Goal: Use online tool/utility

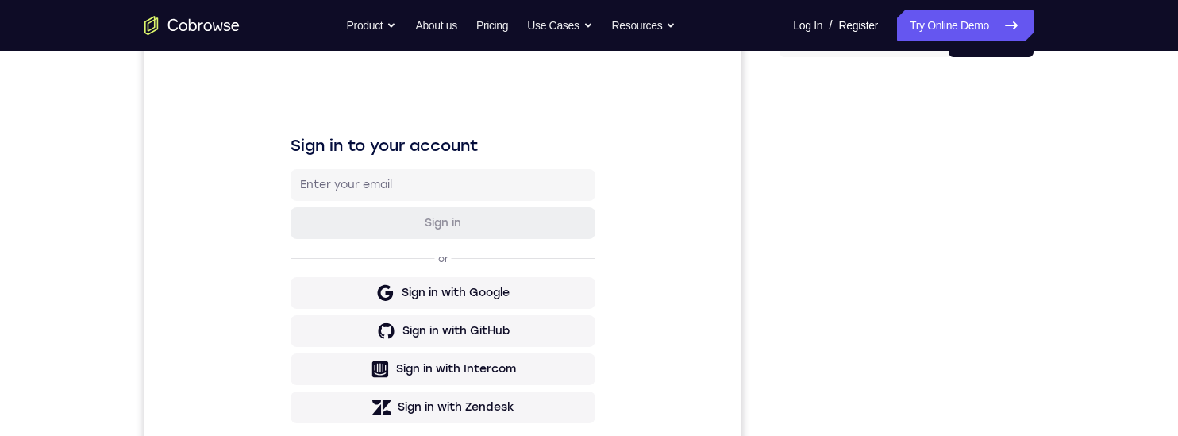
scroll to position [182, 0]
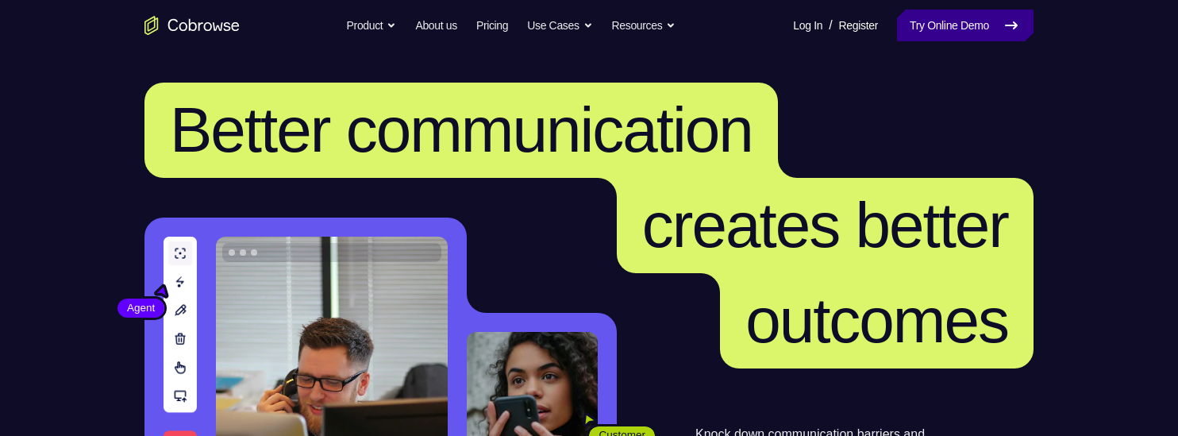
click at [952, 19] on link "Try Online Demo" at bounding box center [965, 26] width 137 height 32
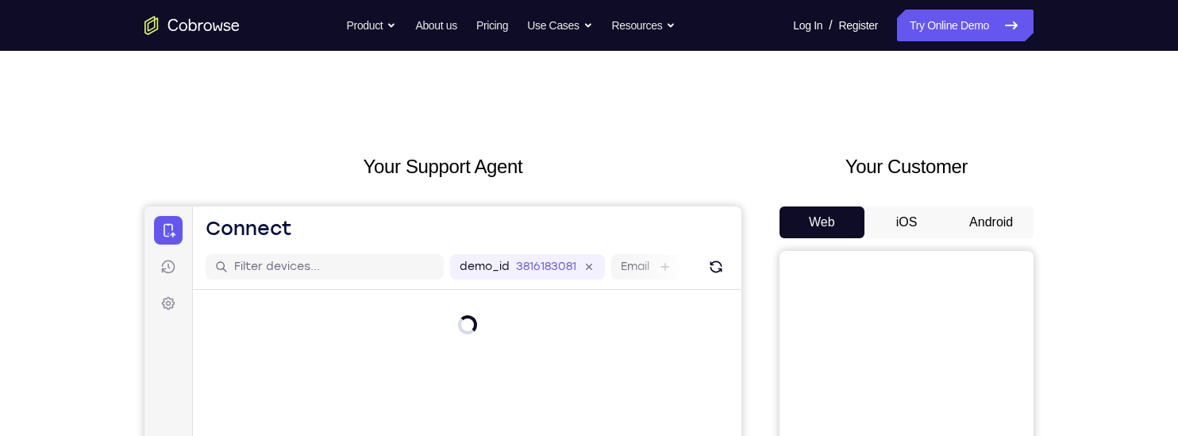
click at [984, 215] on button "Android" at bounding box center [991, 222] width 85 height 32
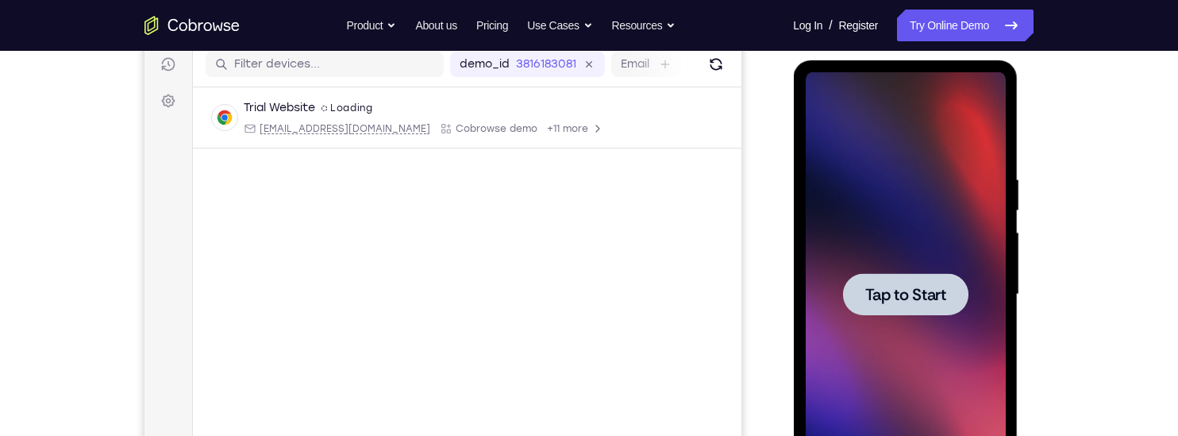
scroll to position [234, 0]
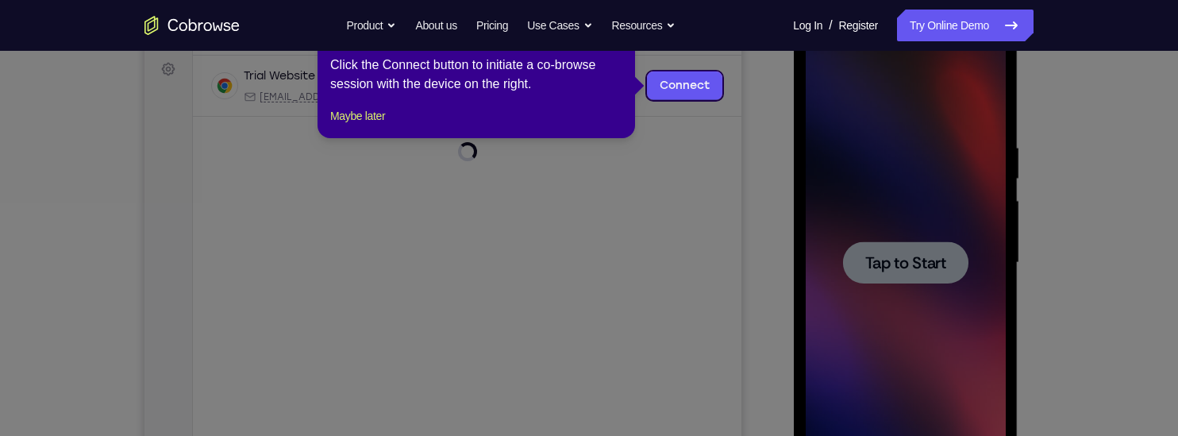
click at [915, 261] on icon at bounding box center [589, 218] width 1178 height 436
click at [373, 125] on button "Maybe later" at bounding box center [357, 115] width 55 height 19
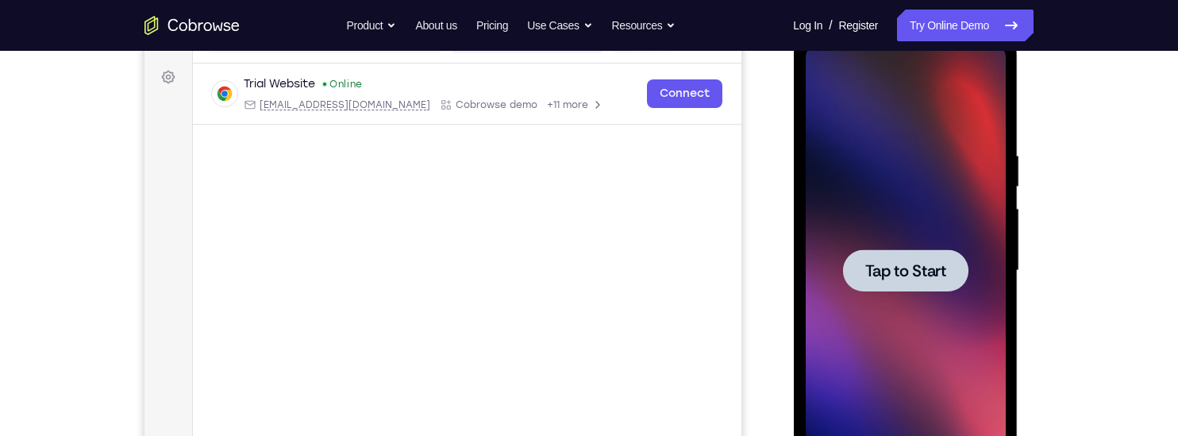
scroll to position [206, 0]
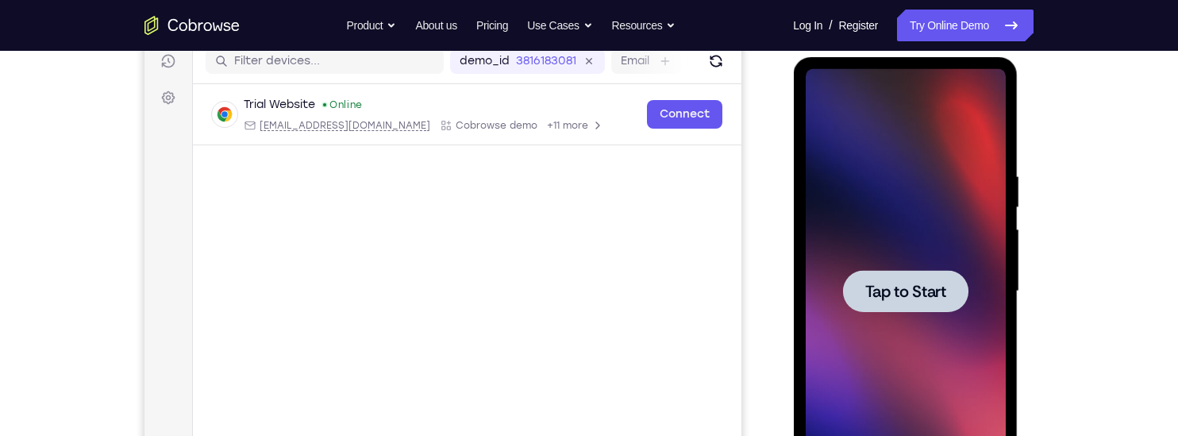
click at [897, 295] on span "Tap to Start" at bounding box center [905, 292] width 81 height 16
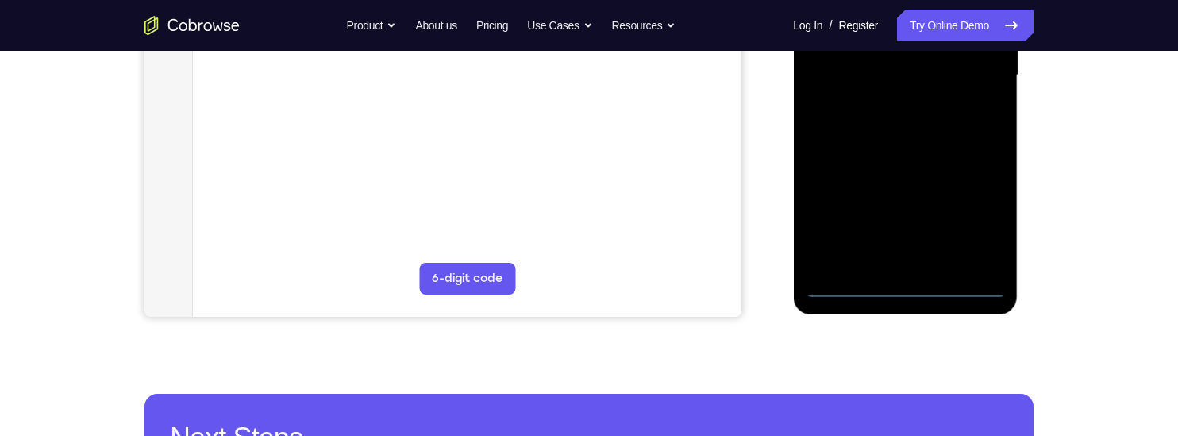
scroll to position [439, 0]
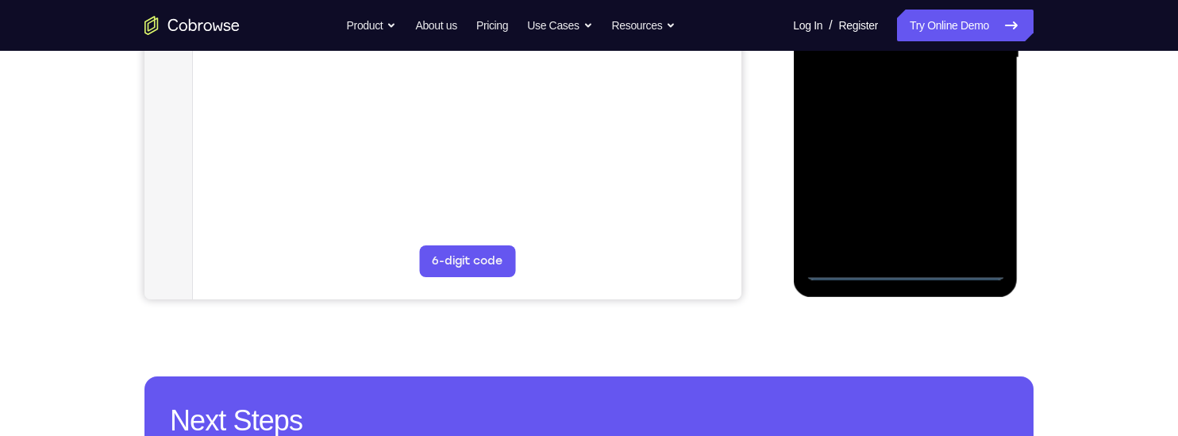
click at [908, 270] on div at bounding box center [905, 58] width 200 height 445
click at [971, 199] on div at bounding box center [905, 58] width 200 height 445
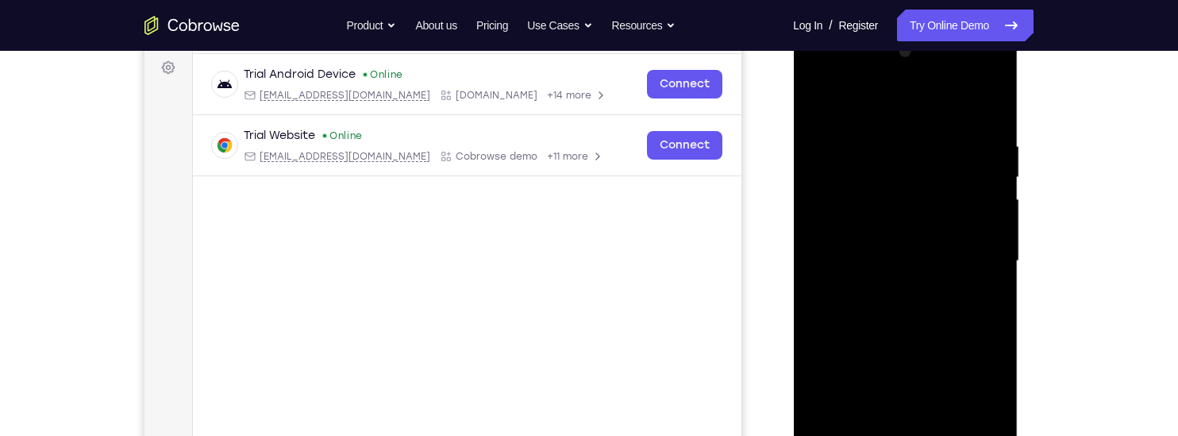
scroll to position [230, 0]
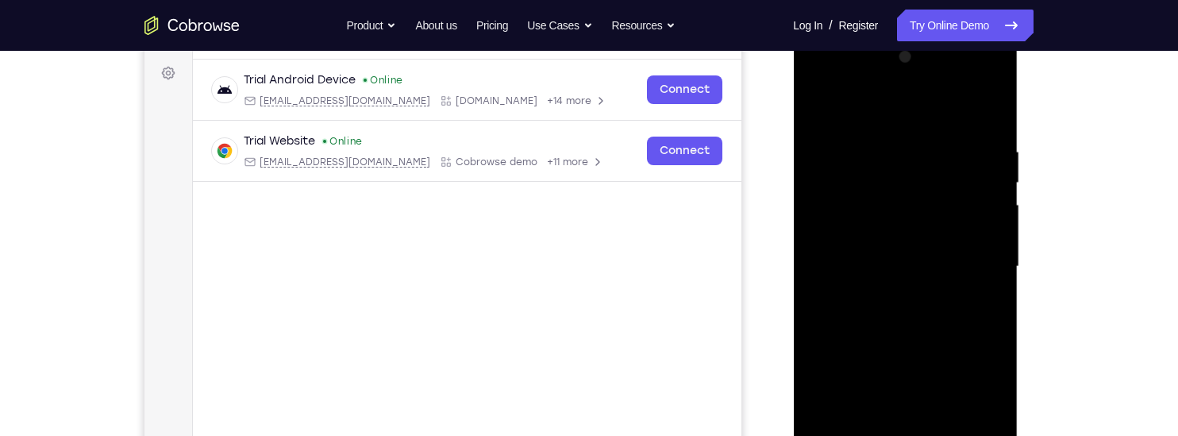
click at [817, 80] on div at bounding box center [905, 266] width 200 height 445
click at [971, 260] on div at bounding box center [905, 266] width 200 height 445
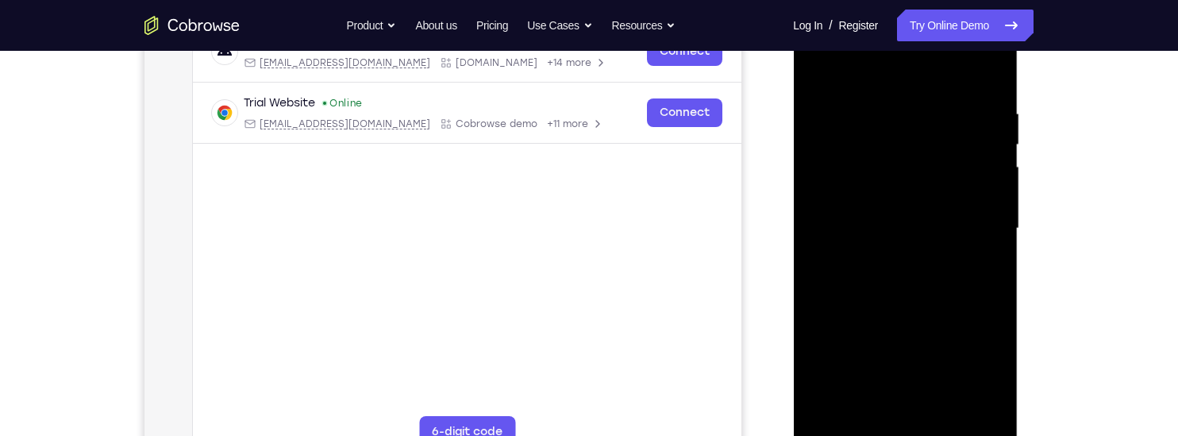
click at [885, 255] on div at bounding box center [905, 228] width 200 height 445
click at [839, 214] on div at bounding box center [905, 228] width 200 height 445
click at [823, 194] on div at bounding box center [905, 228] width 200 height 445
click at [912, 224] on div at bounding box center [905, 228] width 200 height 445
click at [901, 303] on div at bounding box center [905, 228] width 200 height 445
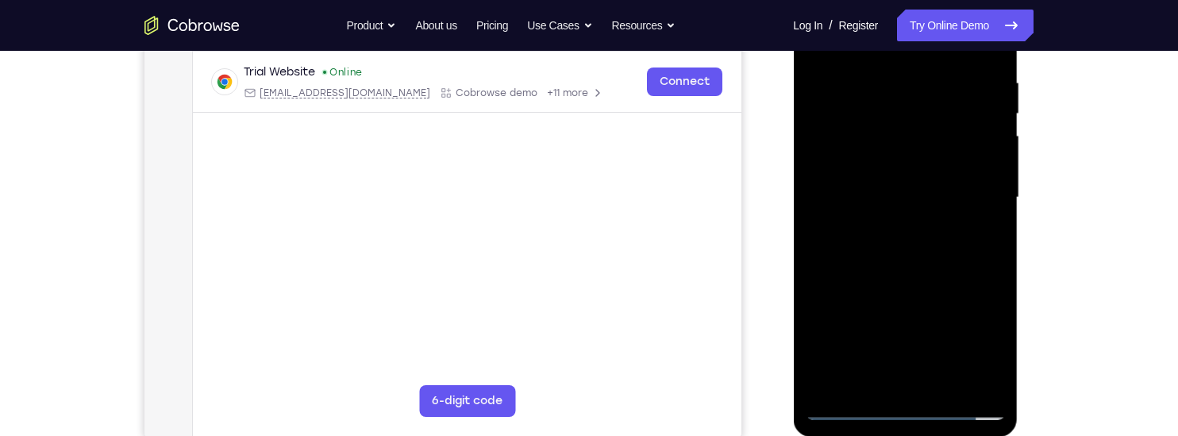
scroll to position [304, 0]
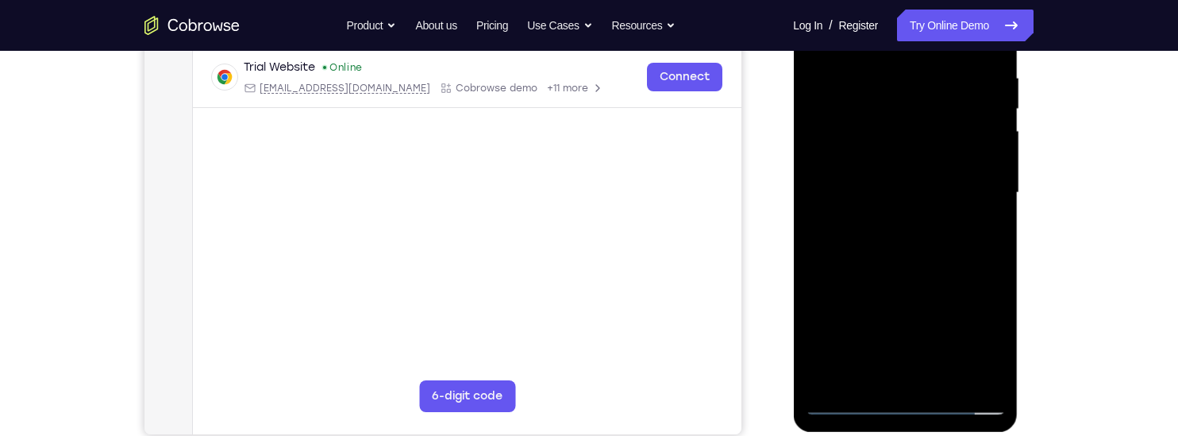
click at [818, 336] on div at bounding box center [905, 193] width 200 height 445
click at [991, 230] on div at bounding box center [905, 193] width 200 height 445
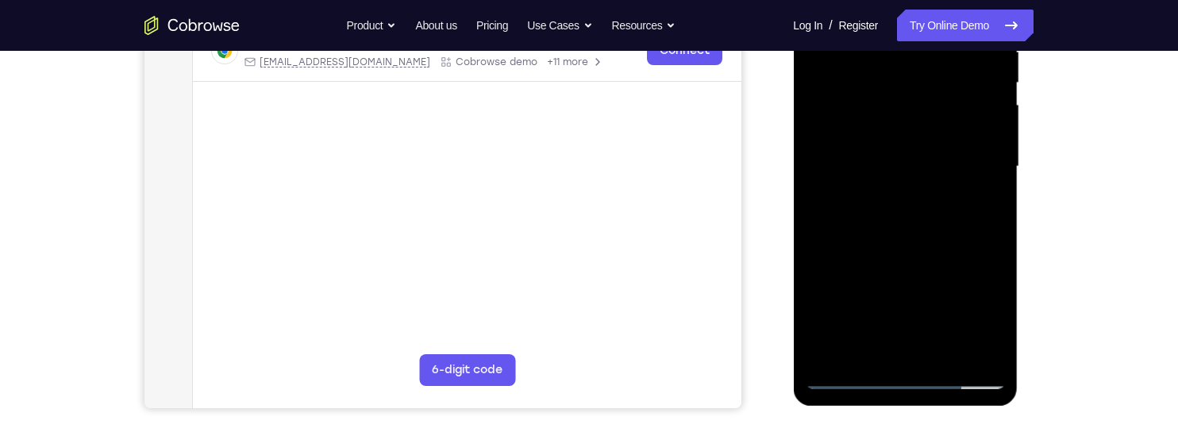
scroll to position [354, 0]
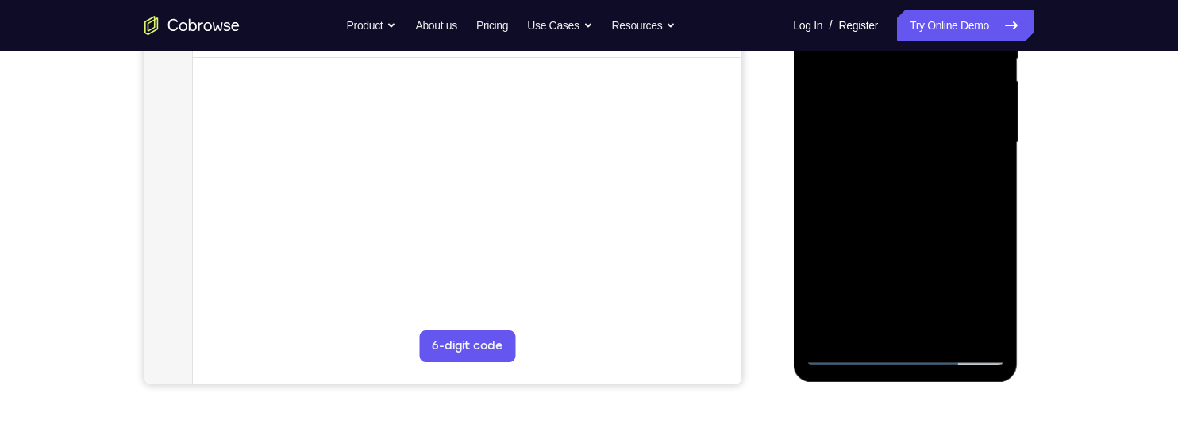
click at [825, 235] on div at bounding box center [905, 143] width 200 height 445
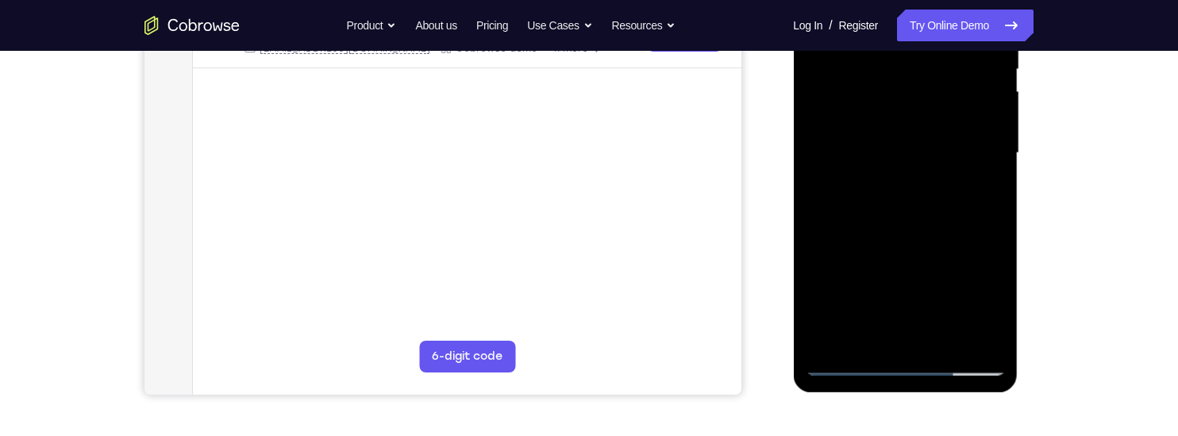
scroll to position [345, 0]
click at [940, 334] on div at bounding box center [905, 152] width 200 height 445
click at [905, 233] on div at bounding box center [905, 152] width 200 height 445
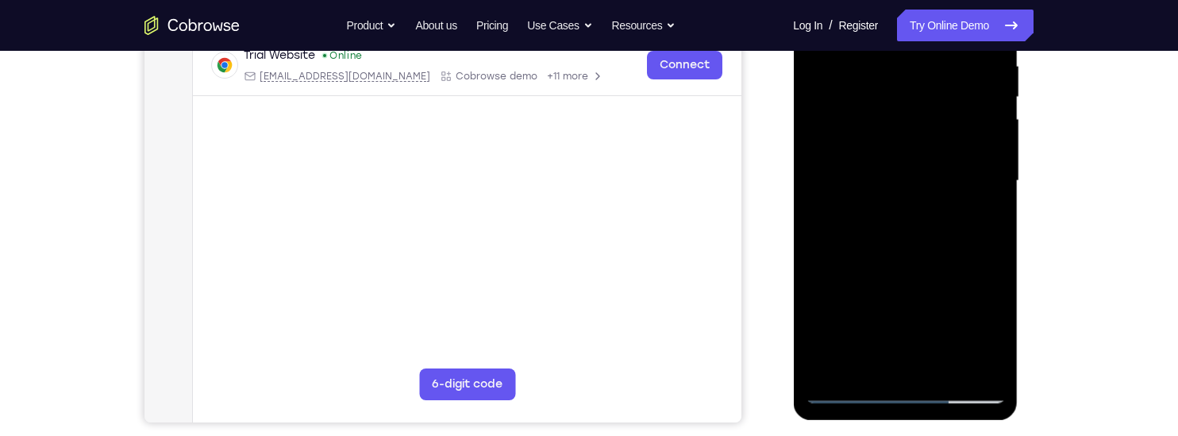
scroll to position [309, 0]
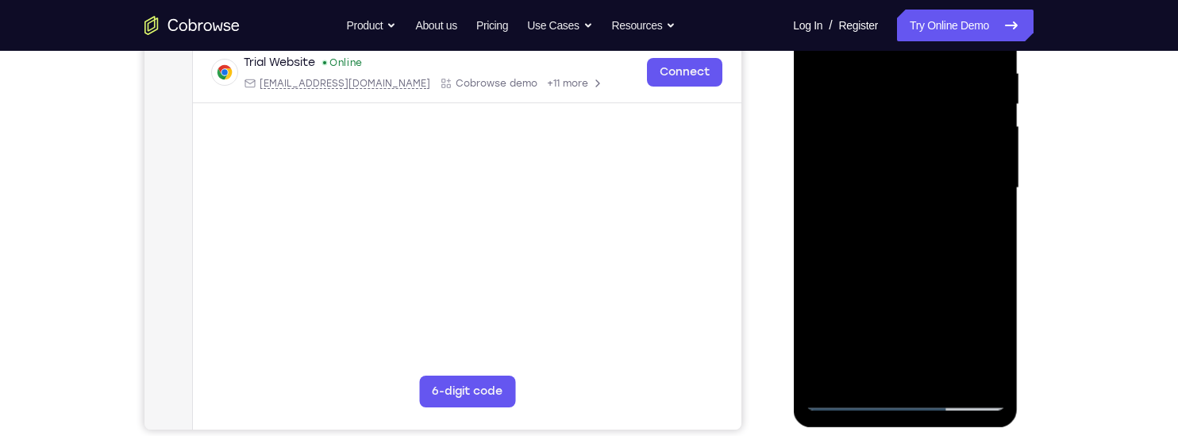
click at [870, 206] on div at bounding box center [905, 188] width 200 height 445
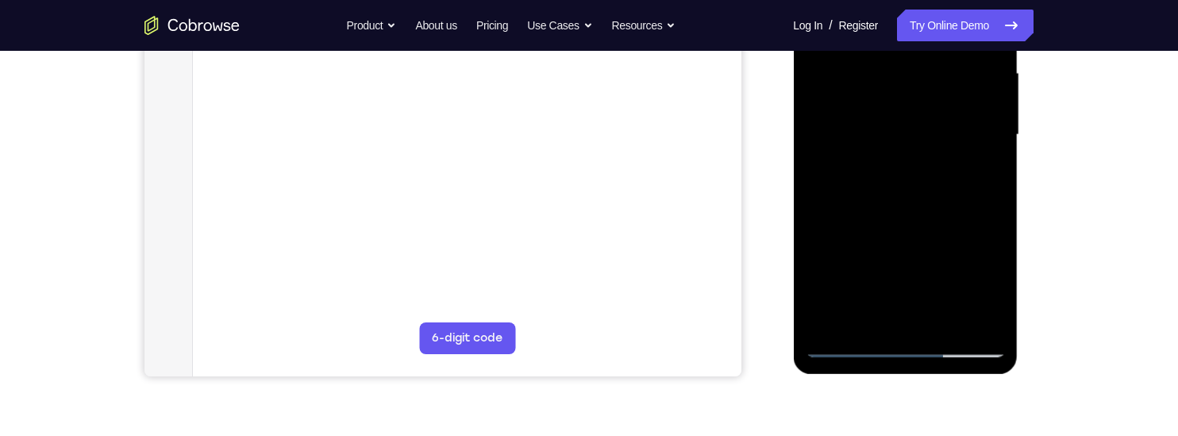
scroll to position [365, 0]
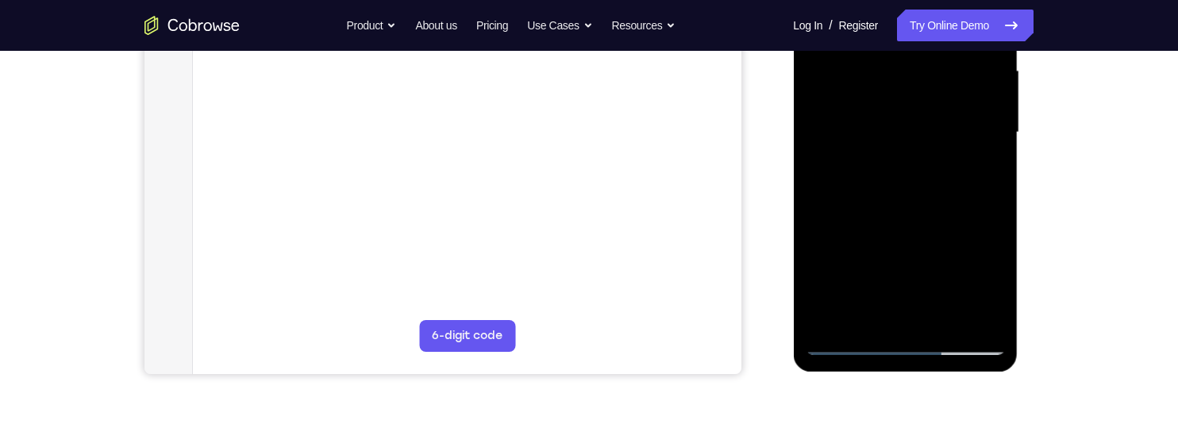
click at [979, 172] on div at bounding box center [905, 132] width 200 height 445
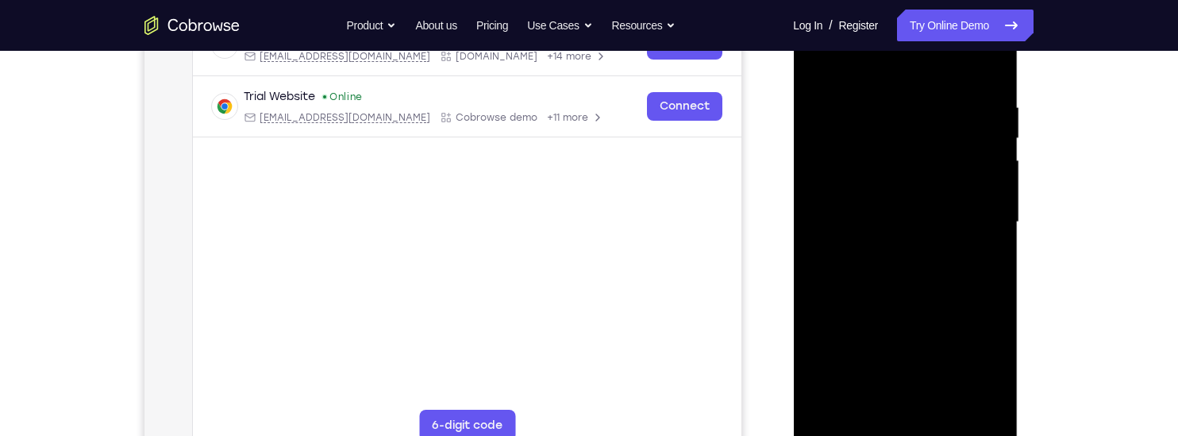
scroll to position [274, 0]
click at [813, 61] on div at bounding box center [905, 223] width 200 height 445
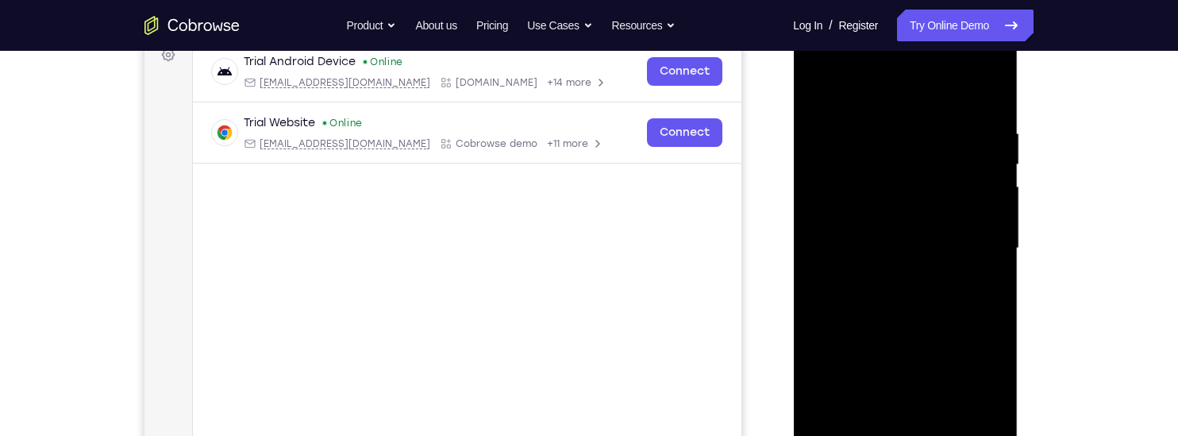
scroll to position [245, 0]
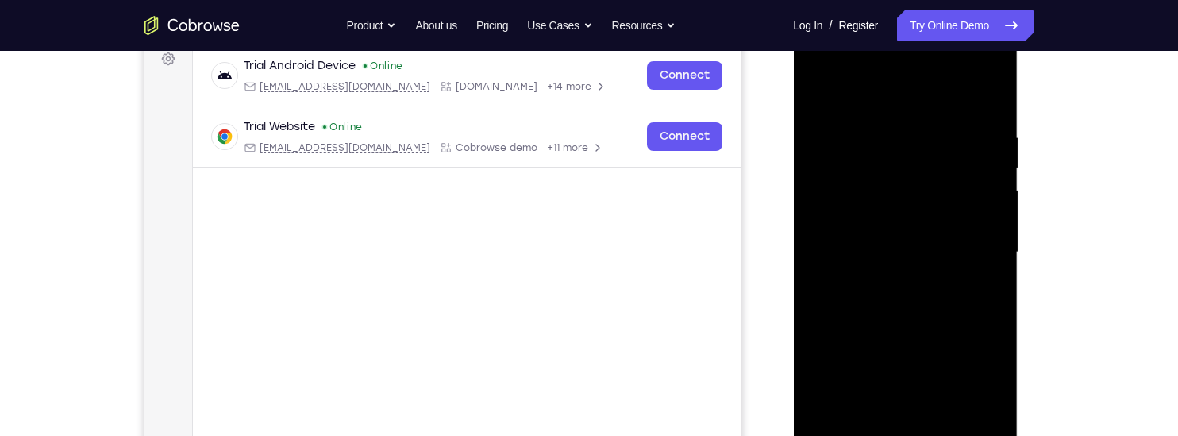
click at [817, 91] on div at bounding box center [905, 252] width 200 height 445
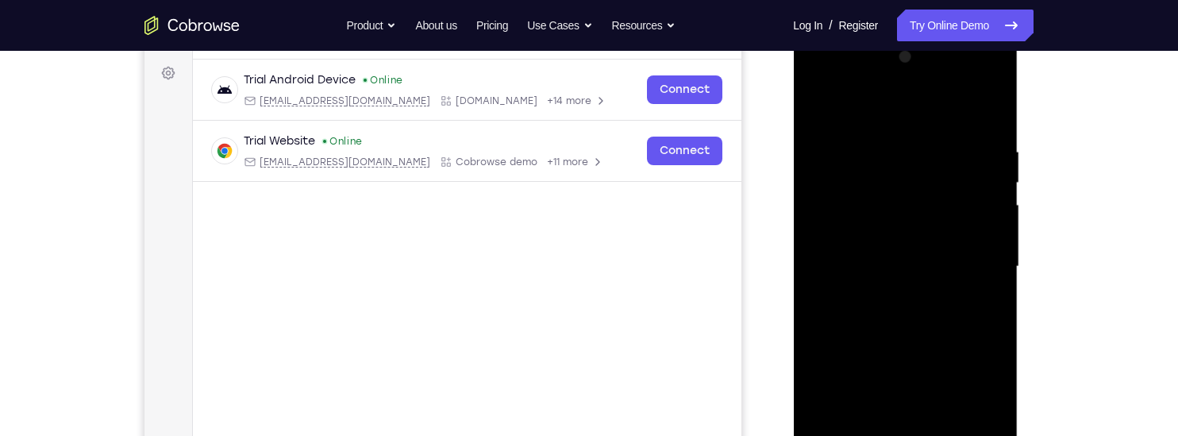
scroll to position [229, 0]
click at [862, 145] on div at bounding box center [905, 268] width 200 height 445
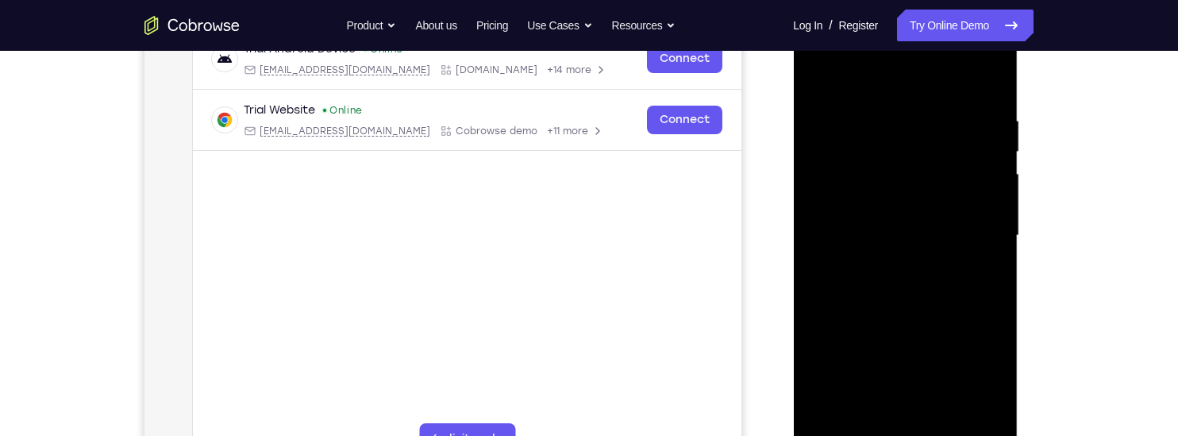
scroll to position [267, 0]
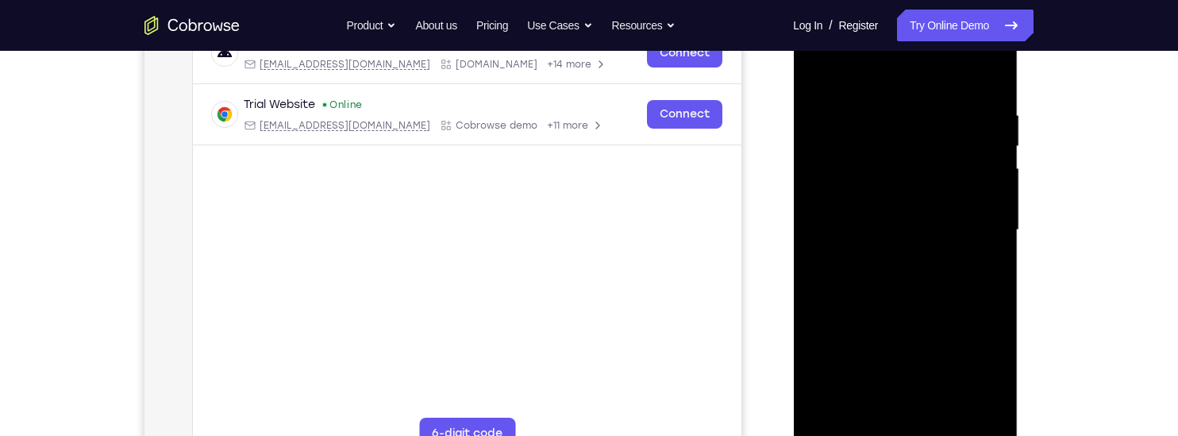
click at [999, 197] on div at bounding box center [905, 230] width 200 height 445
click at [983, 76] on div at bounding box center [905, 230] width 200 height 445
click at [992, 136] on div at bounding box center [905, 230] width 200 height 445
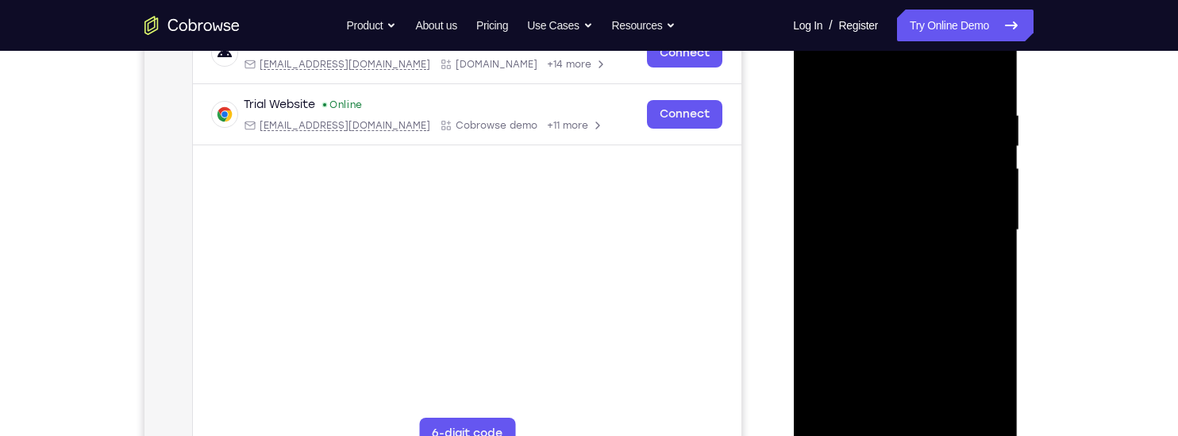
click at [992, 136] on div at bounding box center [905, 230] width 200 height 445
click at [989, 216] on div at bounding box center [905, 230] width 200 height 445
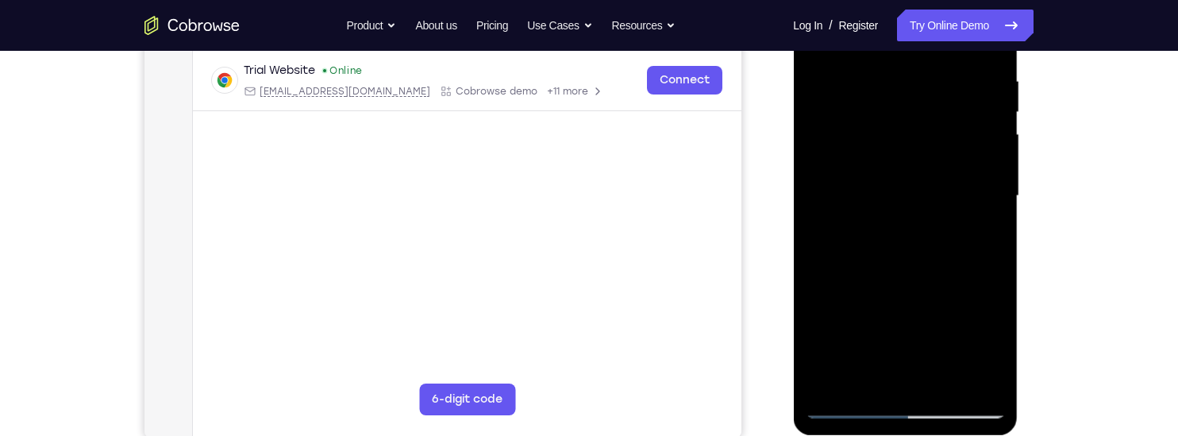
scroll to position [302, 0]
click at [994, 196] on div at bounding box center [905, 195] width 200 height 445
click at [816, 276] on div at bounding box center [905, 195] width 200 height 445
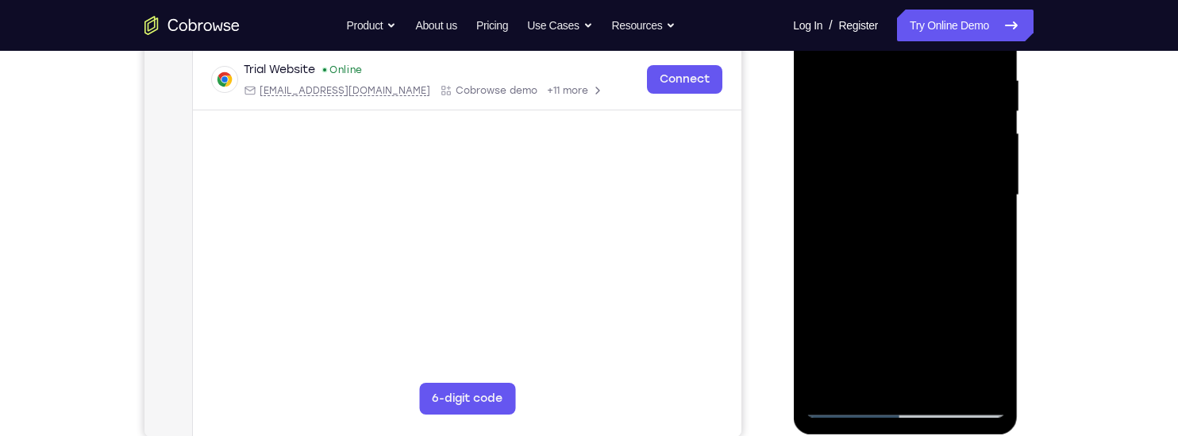
click at [951, 308] on div at bounding box center [905, 195] width 200 height 445
click at [991, 157] on div at bounding box center [905, 195] width 200 height 445
click at [992, 157] on div at bounding box center [905, 195] width 200 height 445
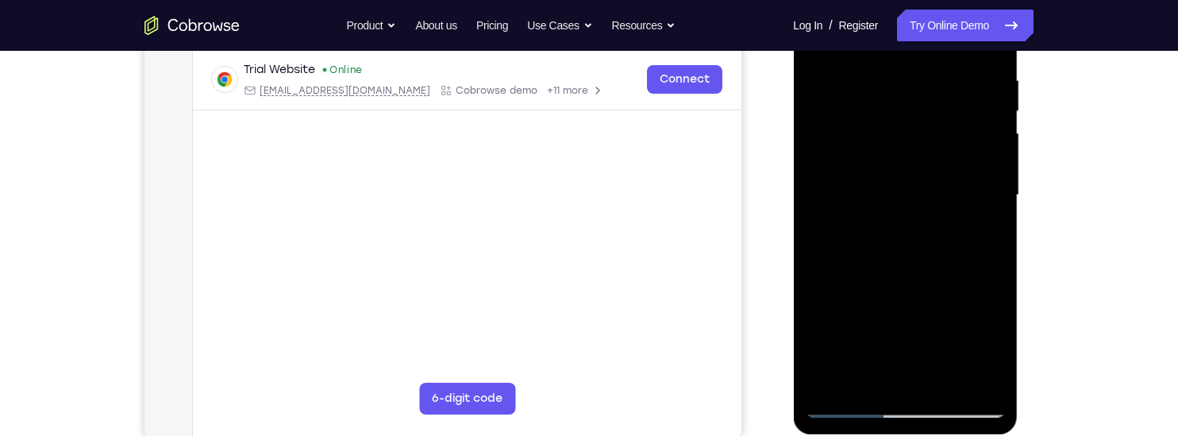
click at [992, 157] on div at bounding box center [905, 195] width 200 height 445
click at [817, 217] on div at bounding box center [905, 195] width 200 height 445
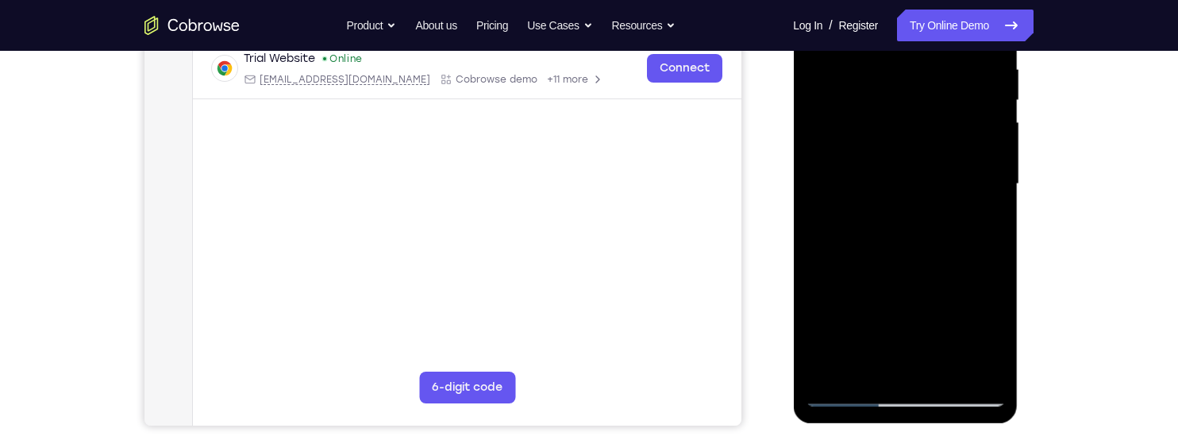
scroll to position [318, 0]
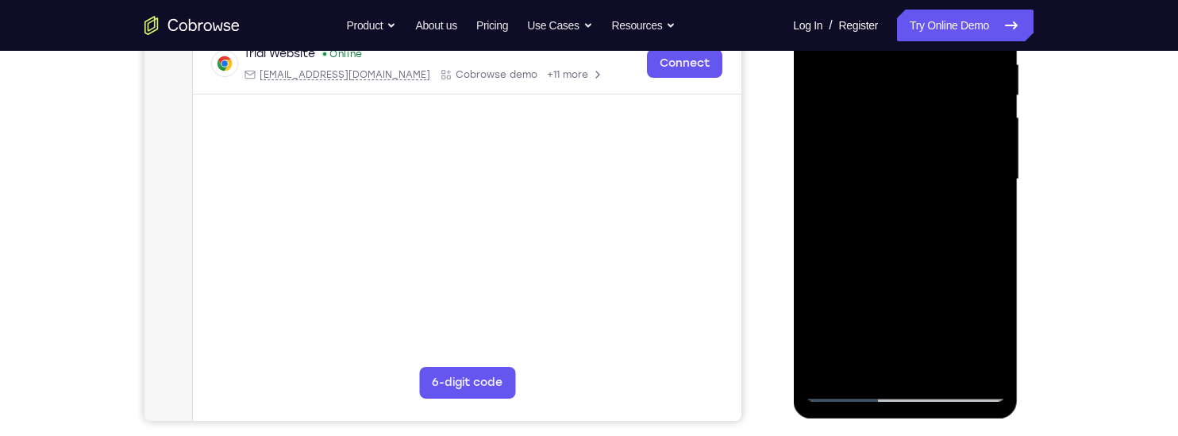
click at [939, 365] on div at bounding box center [905, 179] width 200 height 445
click at [875, 133] on div at bounding box center [905, 179] width 200 height 445
click at [981, 221] on div at bounding box center [905, 179] width 200 height 445
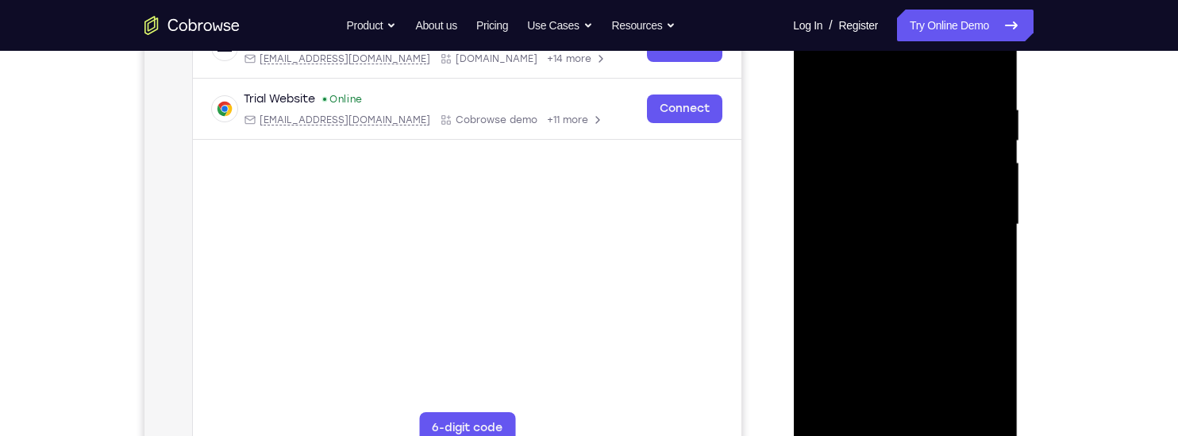
scroll to position [268, 0]
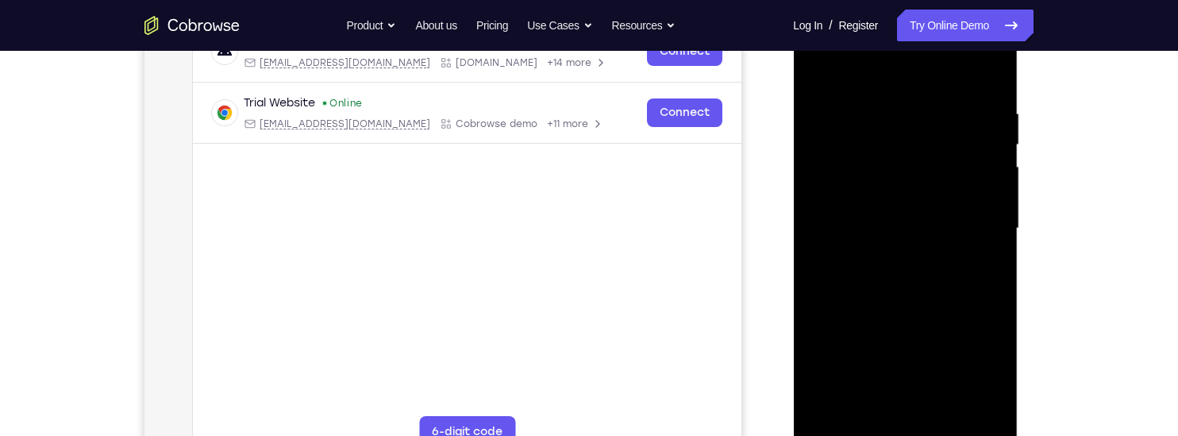
click at [815, 70] on div at bounding box center [905, 228] width 200 height 445
click at [820, 72] on div at bounding box center [905, 228] width 200 height 445
click at [819, 150] on div at bounding box center [905, 228] width 200 height 445
click at [846, 149] on div at bounding box center [905, 228] width 200 height 445
click at [991, 209] on div at bounding box center [905, 228] width 200 height 445
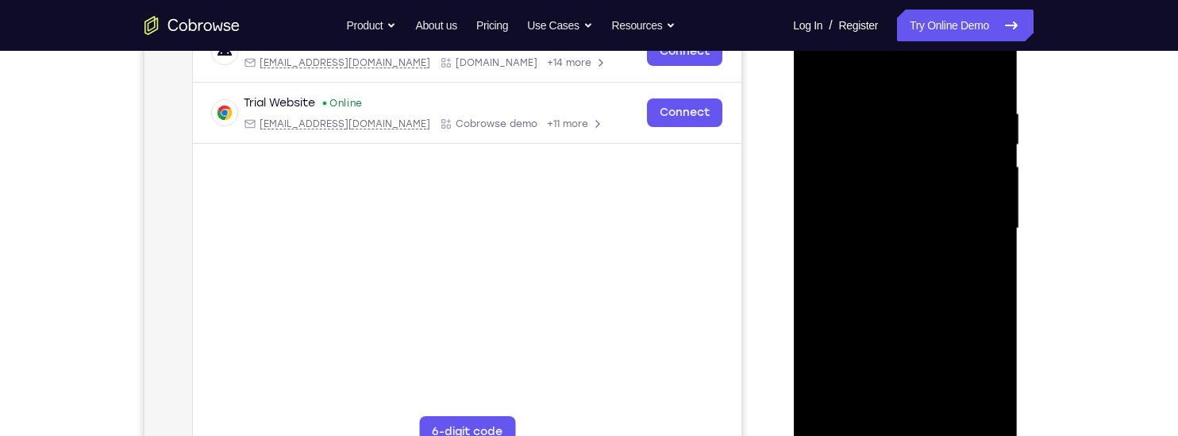
click at [993, 214] on div at bounding box center [905, 228] width 200 height 445
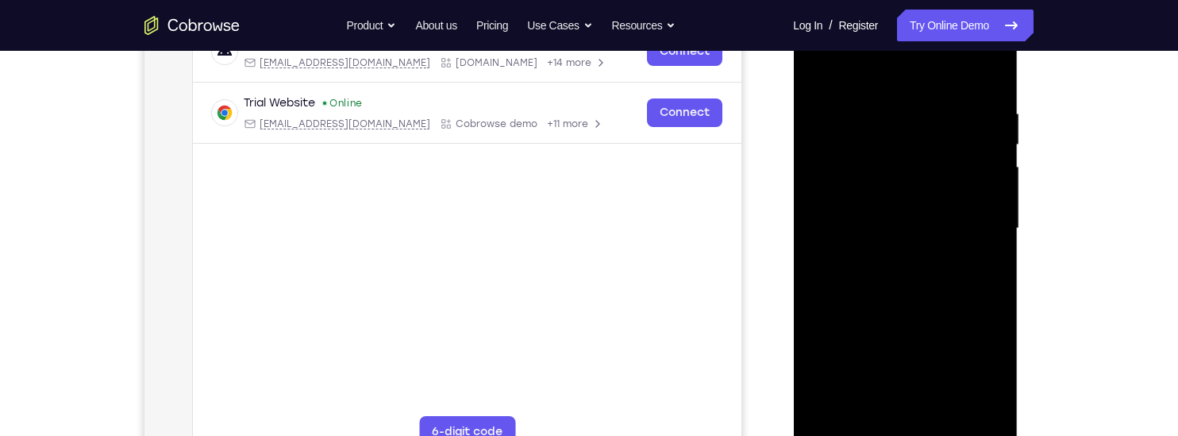
click at [993, 214] on div at bounding box center [905, 228] width 200 height 445
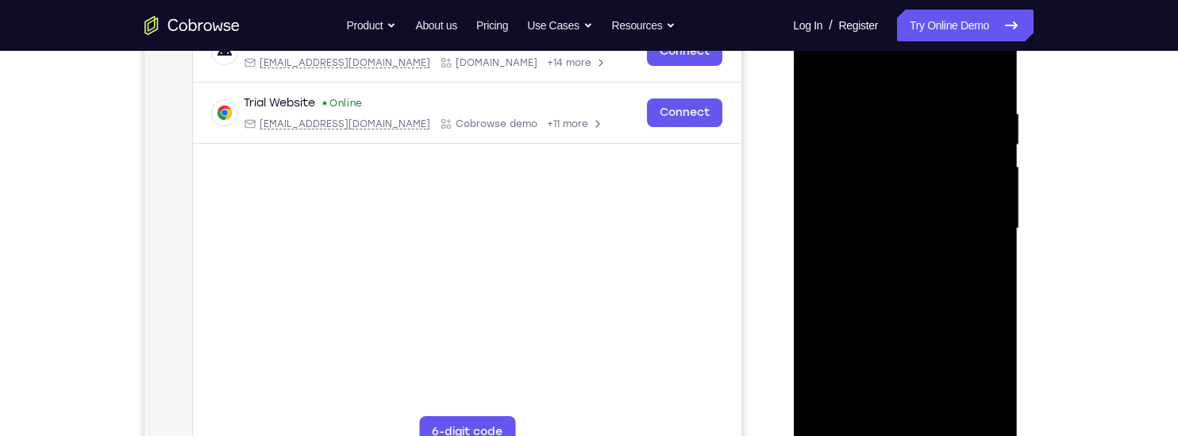
click at [993, 214] on div at bounding box center [905, 228] width 200 height 445
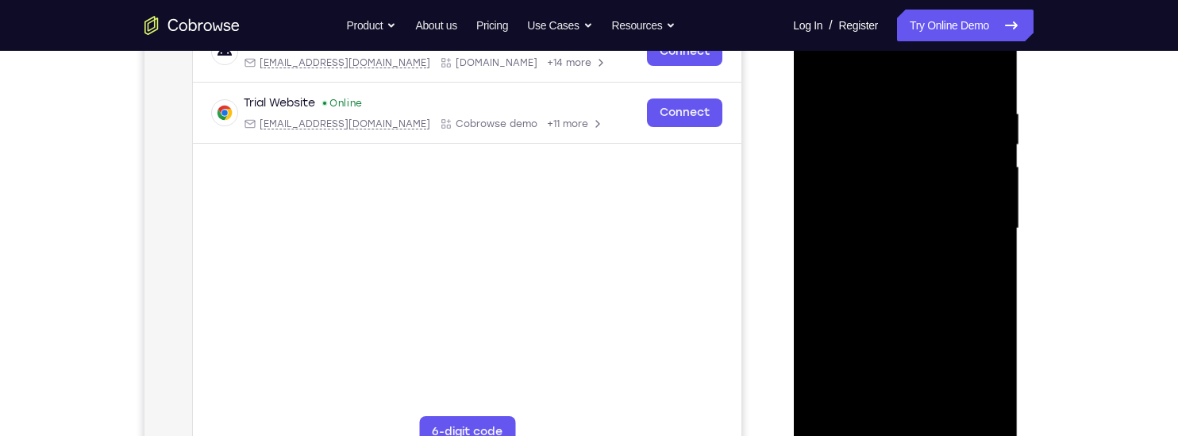
click at [993, 214] on div at bounding box center [905, 228] width 200 height 445
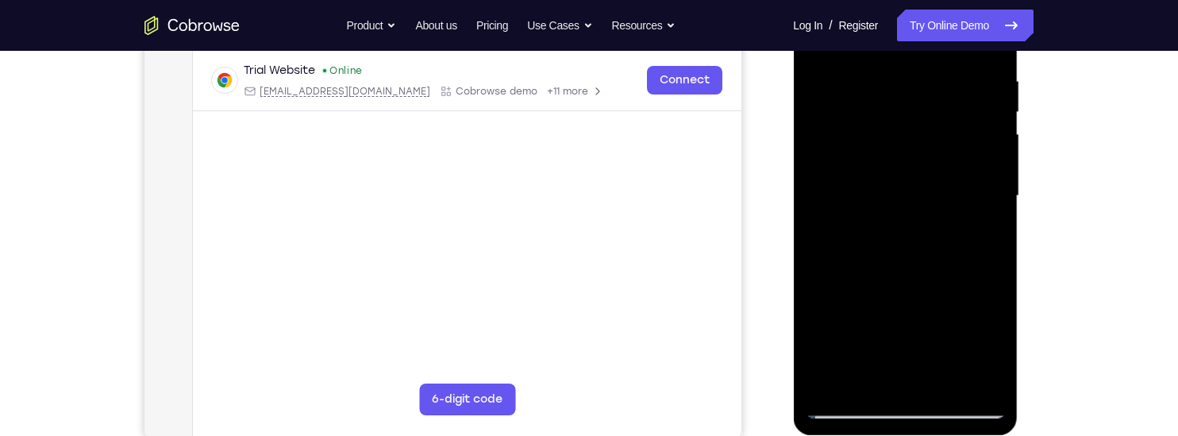
scroll to position [330, 0]
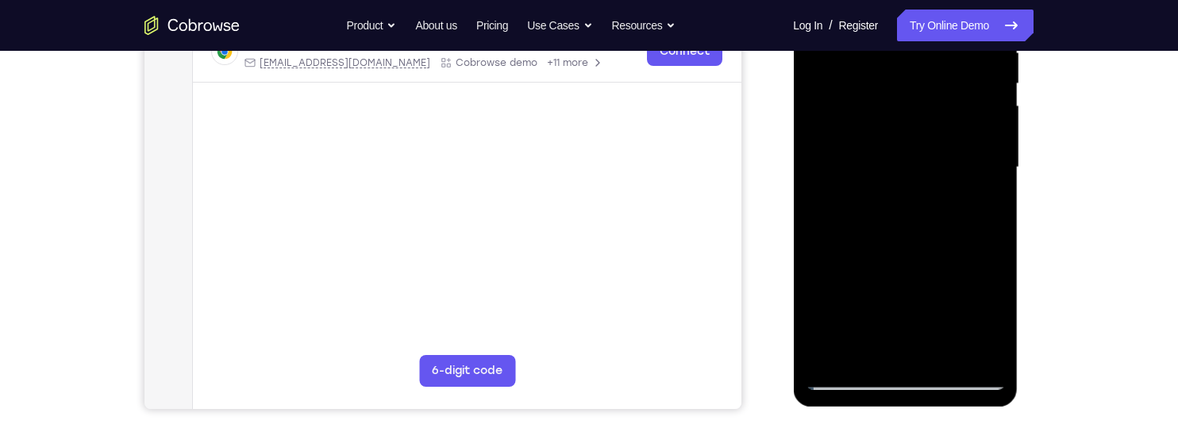
click at [943, 351] on div at bounding box center [905, 167] width 200 height 445
click at [879, 129] on div at bounding box center [905, 167] width 200 height 445
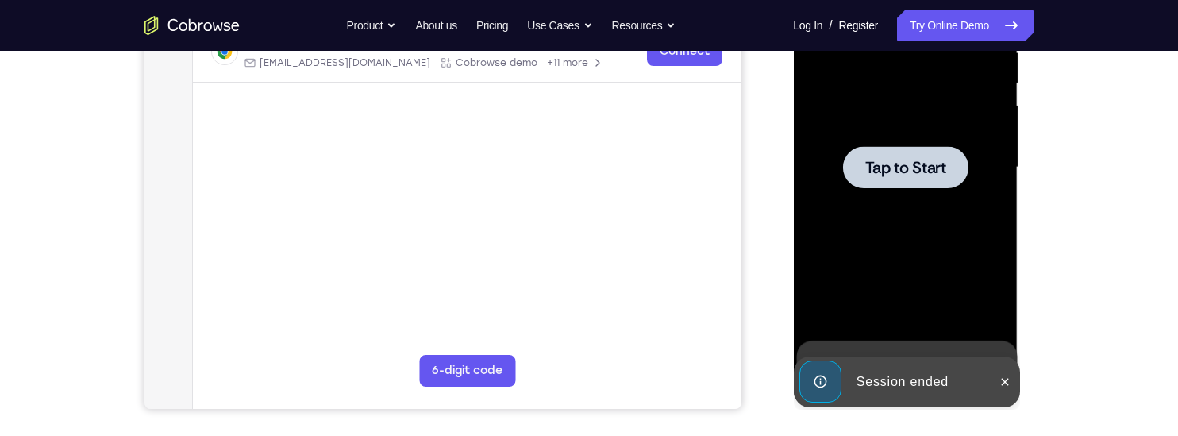
click at [908, 160] on span "Tap to Start" at bounding box center [905, 168] width 81 height 16
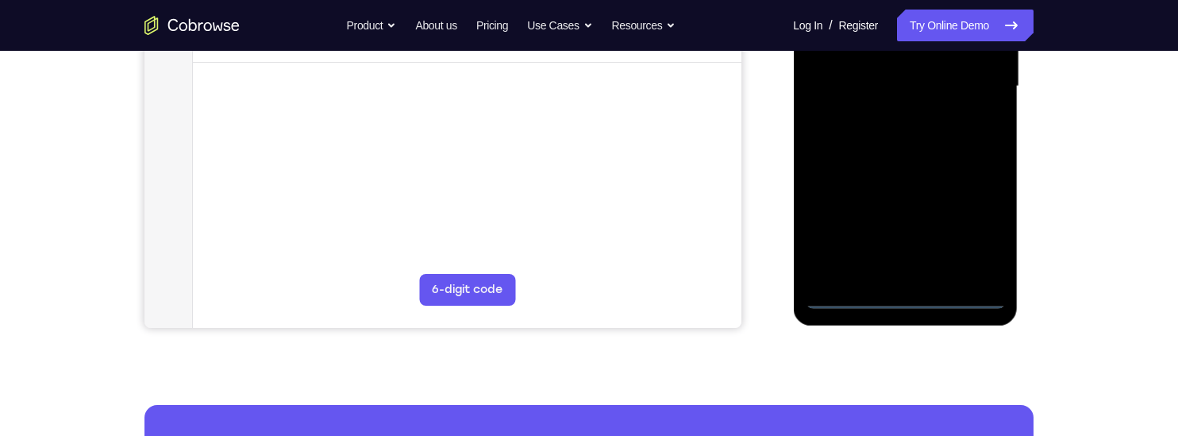
scroll to position [417, 0]
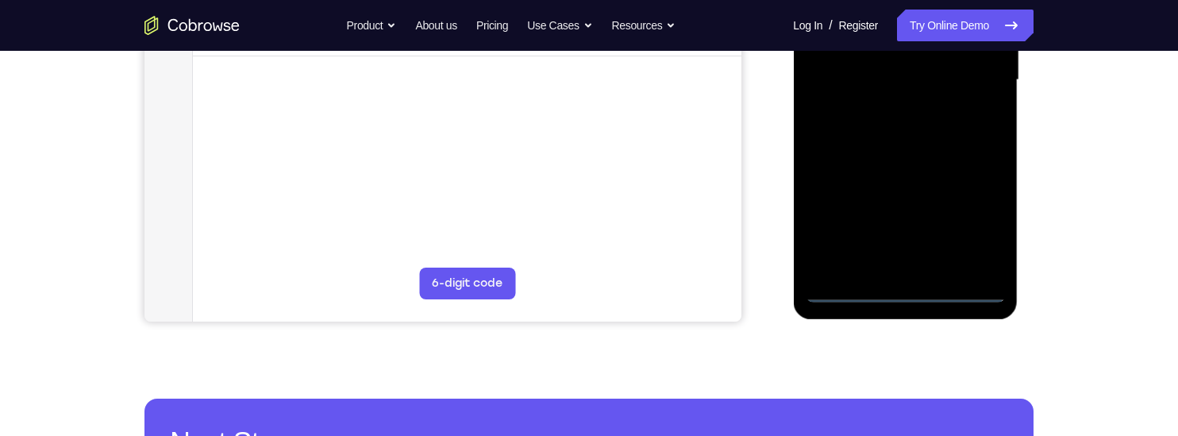
click at [906, 289] on div at bounding box center [905, 80] width 200 height 445
click at [976, 219] on div at bounding box center [905, 80] width 200 height 445
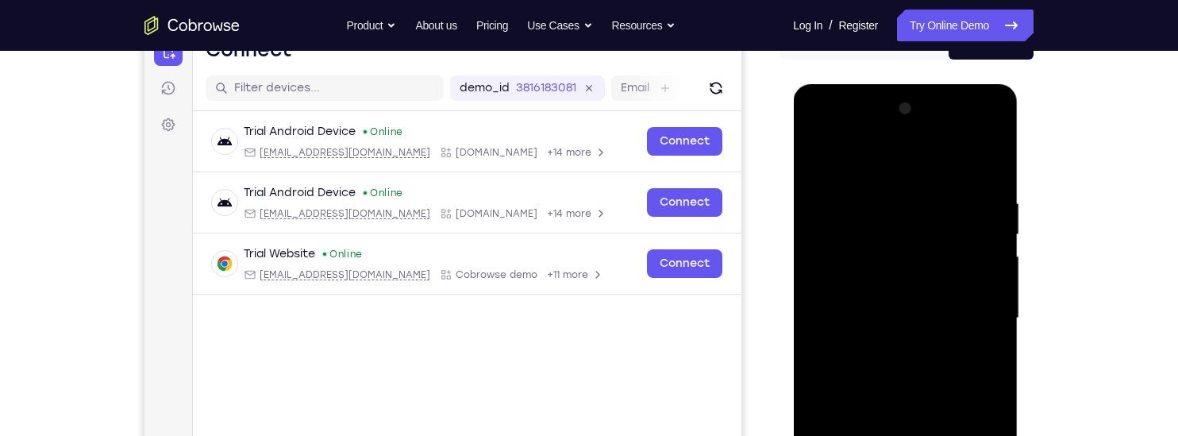
scroll to position [177, 0]
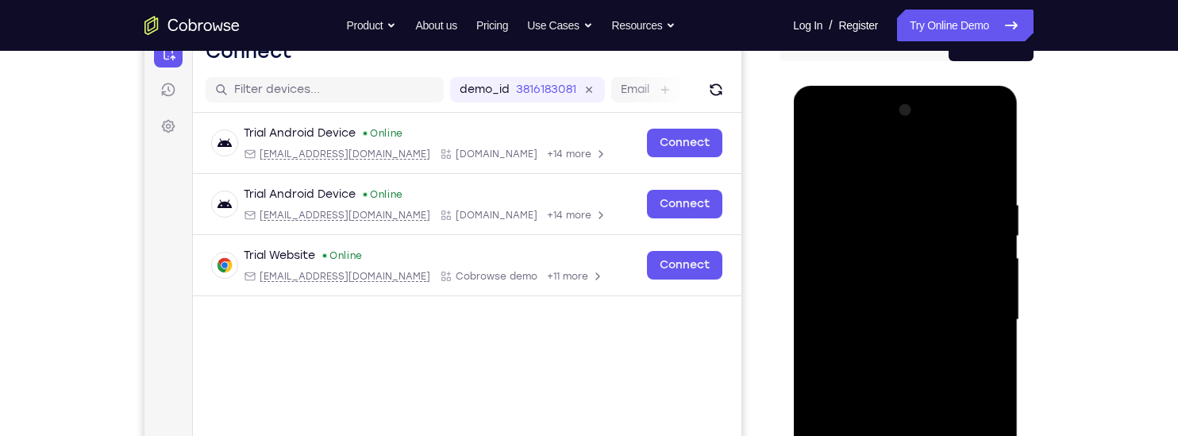
click at [812, 137] on div at bounding box center [905, 320] width 200 height 445
click at [971, 311] on div at bounding box center [905, 320] width 200 height 445
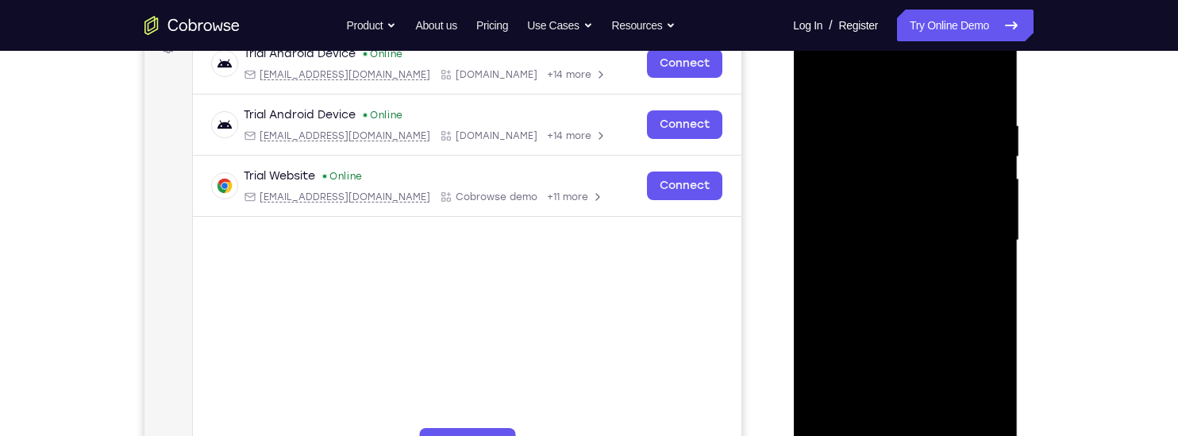
scroll to position [258, 0]
click at [885, 268] on div at bounding box center [905, 239] width 200 height 445
click at [839, 215] on div at bounding box center [905, 239] width 200 height 445
click at [824, 208] on div at bounding box center [905, 239] width 200 height 445
click at [902, 241] on div at bounding box center [905, 239] width 200 height 445
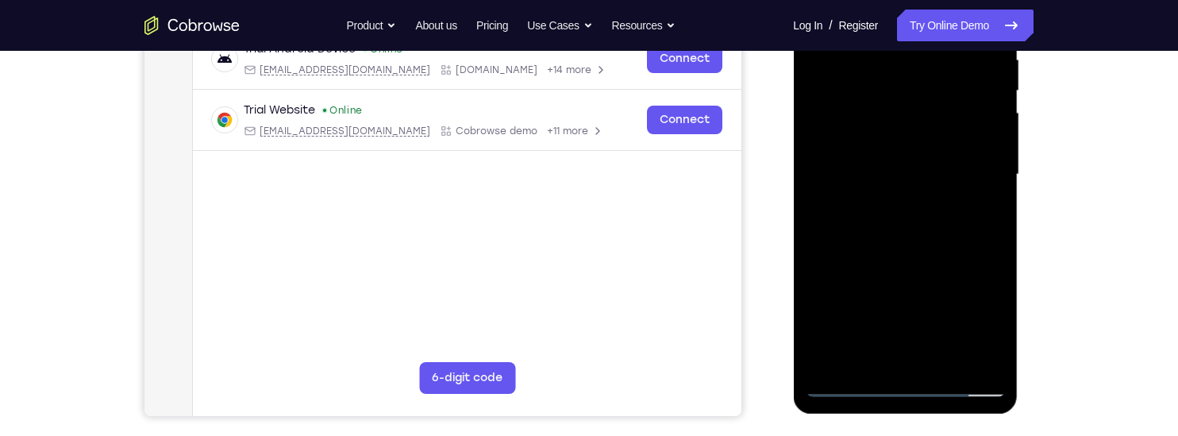
scroll to position [324, 0]
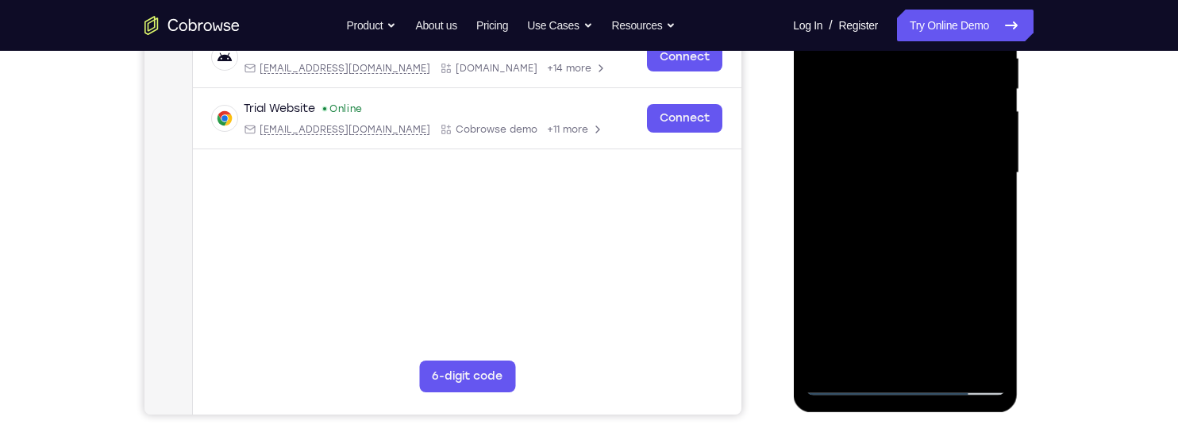
click at [898, 240] on div at bounding box center [905, 173] width 200 height 445
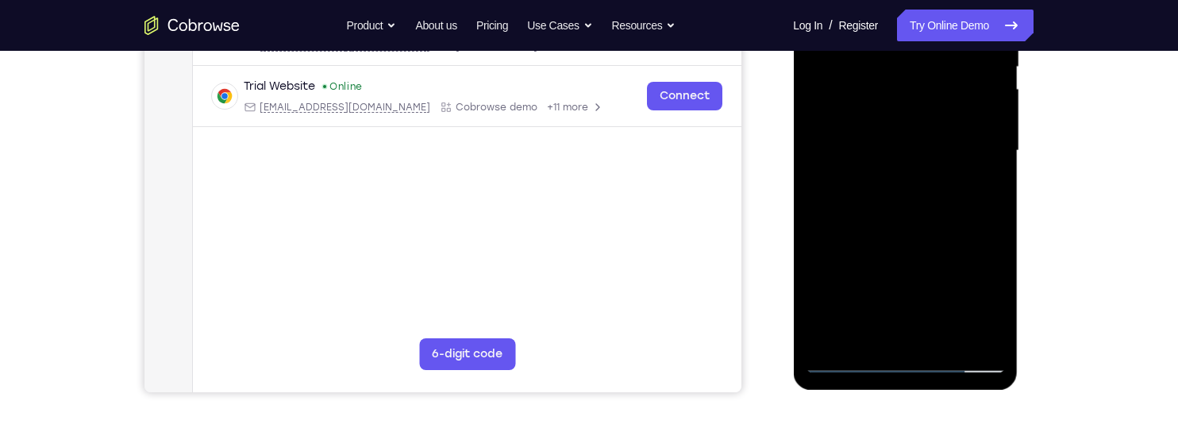
scroll to position [350, 0]
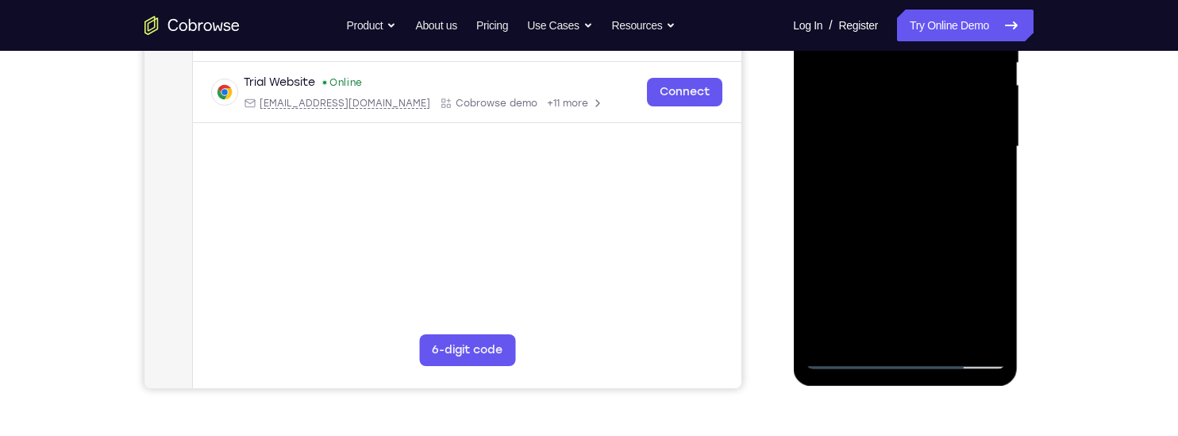
click at [939, 332] on div at bounding box center [905, 147] width 200 height 445
click at [890, 233] on div at bounding box center [905, 147] width 200 height 445
click at [871, 106] on div at bounding box center [905, 147] width 200 height 445
click at [980, 188] on div at bounding box center [905, 147] width 200 height 445
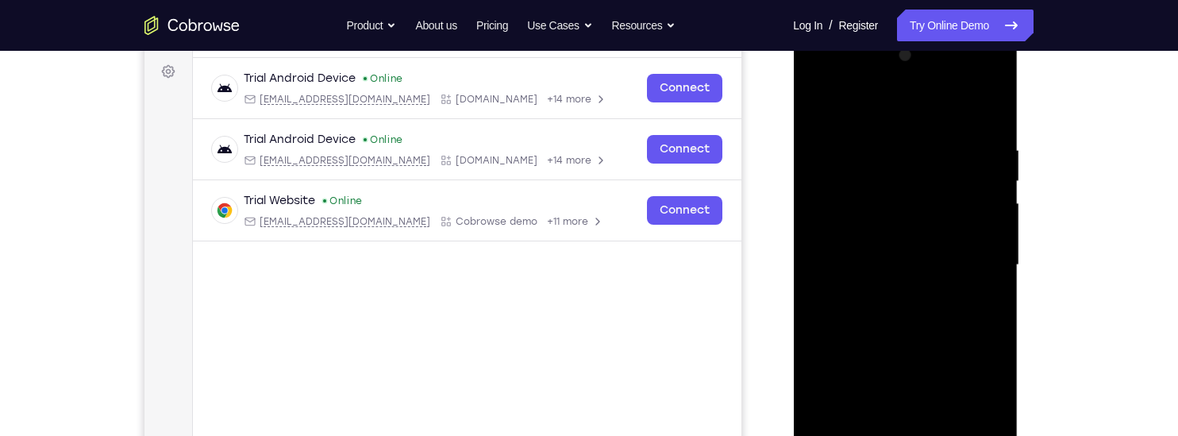
scroll to position [230, 0]
click at [816, 106] on div at bounding box center [905, 266] width 200 height 445
click at [817, 102] on div at bounding box center [905, 266] width 200 height 445
click at [820, 214] on div at bounding box center [905, 266] width 200 height 445
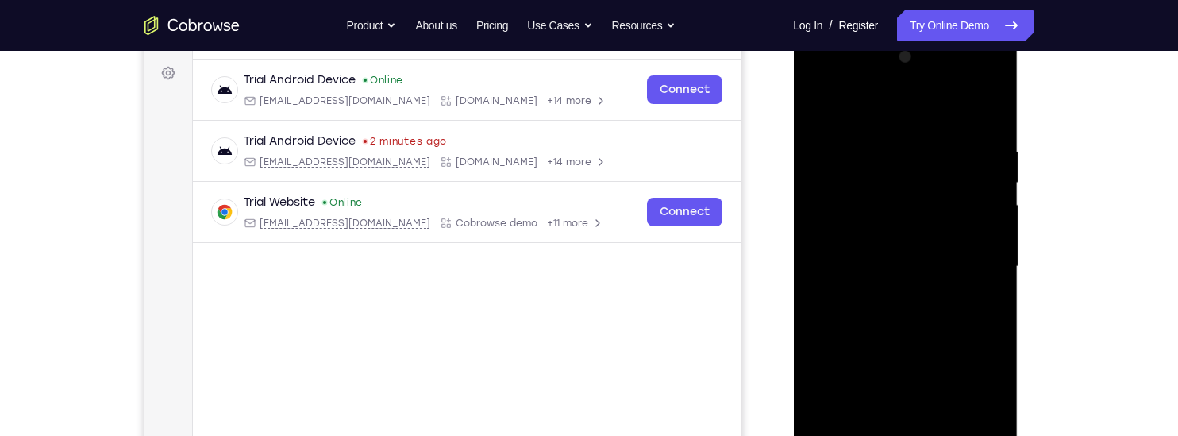
click at [821, 273] on div at bounding box center [905, 266] width 200 height 445
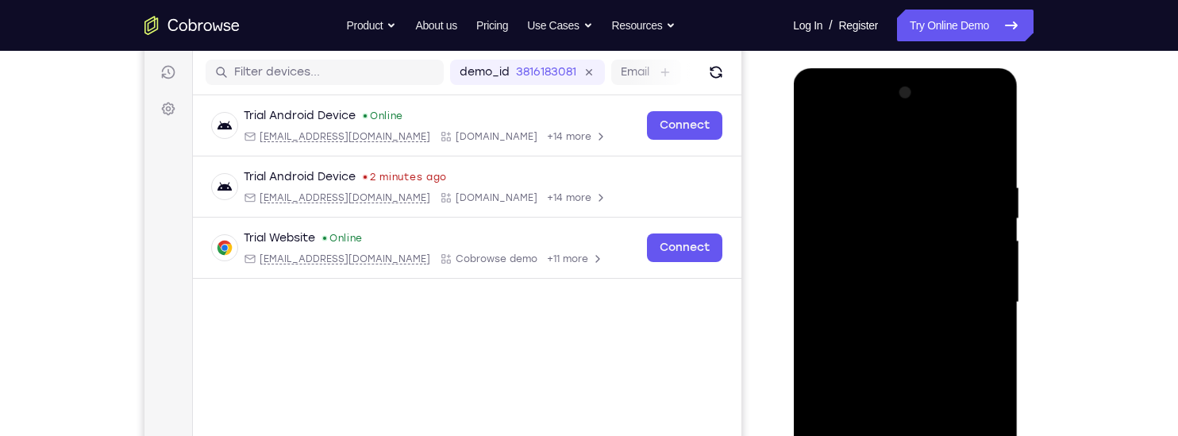
scroll to position [190, 0]
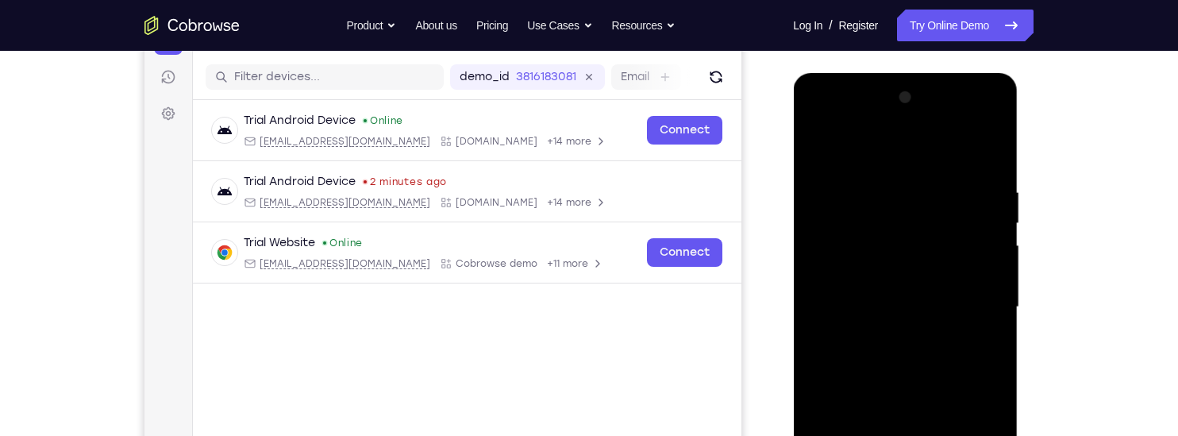
click at [996, 217] on div at bounding box center [905, 307] width 200 height 445
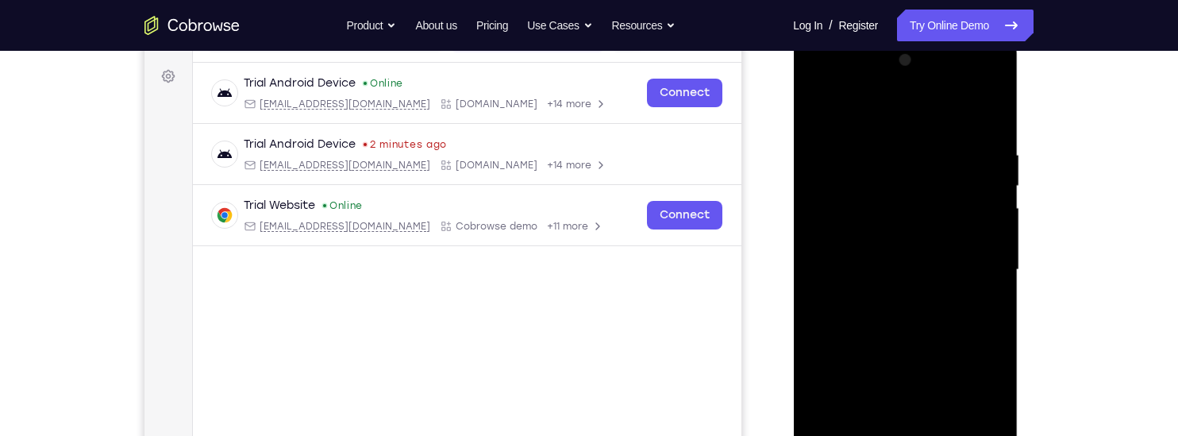
scroll to position [232, 0]
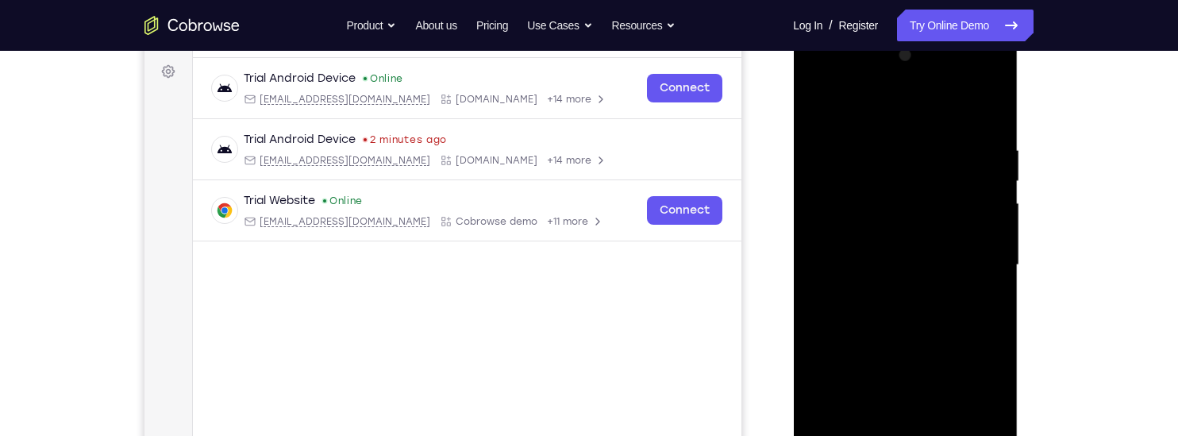
click at [993, 260] on div at bounding box center [905, 265] width 200 height 445
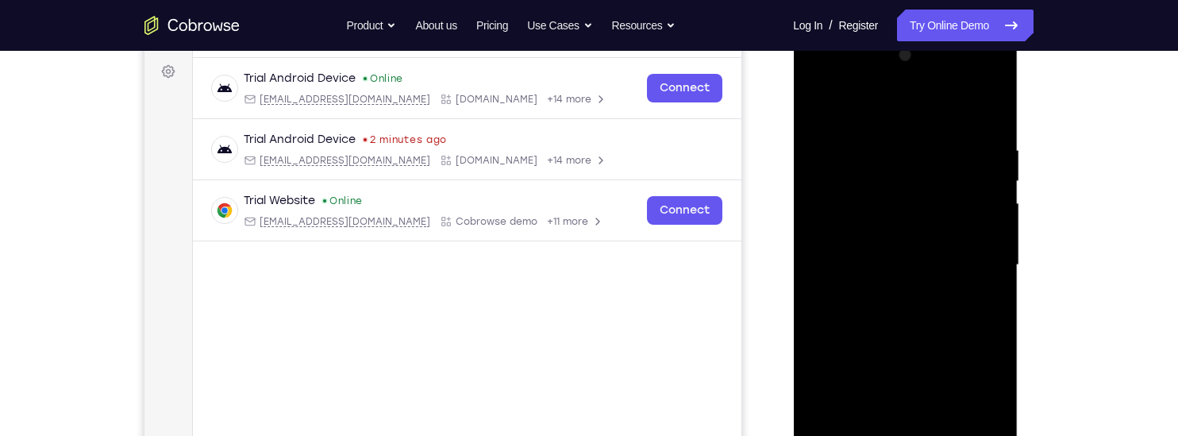
click at [993, 260] on div at bounding box center [905, 265] width 200 height 445
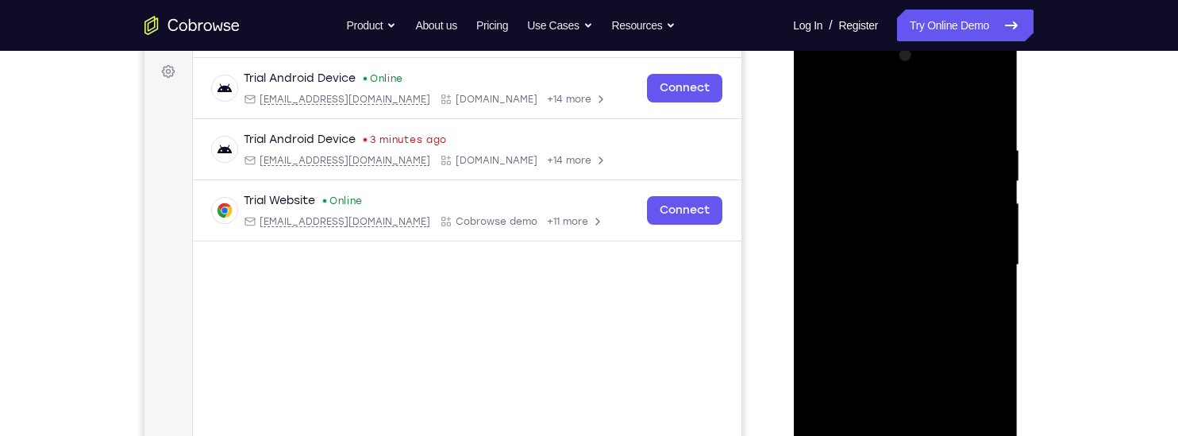
click at [993, 260] on div at bounding box center [905, 265] width 200 height 445
click at [815, 293] on div at bounding box center [905, 265] width 200 height 445
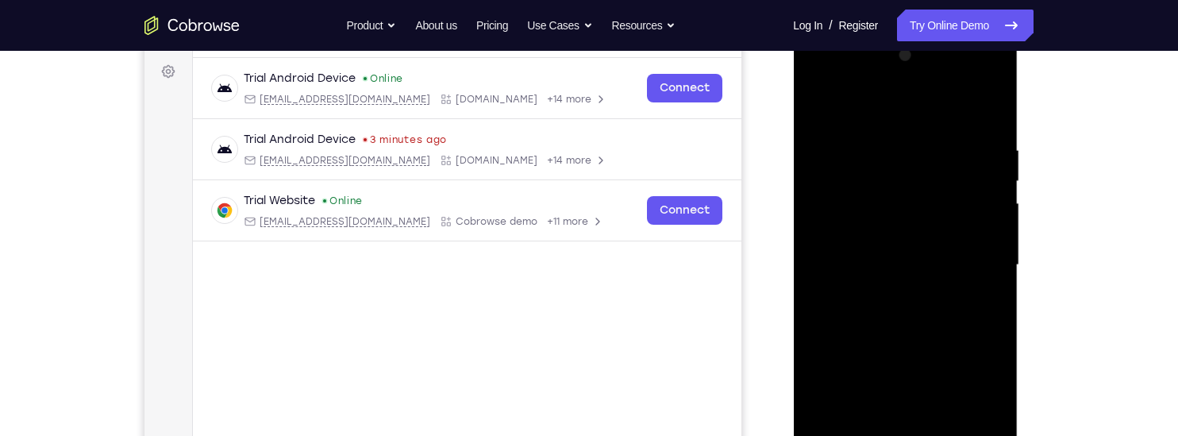
click at [930, 322] on div at bounding box center [905, 265] width 200 height 445
click at [810, 344] on div at bounding box center [905, 265] width 200 height 445
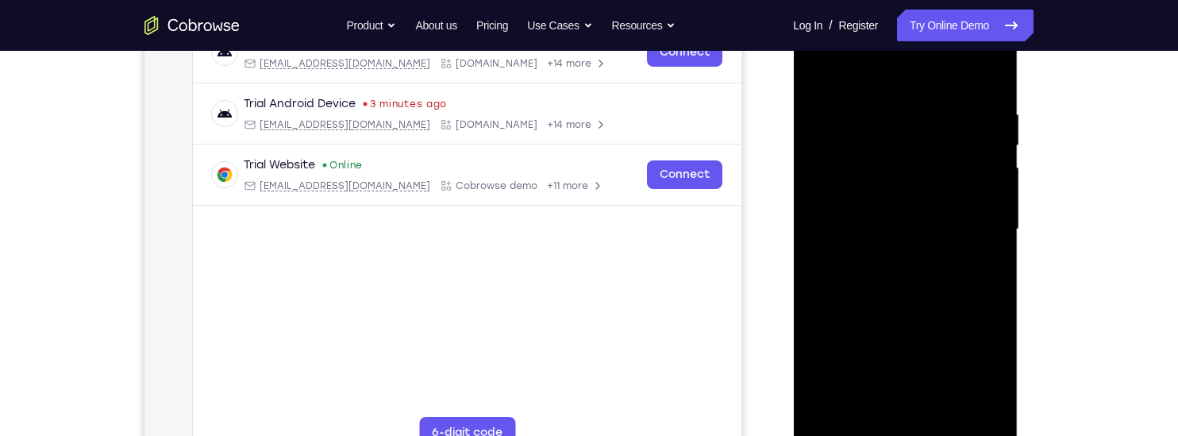
scroll to position [269, 0]
click at [817, 326] on div at bounding box center [905, 228] width 200 height 445
click at [993, 185] on div at bounding box center [905, 228] width 200 height 445
click at [914, 352] on div at bounding box center [905, 228] width 200 height 445
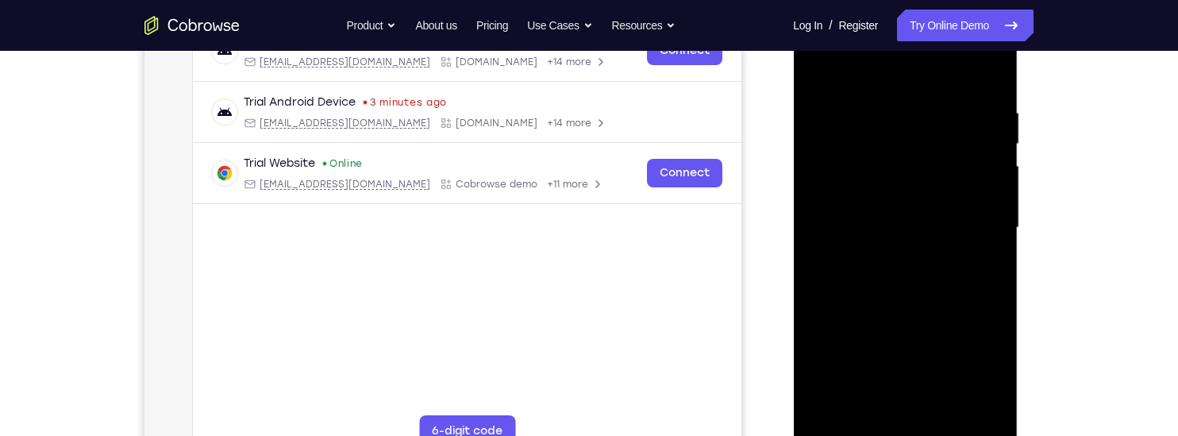
click at [993, 237] on div at bounding box center [905, 228] width 200 height 445
click at [993, 238] on div at bounding box center [905, 228] width 200 height 445
click at [993, 237] on div at bounding box center [905, 228] width 200 height 445
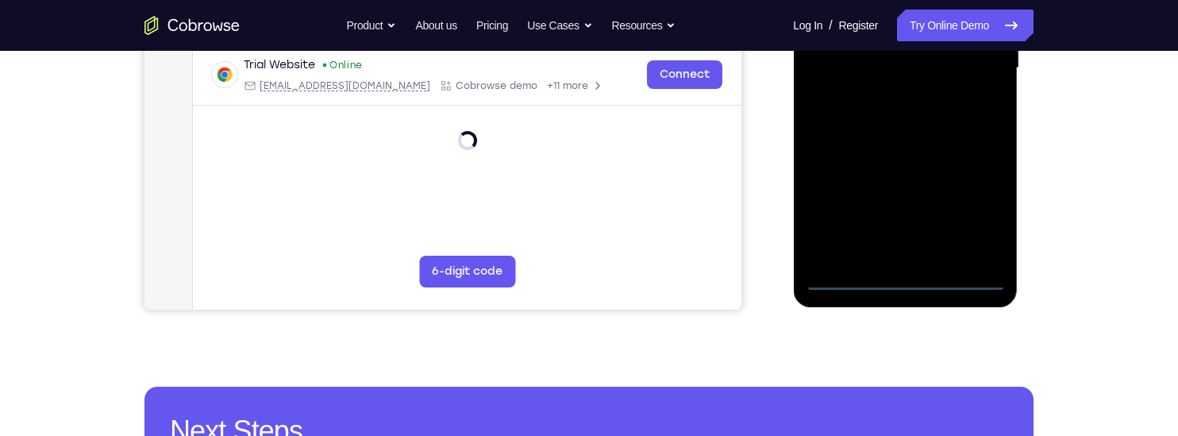
scroll to position [434, 0]
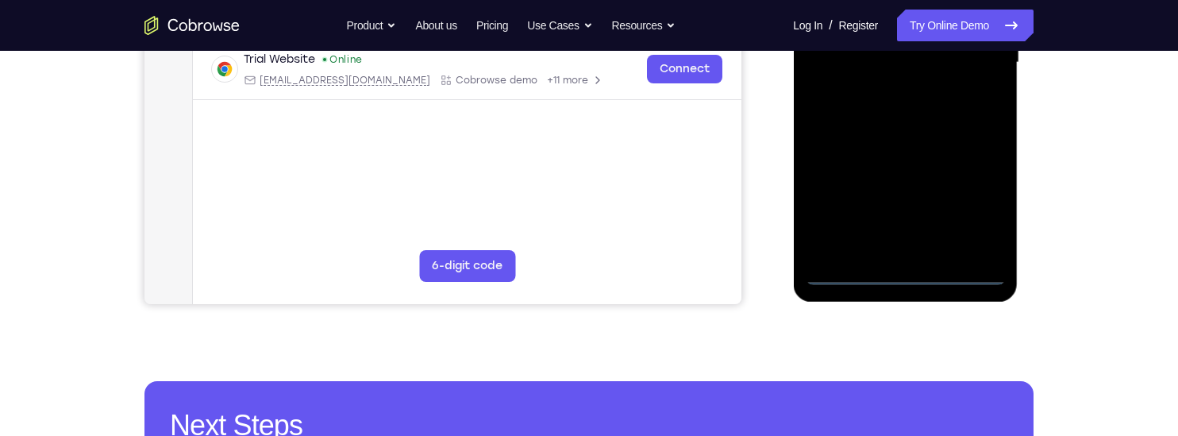
click at [908, 272] on div at bounding box center [905, 62] width 200 height 445
click at [977, 210] on div at bounding box center [905, 62] width 200 height 445
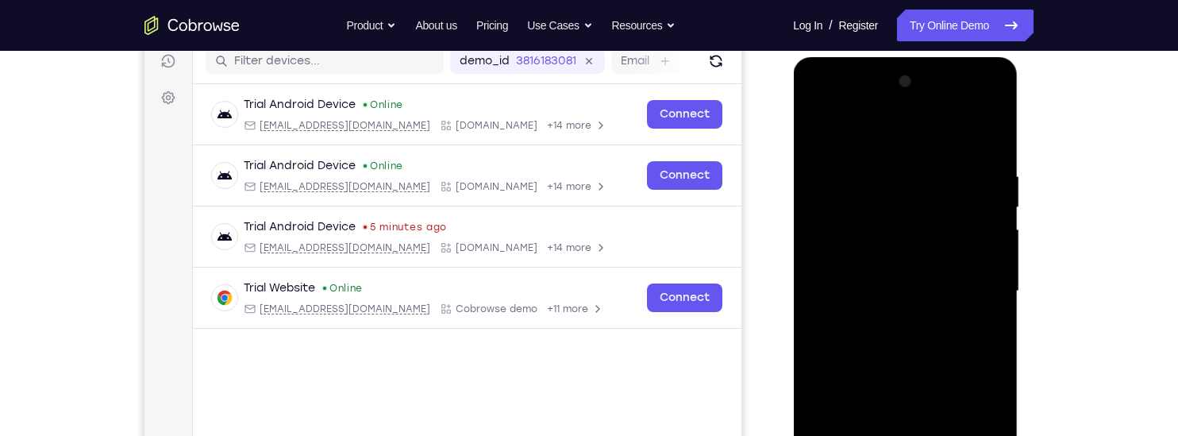
scroll to position [204, 0]
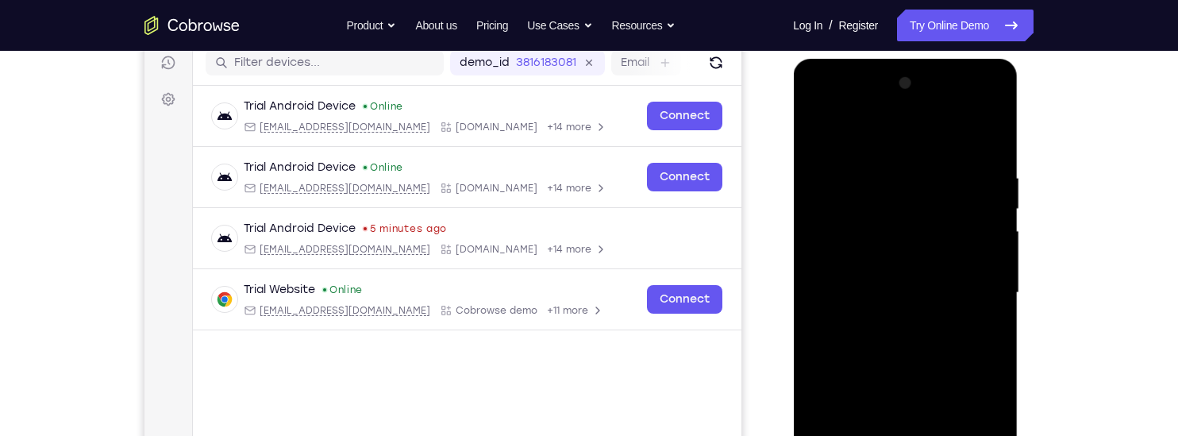
click at [817, 105] on div at bounding box center [905, 293] width 200 height 445
click at [968, 288] on div at bounding box center [905, 293] width 200 height 445
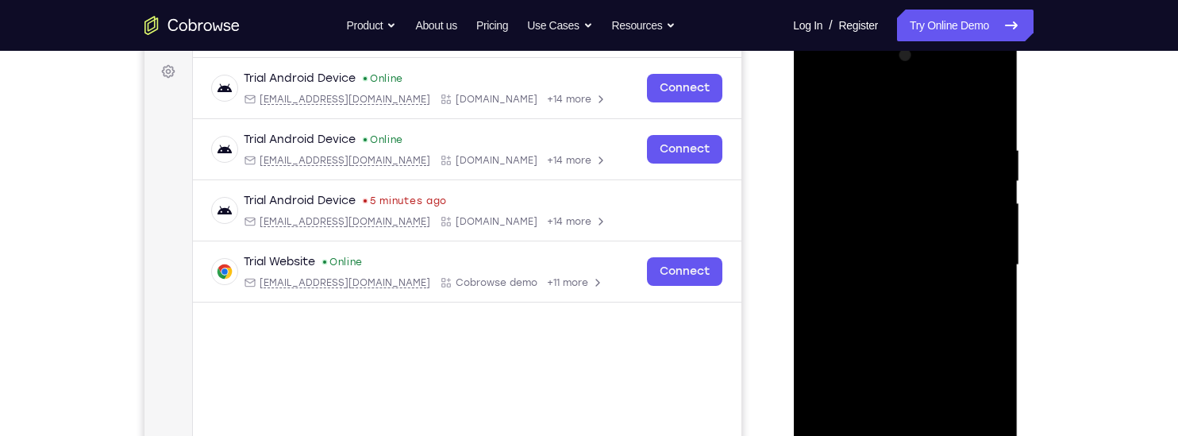
scroll to position [243, 0]
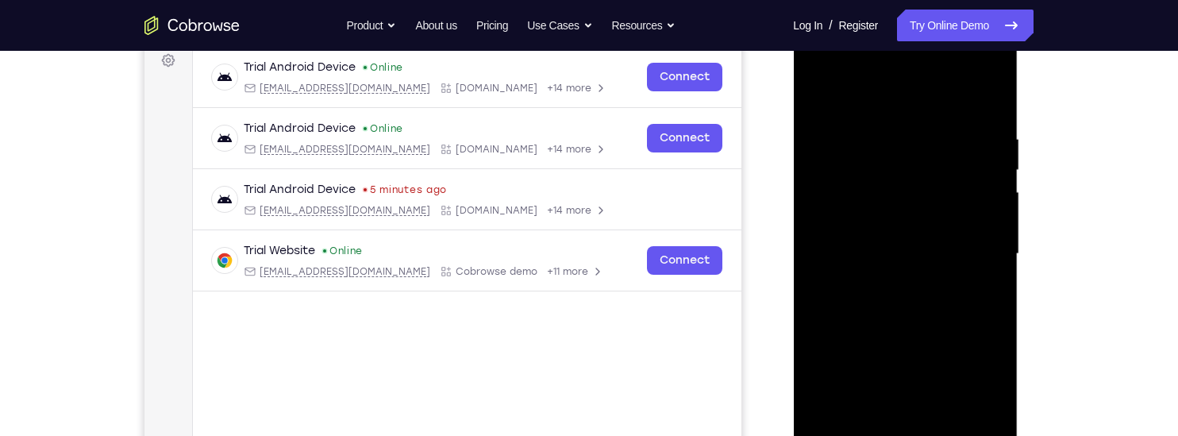
click at [888, 283] on div at bounding box center [905, 254] width 200 height 445
click at [832, 239] on div at bounding box center [905, 254] width 200 height 445
click at [833, 227] on div at bounding box center [905, 254] width 200 height 445
click at [919, 253] on div at bounding box center [905, 254] width 200 height 445
click at [901, 331] on div at bounding box center [905, 254] width 200 height 445
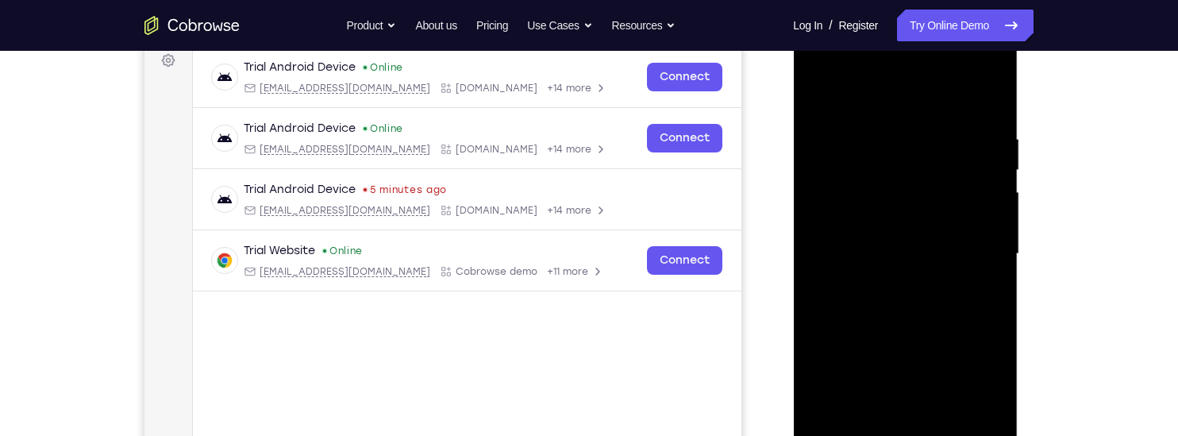
click at [818, 257] on div at bounding box center [905, 254] width 200 height 445
click at [992, 298] on div at bounding box center [905, 254] width 200 height 445
click at [993, 299] on div at bounding box center [905, 254] width 200 height 445
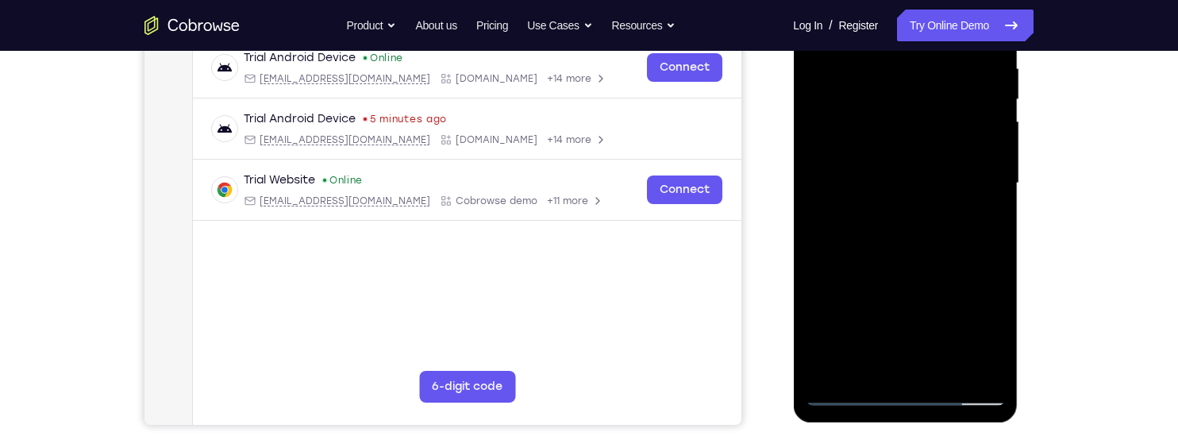
scroll to position [320, 0]
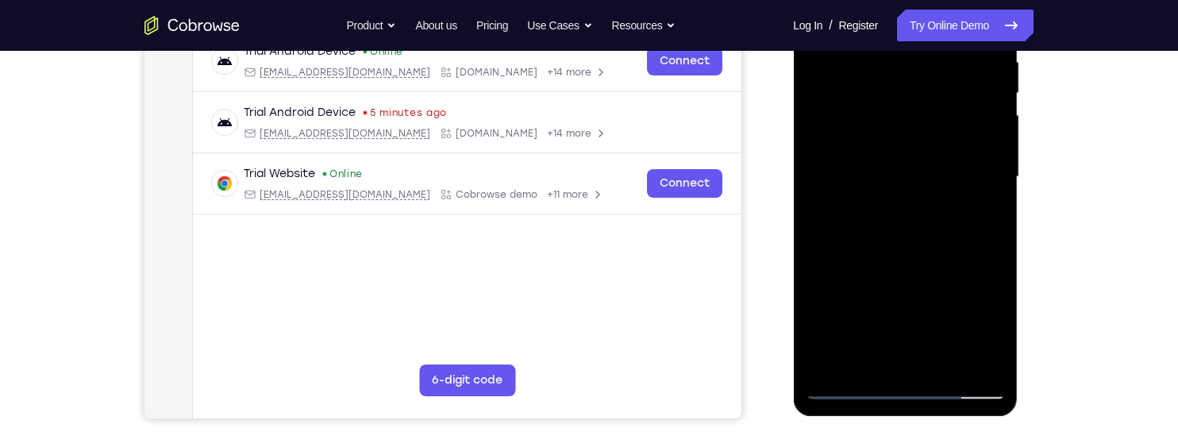
click at [820, 313] on div at bounding box center [905, 177] width 200 height 445
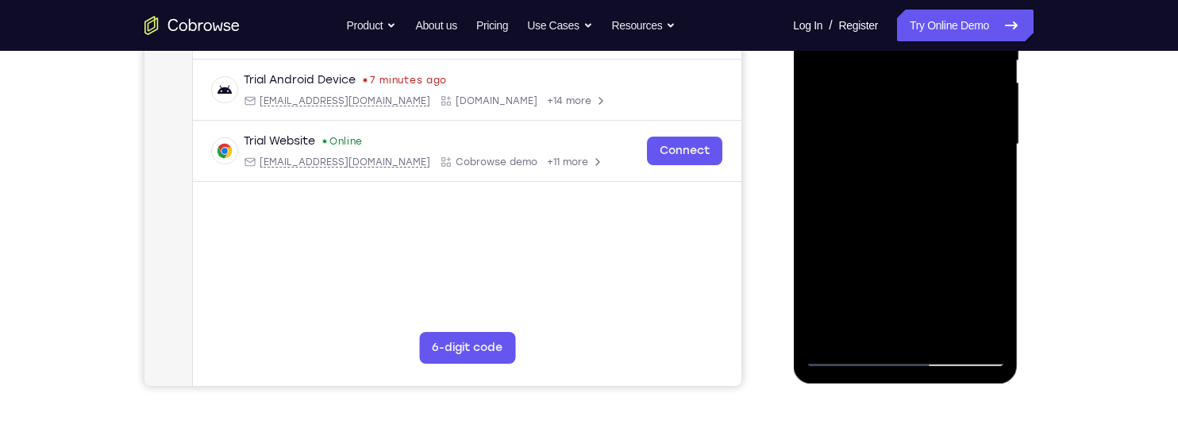
scroll to position [358, 0]
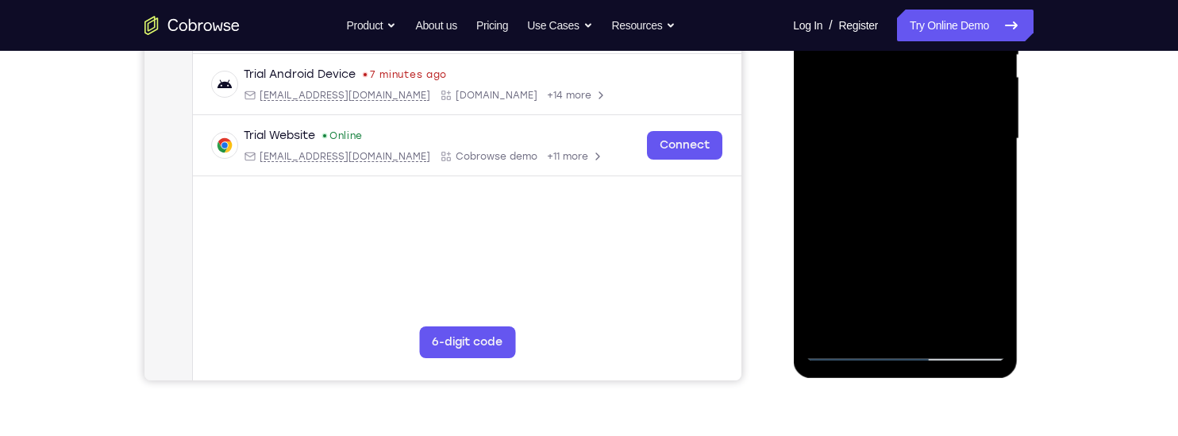
click at [941, 325] on div at bounding box center [905, 139] width 200 height 445
click at [900, 221] on div at bounding box center [905, 139] width 200 height 445
click at [877, 91] on div at bounding box center [905, 139] width 200 height 445
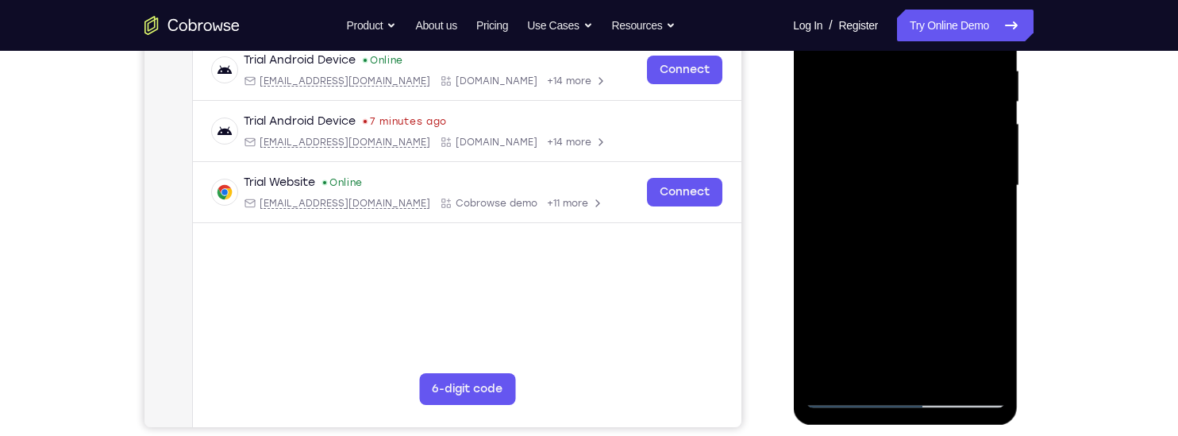
scroll to position [307, 0]
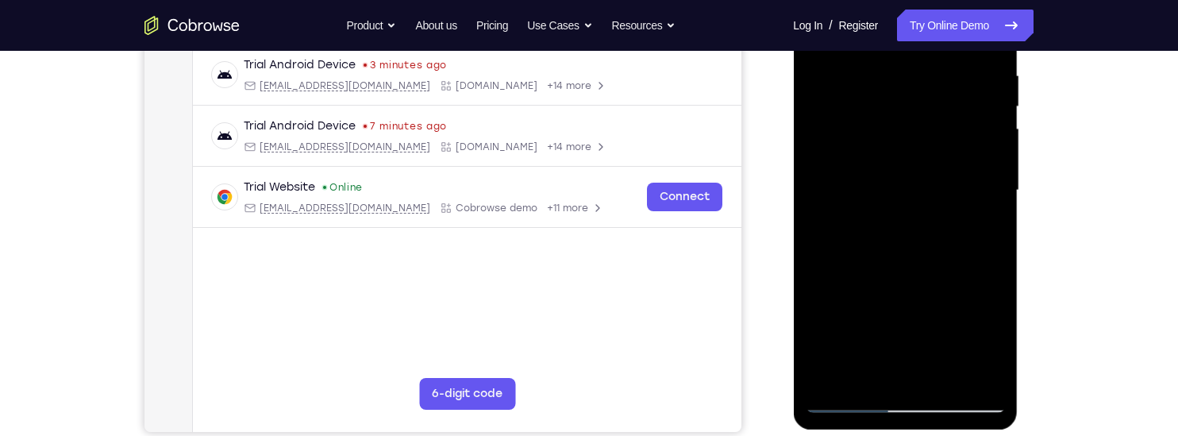
click at [978, 234] on div at bounding box center [905, 190] width 200 height 445
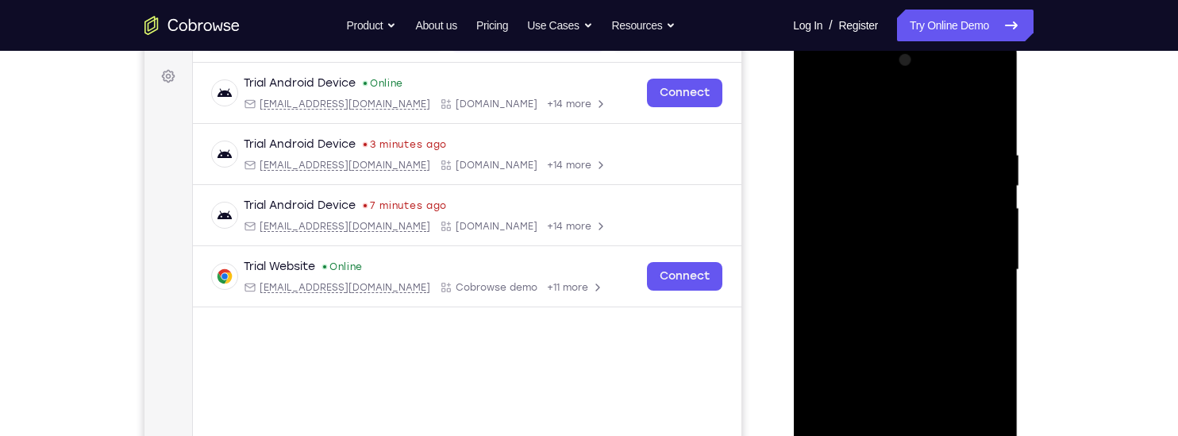
scroll to position [206, 0]
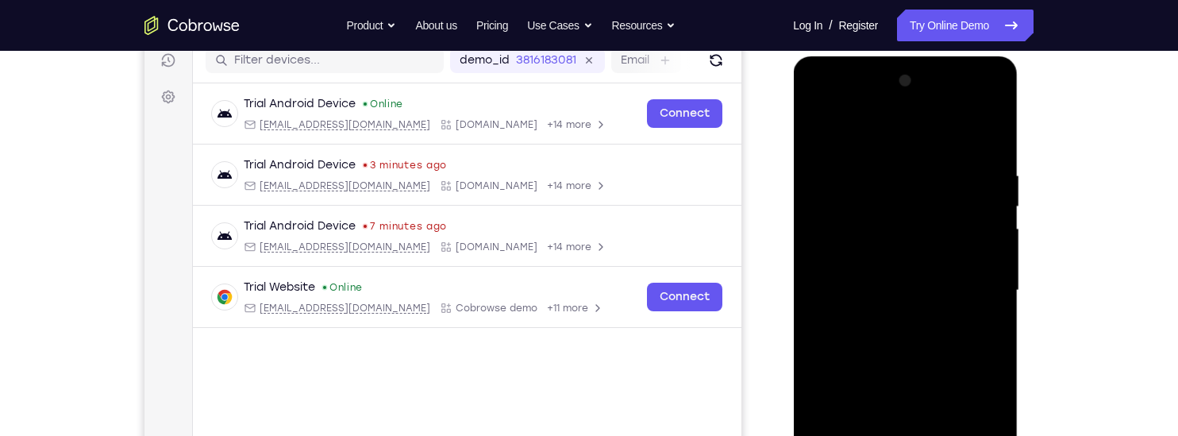
click at [817, 131] on div at bounding box center [905, 290] width 200 height 445
click at [817, 127] on div at bounding box center [905, 290] width 200 height 445
click at [814, 339] on div at bounding box center [905, 290] width 200 height 445
click at [934, 373] on div at bounding box center [905, 290] width 200 height 445
click at [940, 371] on div at bounding box center [905, 290] width 200 height 445
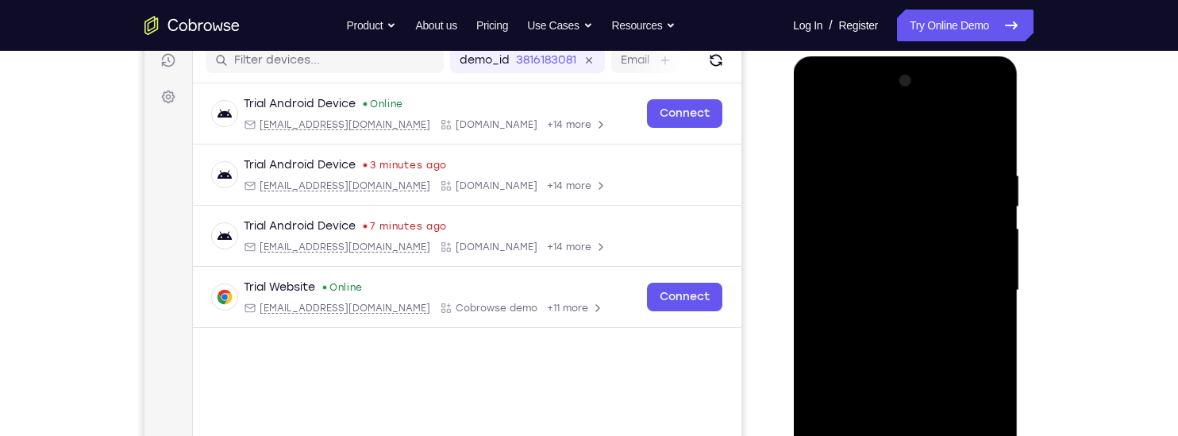
click at [993, 243] on div at bounding box center [905, 290] width 200 height 445
click at [815, 376] on div at bounding box center [905, 290] width 200 height 445
click at [820, 326] on div at bounding box center [905, 290] width 200 height 445
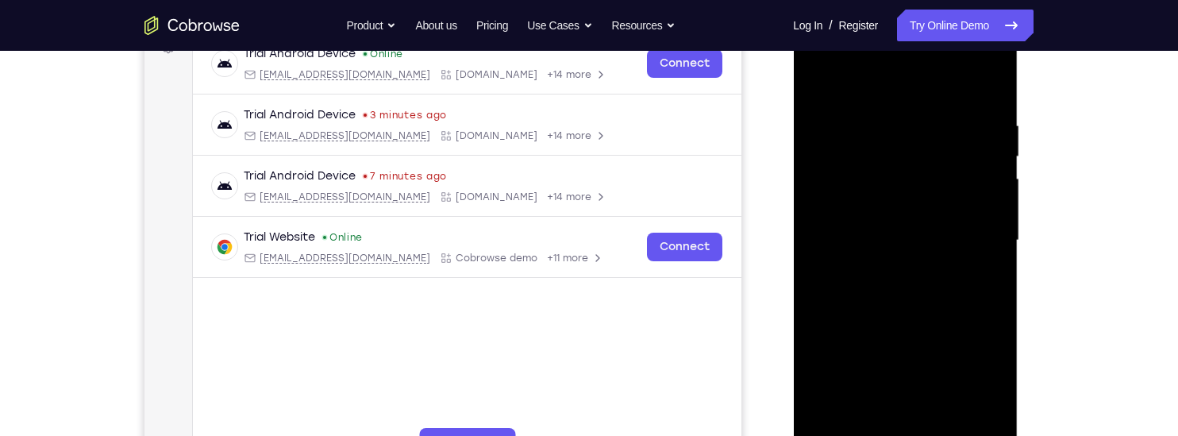
scroll to position [267, 0]
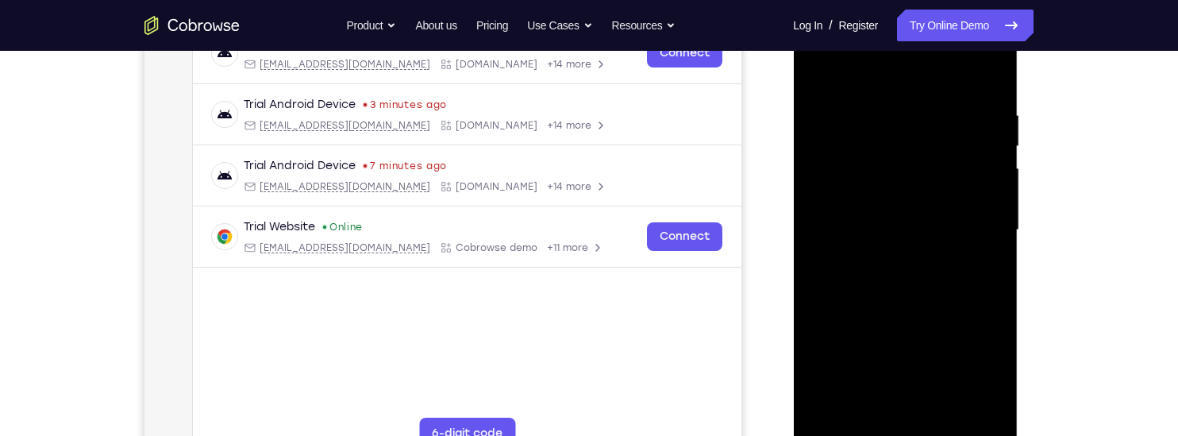
click at [943, 410] on div at bounding box center [905, 230] width 200 height 445
click at [874, 189] on div at bounding box center [905, 230] width 200 height 445
click at [981, 270] on div at bounding box center [905, 230] width 200 height 445
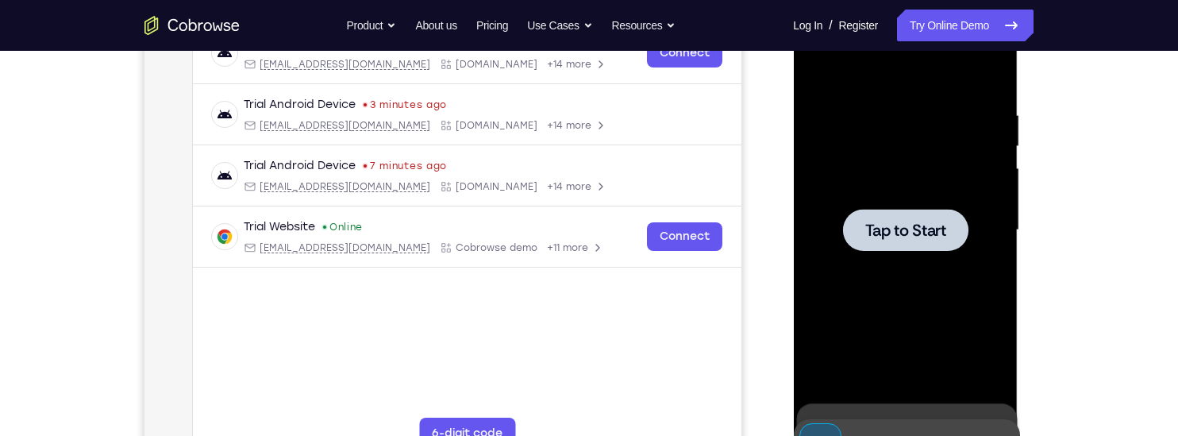
click at [924, 229] on span "Tap to Start" at bounding box center [905, 230] width 81 height 16
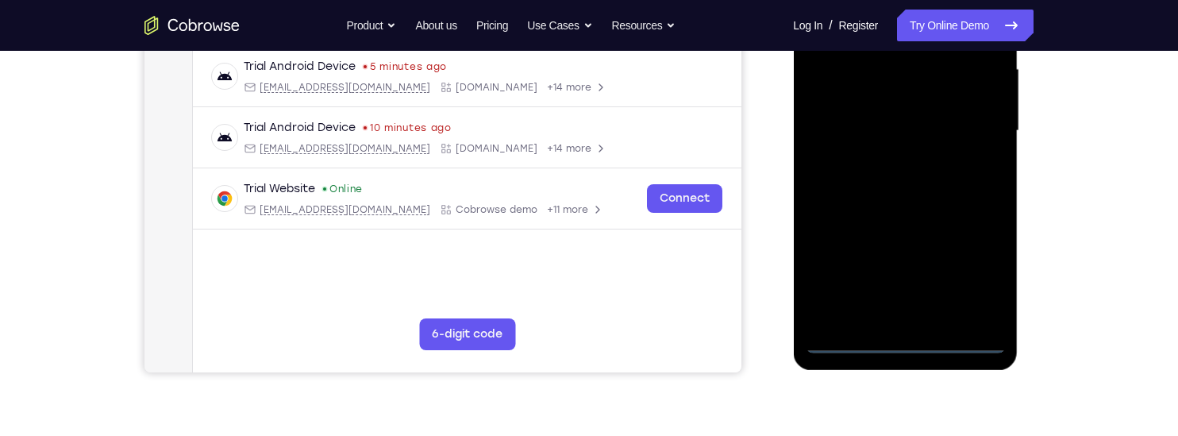
scroll to position [377, 0]
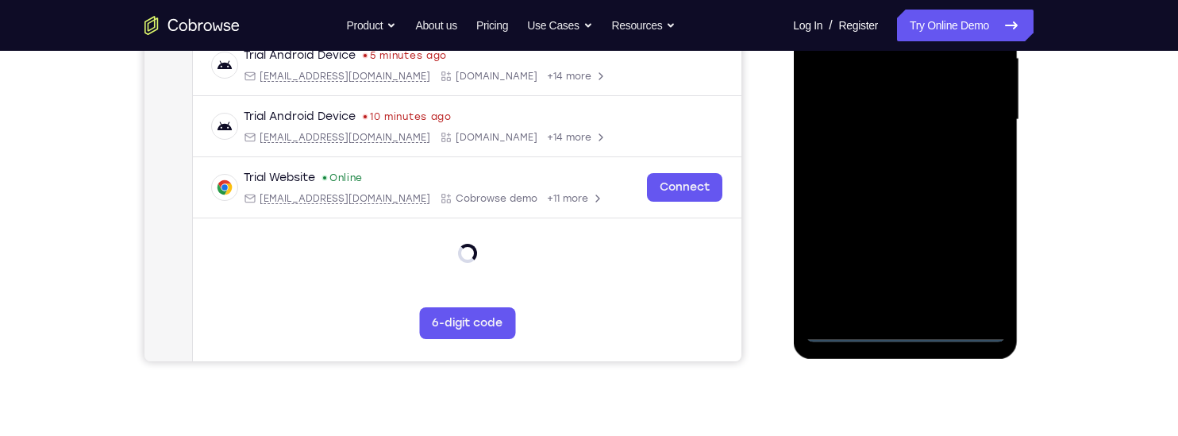
click at [902, 325] on div at bounding box center [905, 120] width 200 height 445
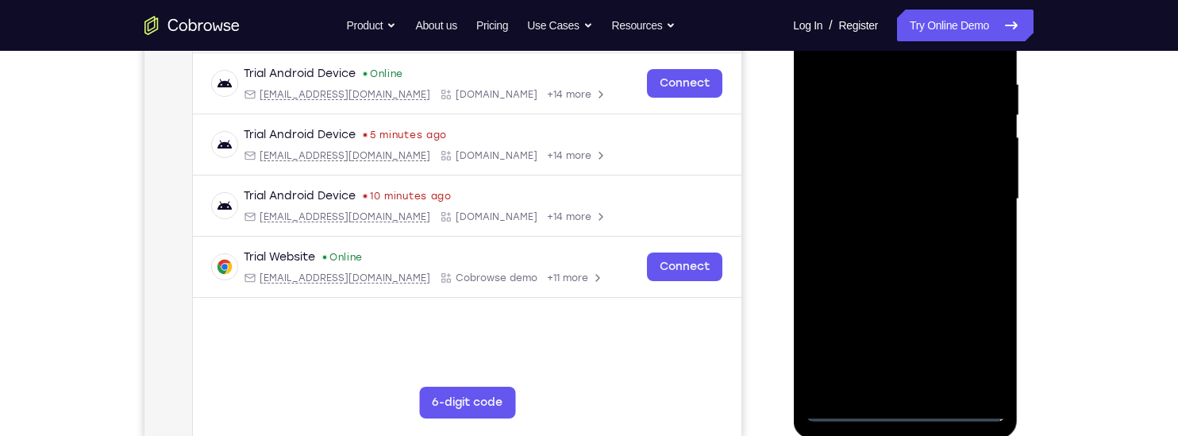
scroll to position [299, 0]
click at [908, 407] on div at bounding box center [905, 197] width 200 height 445
click at [965, 341] on div at bounding box center [905, 197] width 200 height 445
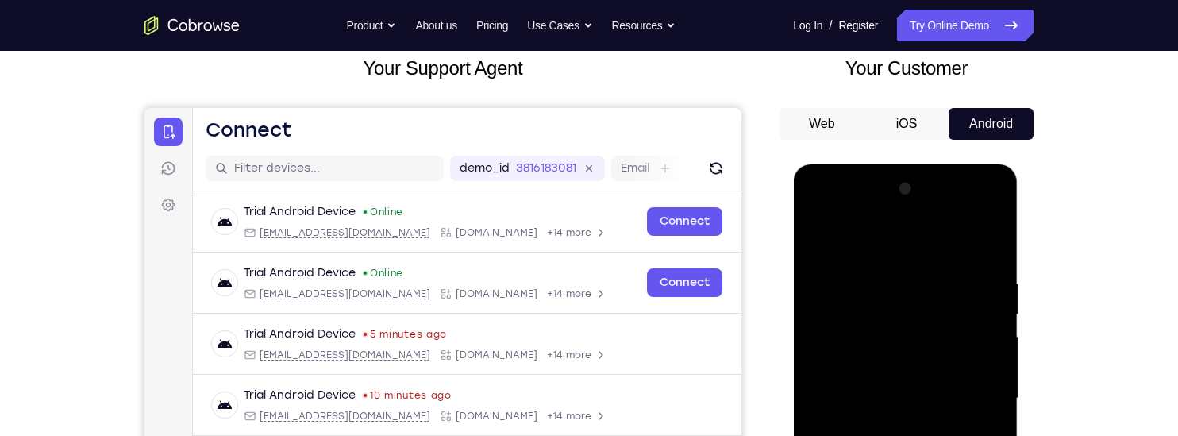
scroll to position [92, 0]
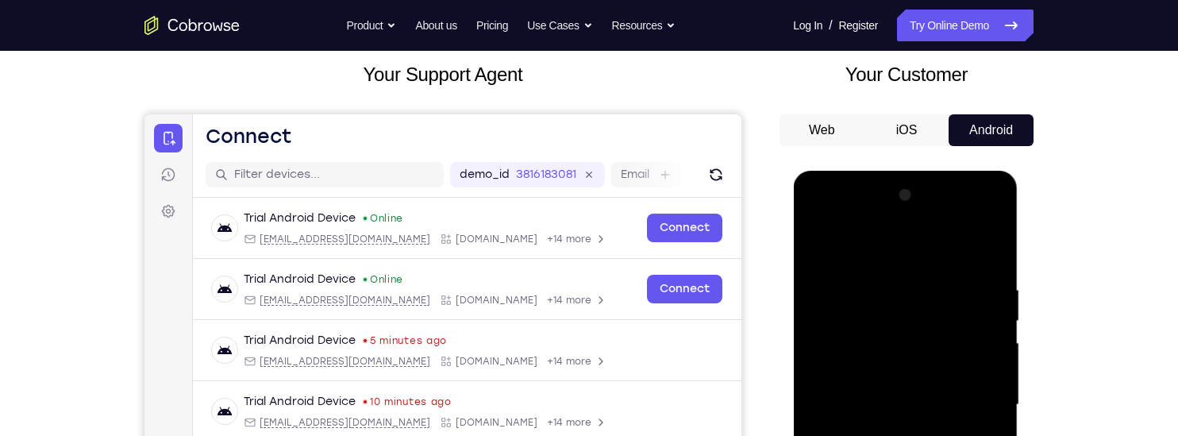
click at [819, 214] on div at bounding box center [905, 405] width 200 height 445
click at [966, 393] on div at bounding box center [905, 405] width 200 height 445
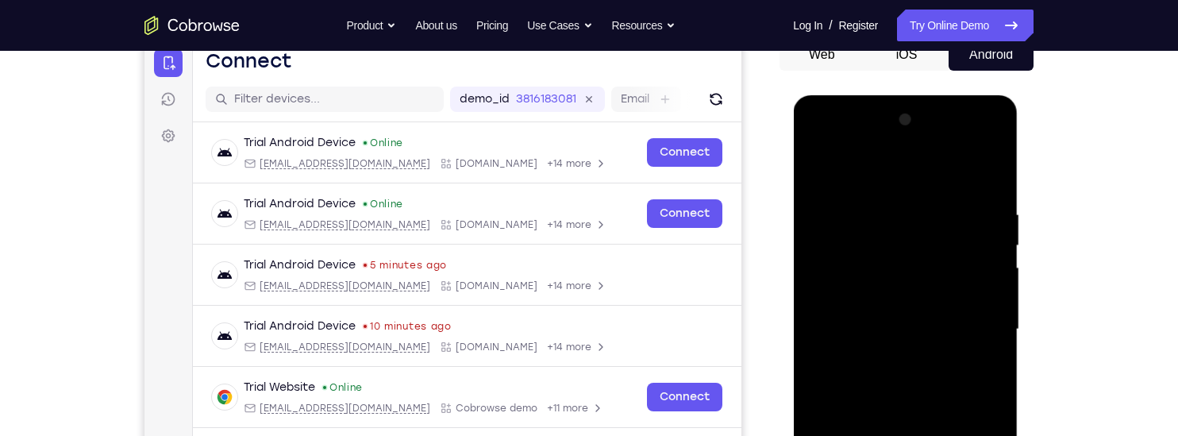
scroll to position [171, 0]
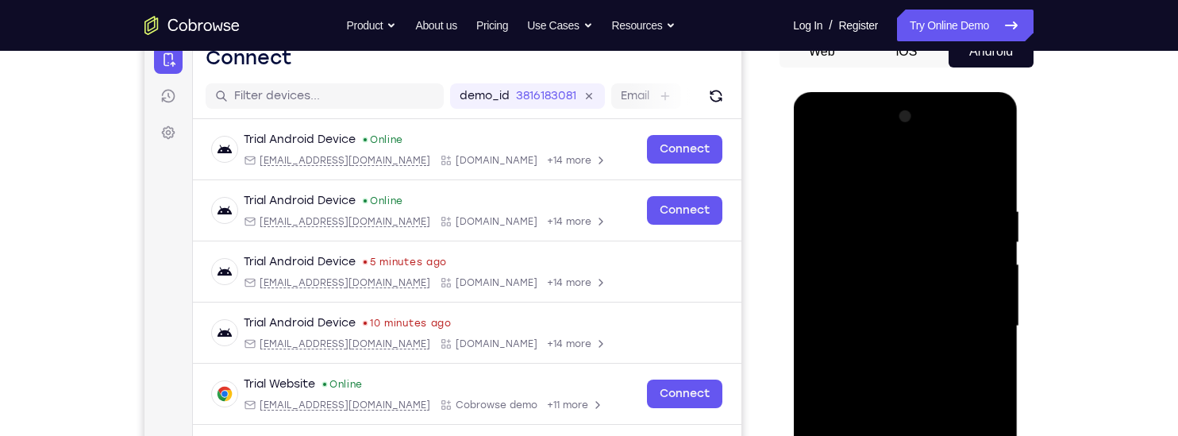
click at [889, 359] on div at bounding box center [905, 326] width 200 height 445
click at [822, 312] on div at bounding box center [905, 326] width 200 height 445
click at [839, 287] on div at bounding box center [905, 326] width 200 height 445
click at [917, 324] on div at bounding box center [905, 326] width 200 height 445
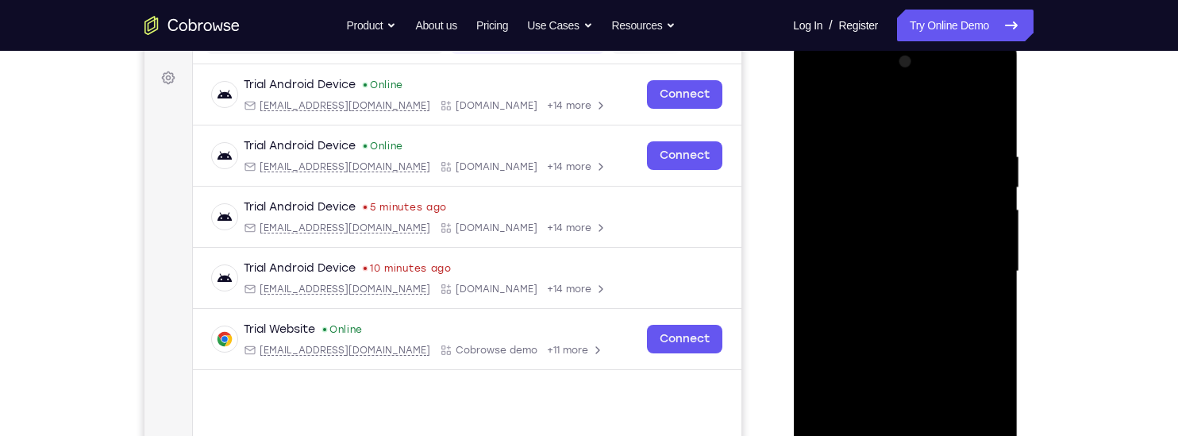
scroll to position [229, 0]
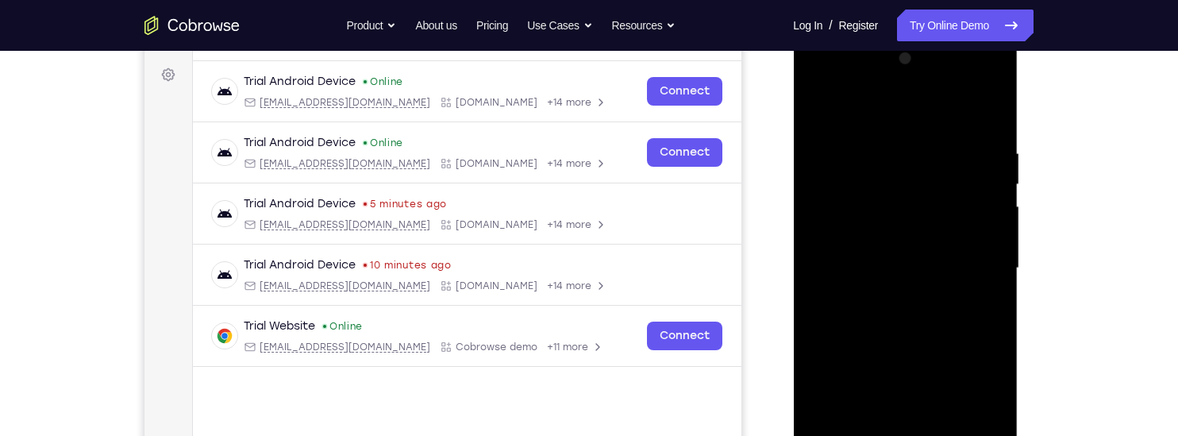
click at [905, 343] on div at bounding box center [905, 268] width 200 height 445
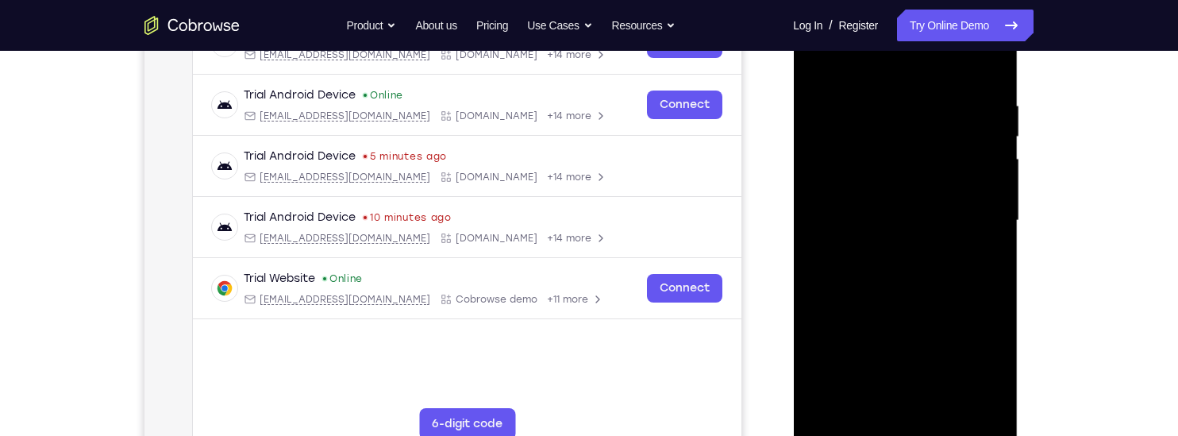
scroll to position [280, 0]
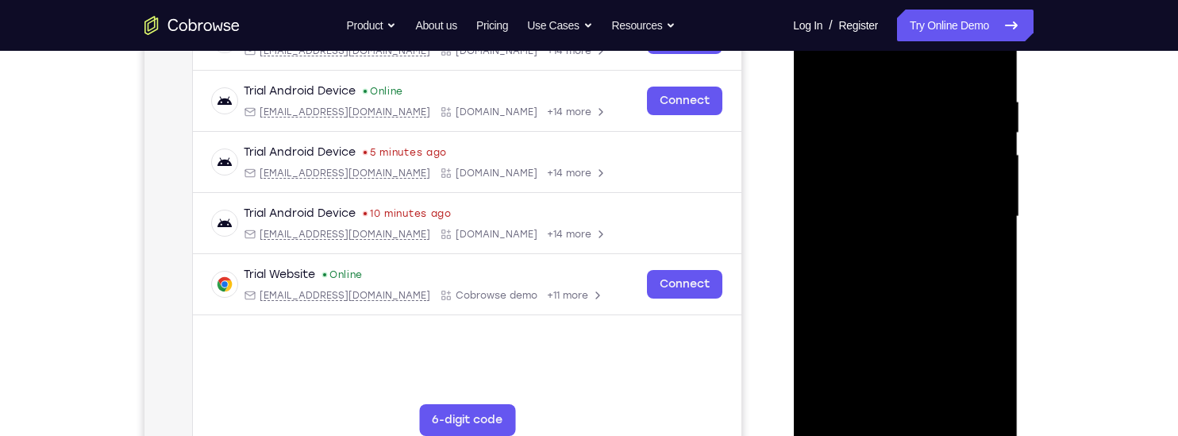
click at [942, 402] on div at bounding box center [905, 216] width 200 height 445
click at [901, 299] on div at bounding box center [905, 216] width 200 height 445
click at [882, 180] on div at bounding box center [905, 216] width 200 height 445
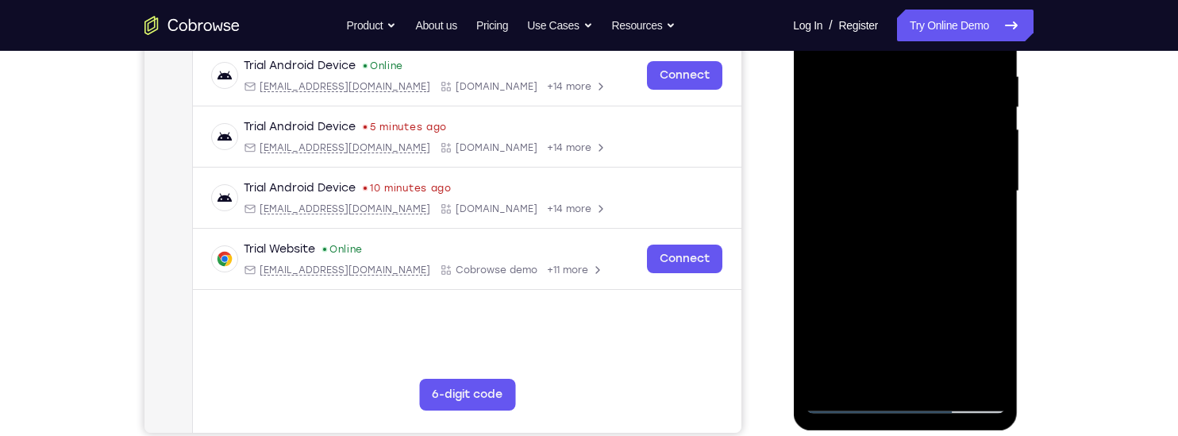
scroll to position [318, 0]
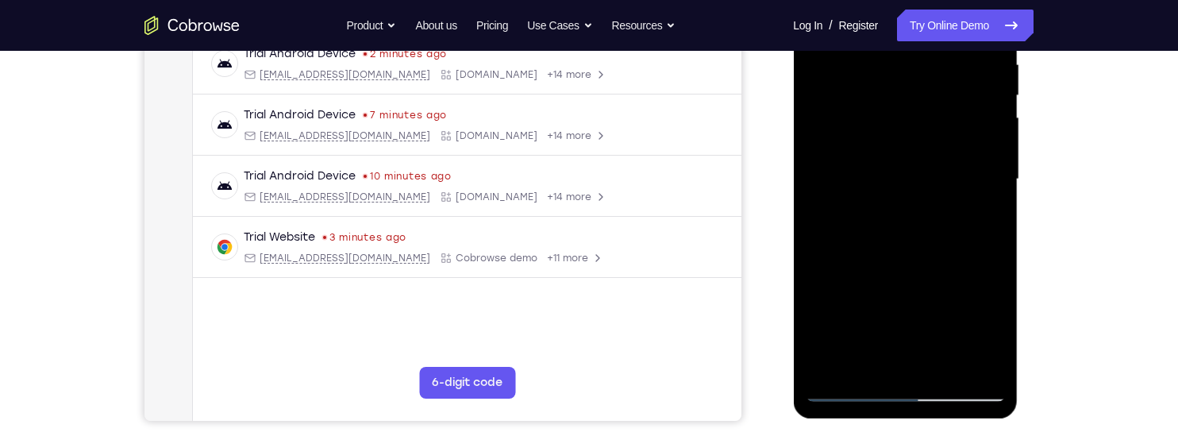
click at [948, 216] on div at bounding box center [905, 179] width 200 height 445
click at [947, 213] on div at bounding box center [905, 179] width 200 height 445
click at [982, 215] on div at bounding box center [905, 179] width 200 height 445
click at [983, 217] on div at bounding box center [905, 179] width 200 height 445
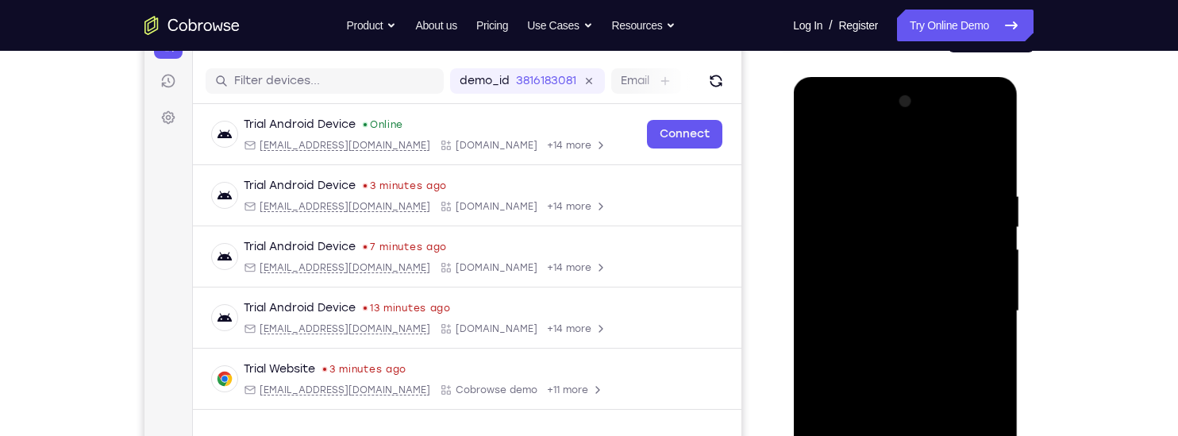
scroll to position [185, 0]
click at [812, 153] on div at bounding box center [905, 312] width 200 height 445
click at [820, 152] on div at bounding box center [905, 312] width 200 height 445
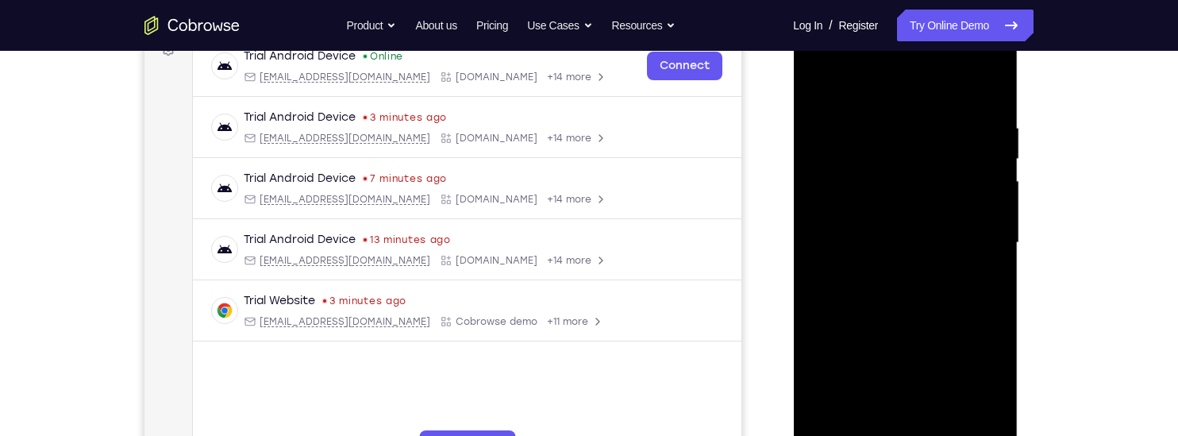
scroll to position [259, 0]
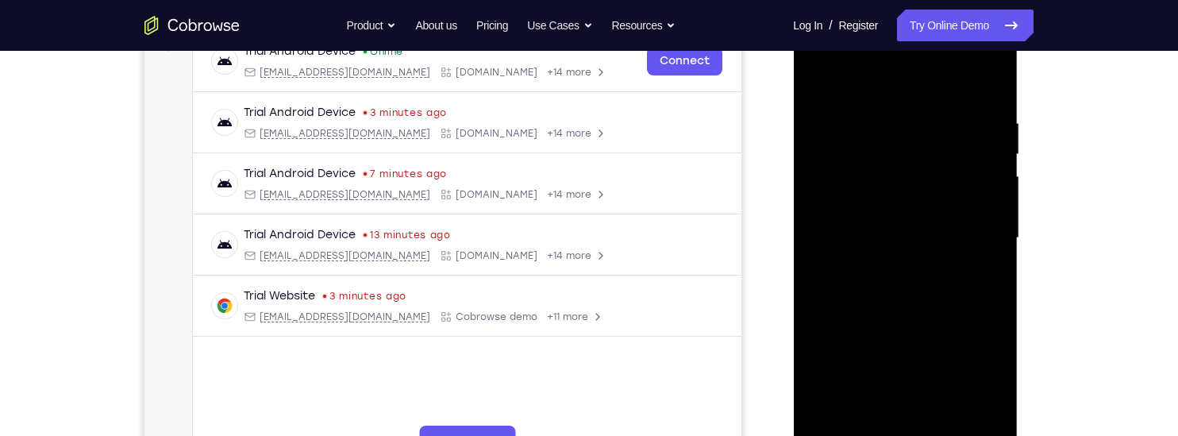
click at [993, 272] on div at bounding box center [905, 238] width 200 height 445
click at [963, 280] on div at bounding box center [905, 238] width 200 height 445
click at [991, 273] on div at bounding box center [905, 238] width 200 height 445
click at [815, 307] on div at bounding box center [905, 238] width 200 height 445
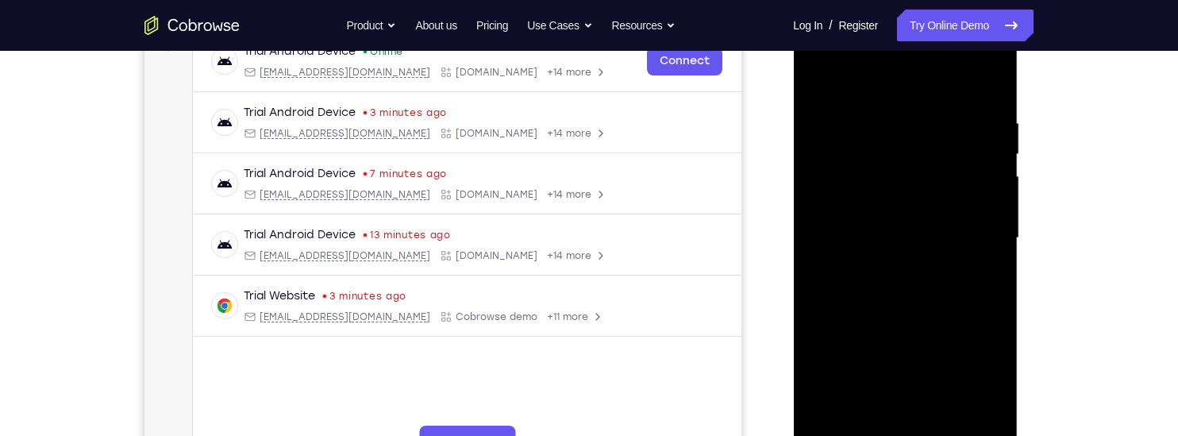
click at [993, 171] on div at bounding box center [905, 238] width 200 height 445
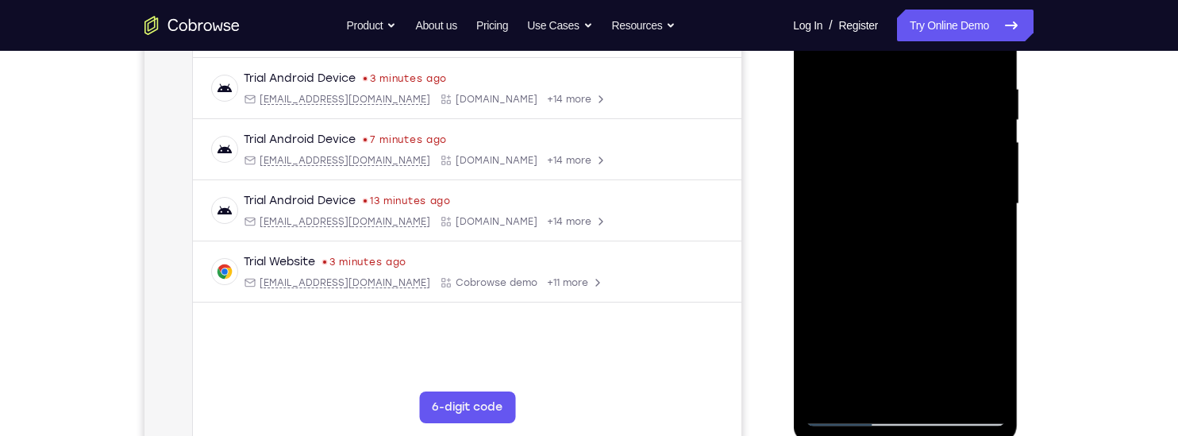
scroll to position [294, 0]
click at [945, 388] on div at bounding box center [905, 203] width 200 height 445
click at [882, 165] on div at bounding box center [905, 203] width 200 height 445
click at [857, 383] on div at bounding box center [905, 203] width 200 height 445
click at [982, 245] on div at bounding box center [905, 203] width 200 height 445
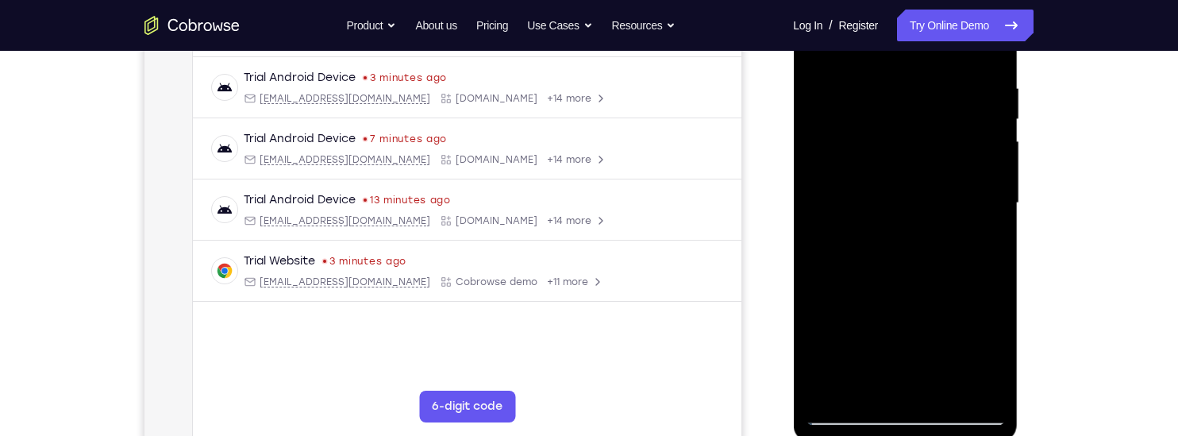
click at [974, 239] on div at bounding box center [905, 203] width 200 height 445
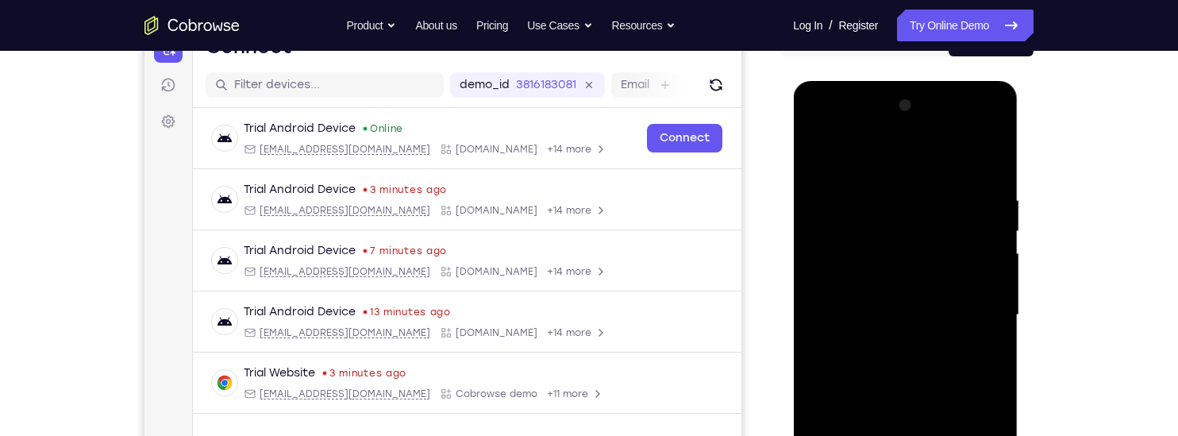
scroll to position [174, 0]
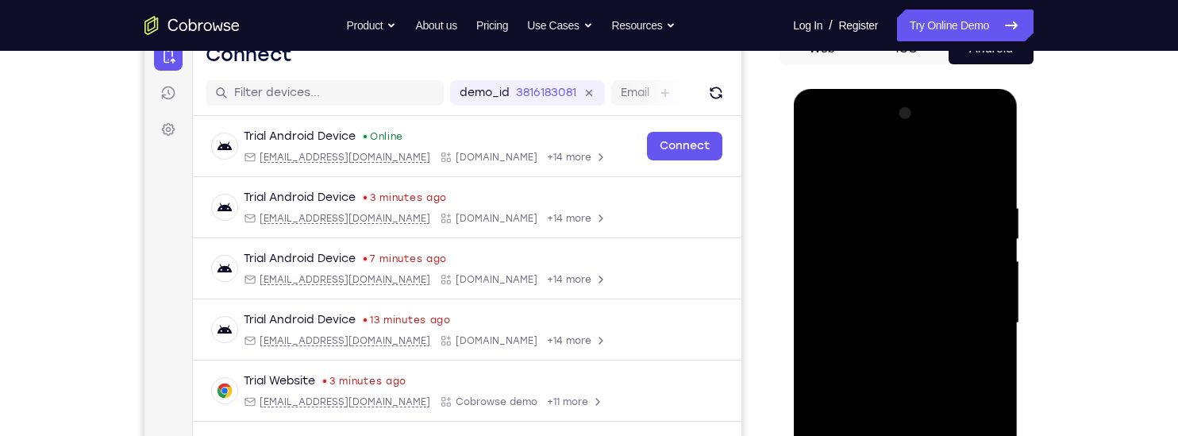
click at [816, 166] on div at bounding box center [905, 323] width 200 height 445
click at [819, 160] on div at bounding box center [905, 323] width 200 height 445
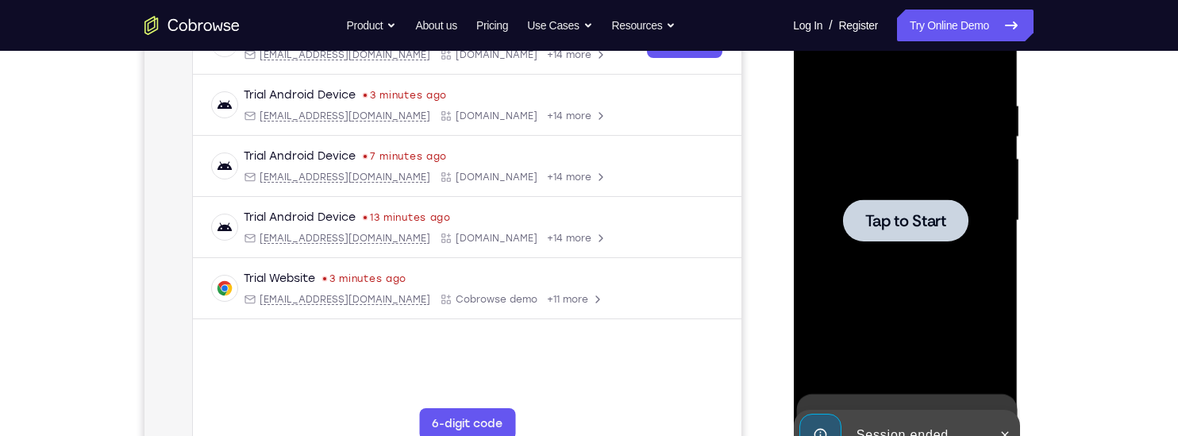
scroll to position [284, 0]
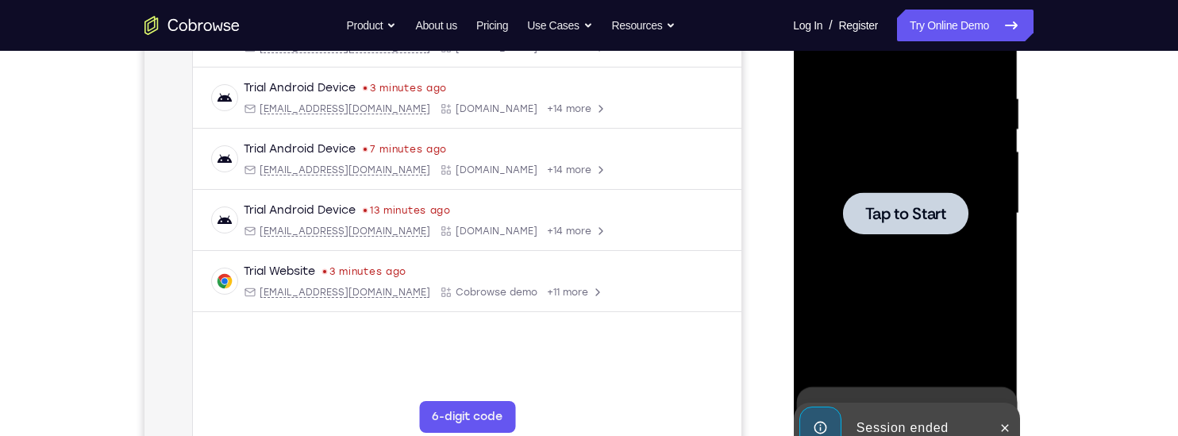
click at [901, 217] on span "Tap to Start" at bounding box center [905, 214] width 81 height 16
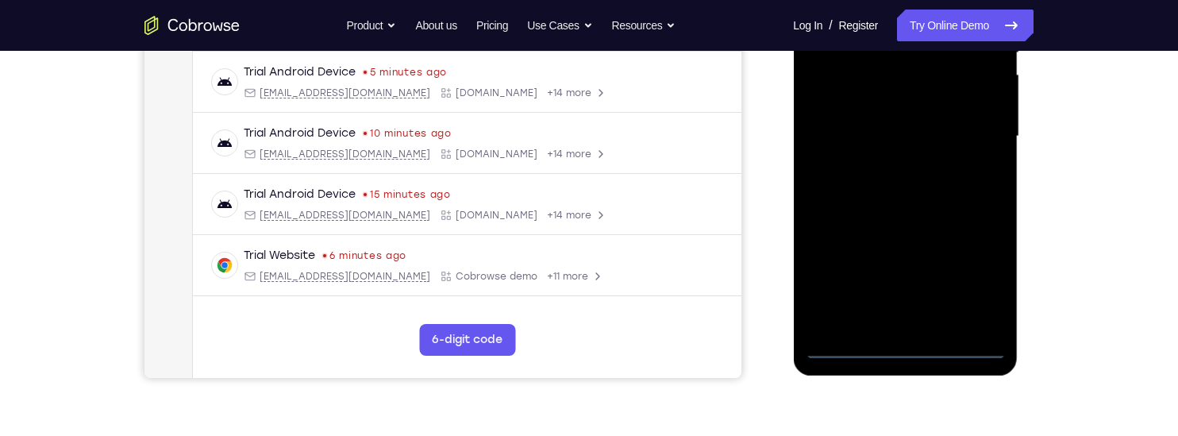
scroll to position [361, 0]
click at [906, 349] on div at bounding box center [905, 135] width 200 height 445
click at [966, 272] on div at bounding box center [905, 135] width 200 height 445
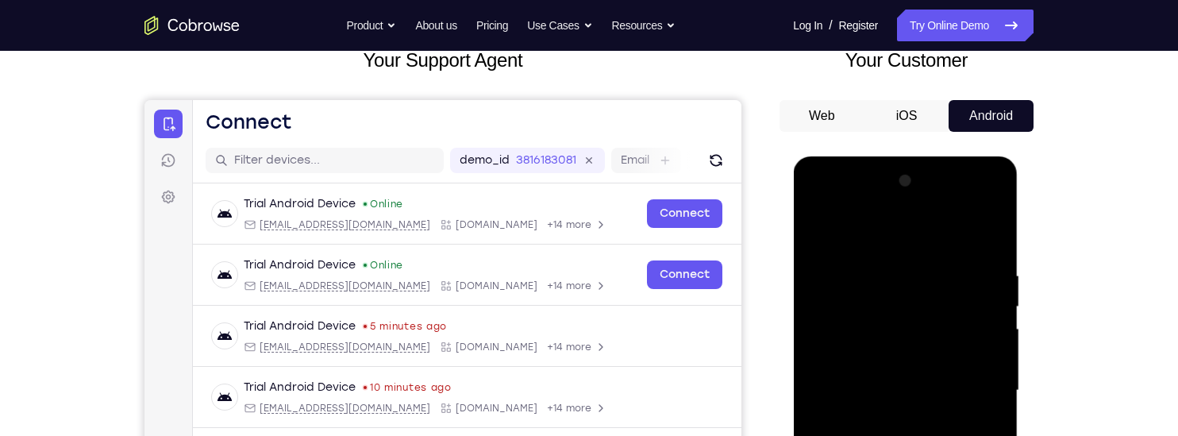
scroll to position [115, 0]
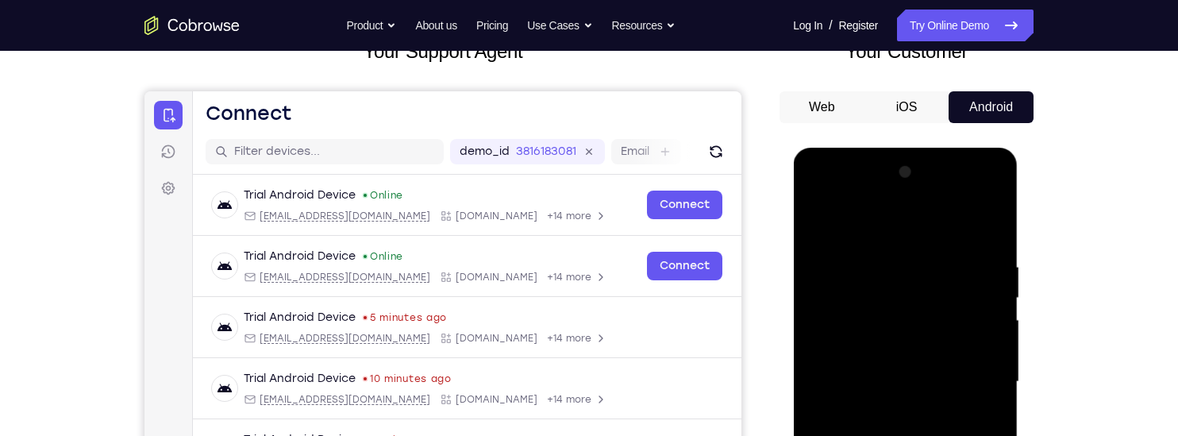
click at [816, 195] on div at bounding box center [905, 382] width 200 height 445
click at [970, 368] on div at bounding box center [905, 382] width 200 height 445
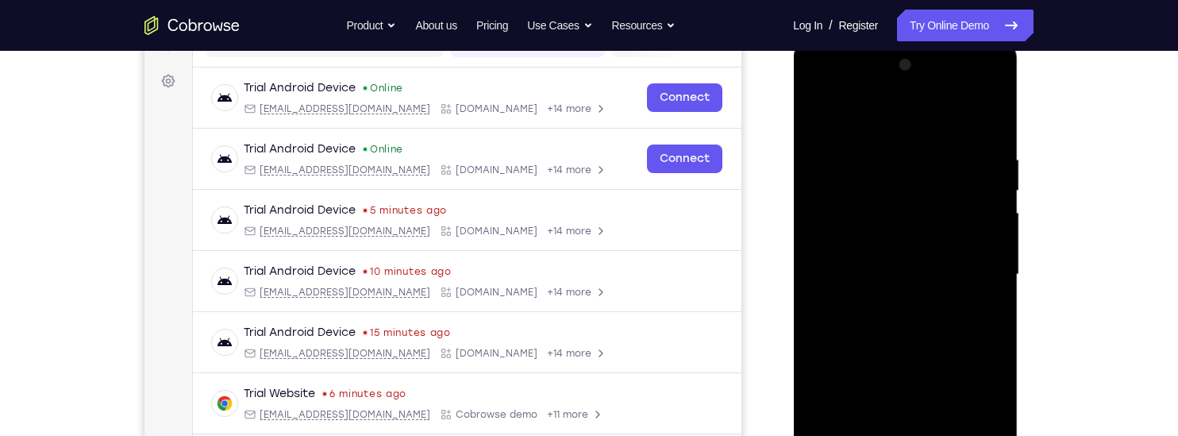
scroll to position [230, 0]
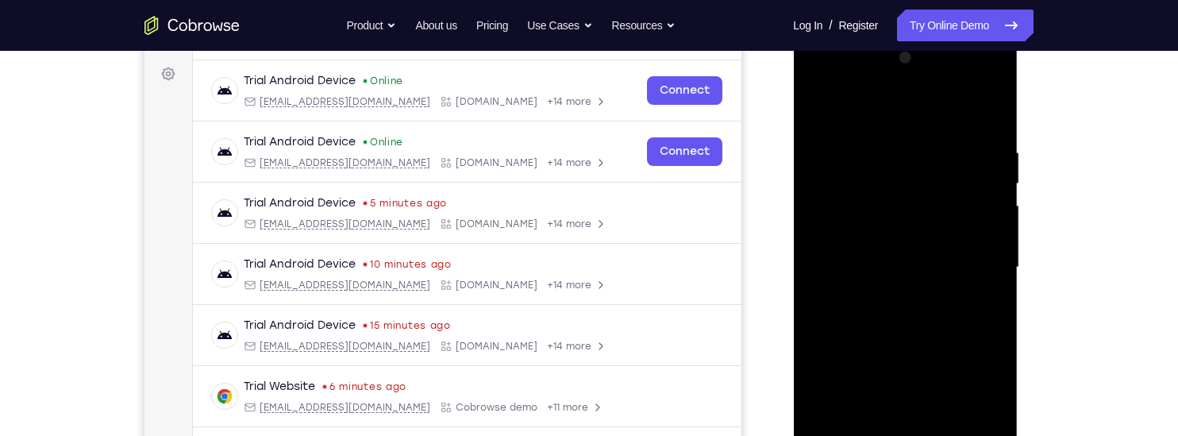
click at [882, 294] on div at bounding box center [905, 267] width 200 height 445
click at [837, 261] on div at bounding box center [905, 267] width 200 height 445
click at [824, 222] on div at bounding box center [905, 267] width 200 height 445
click at [896, 265] on div at bounding box center [905, 267] width 200 height 445
click at [905, 339] on div at bounding box center [905, 267] width 200 height 445
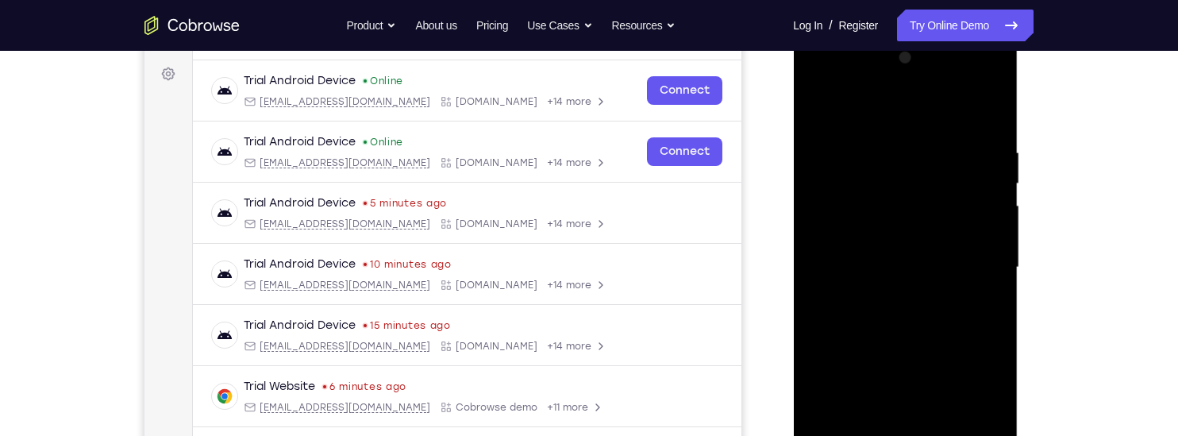
click at [989, 328] on div at bounding box center [905, 267] width 200 height 445
click at [993, 330] on div at bounding box center [905, 267] width 200 height 445
click at [993, 334] on div at bounding box center [905, 267] width 200 height 445
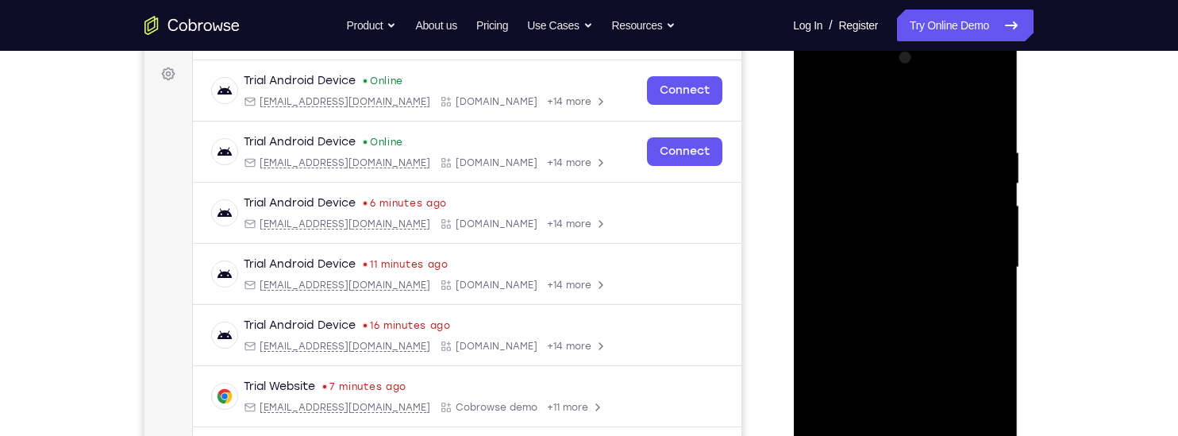
click at [993, 334] on div at bounding box center [905, 267] width 200 height 445
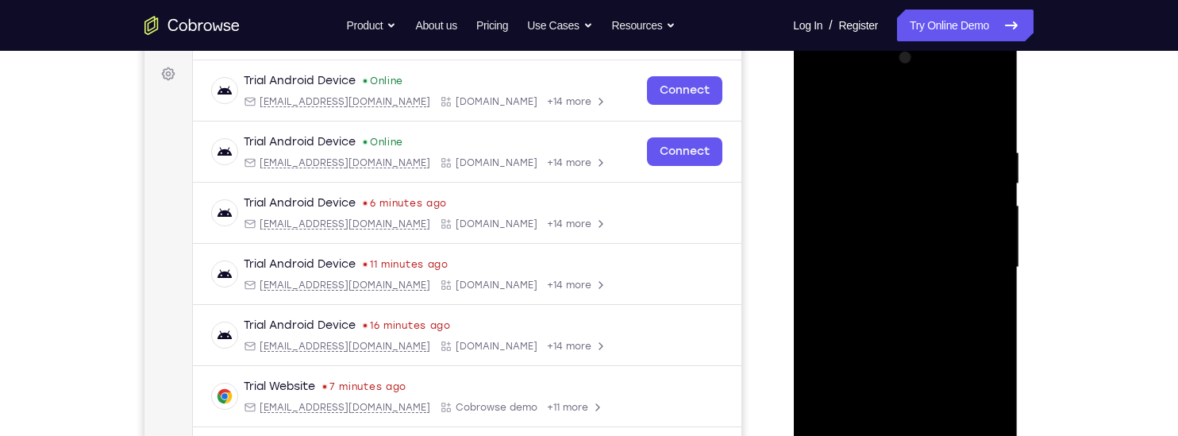
click at [993, 334] on div at bounding box center [905, 267] width 200 height 445
click at [821, 367] on div at bounding box center [905, 267] width 200 height 445
click at [820, 403] on div at bounding box center [905, 267] width 200 height 445
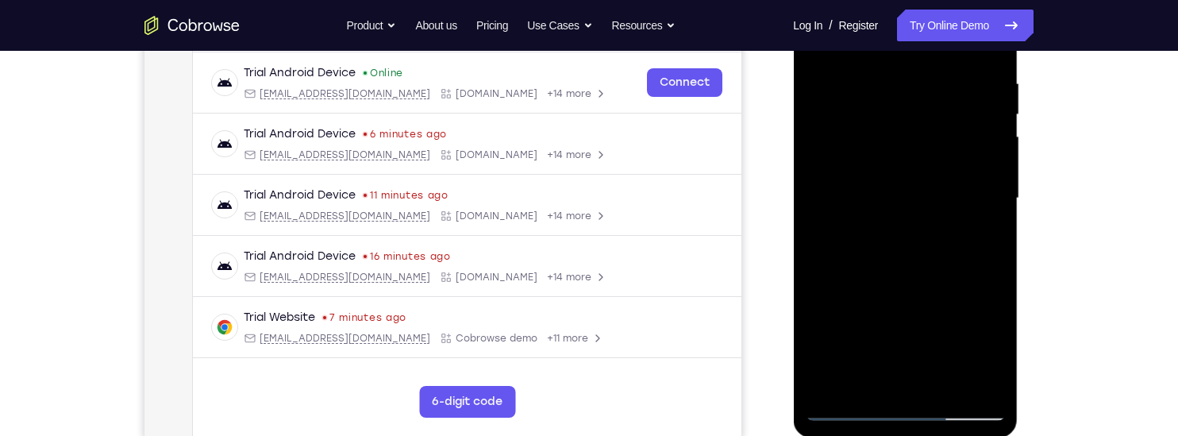
scroll to position [299, 0]
click at [945, 383] on div at bounding box center [905, 197] width 200 height 445
click at [908, 279] on div at bounding box center [905, 197] width 200 height 445
click at [881, 159] on div at bounding box center [905, 197] width 200 height 445
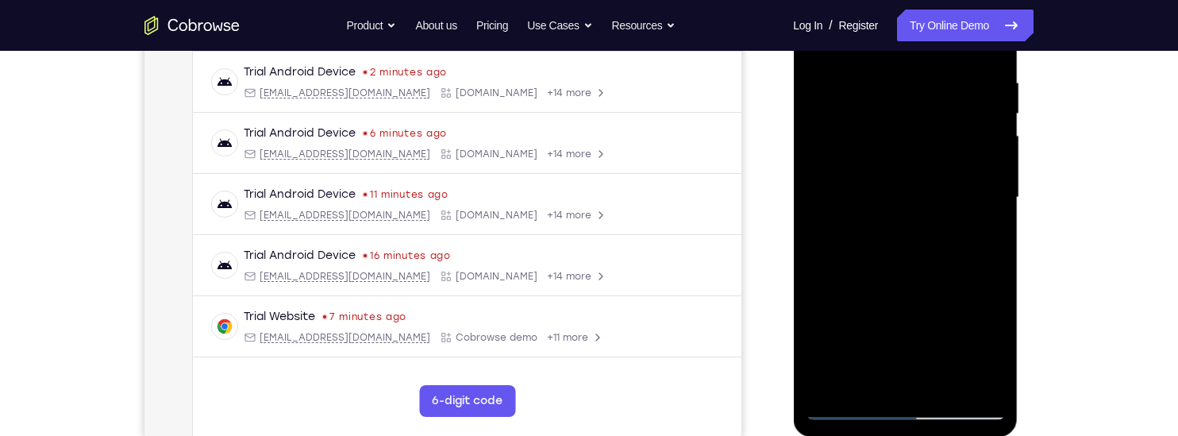
click at [982, 238] on div at bounding box center [905, 197] width 200 height 445
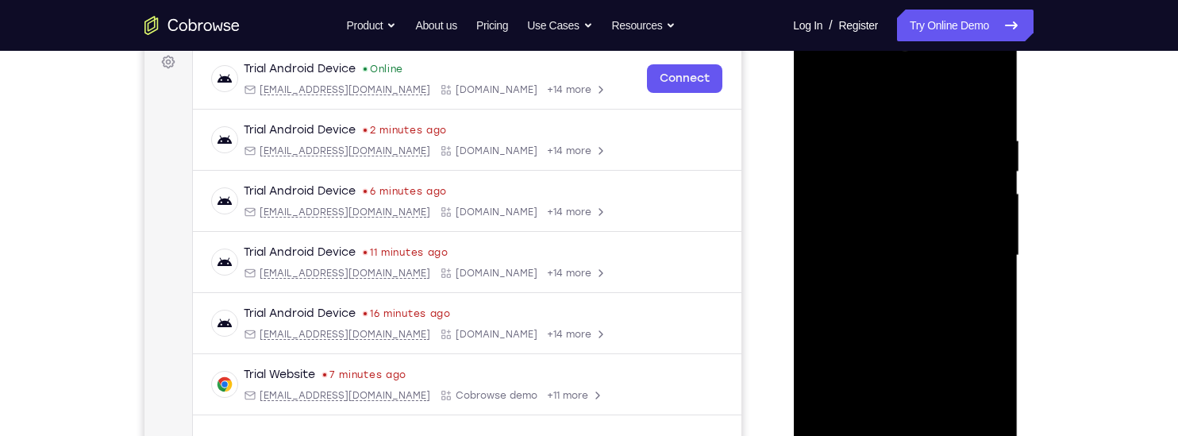
scroll to position [241, 0]
click at [813, 98] on div at bounding box center [905, 256] width 200 height 445
click at [819, 92] on div at bounding box center [905, 256] width 200 height 445
click at [992, 289] on div at bounding box center [905, 256] width 200 height 445
click at [816, 366] on div at bounding box center [905, 256] width 200 height 445
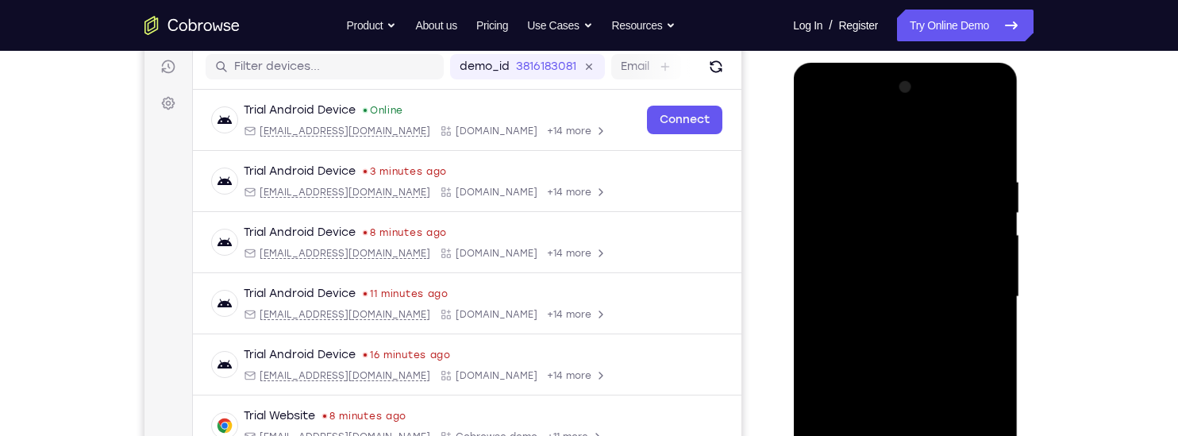
scroll to position [194, 0]
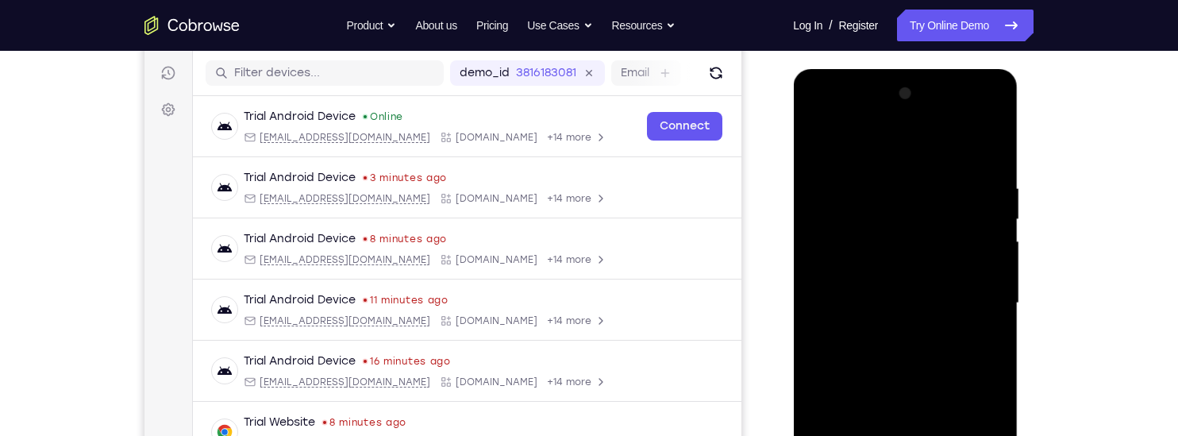
click at [994, 243] on div at bounding box center [905, 303] width 200 height 445
click at [994, 245] on div at bounding box center [905, 303] width 200 height 445
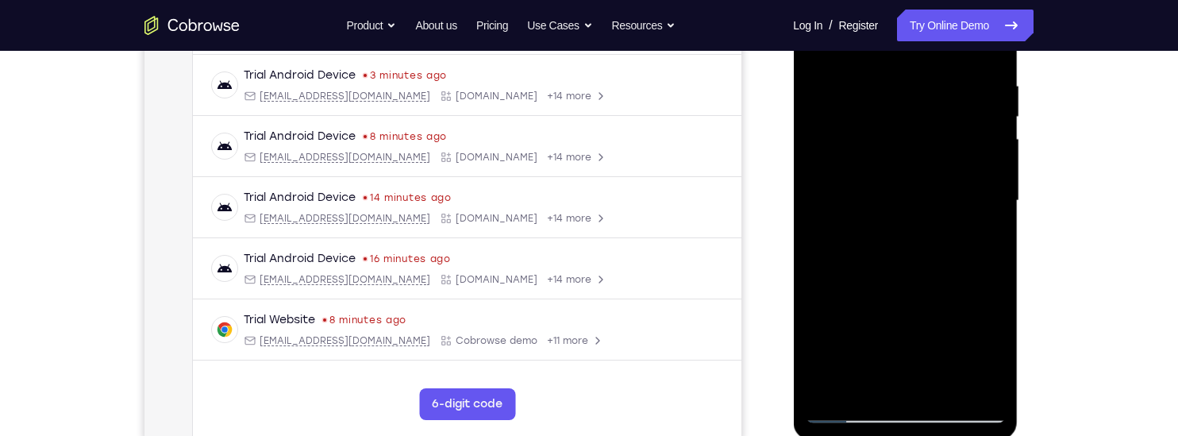
scroll to position [307, 0]
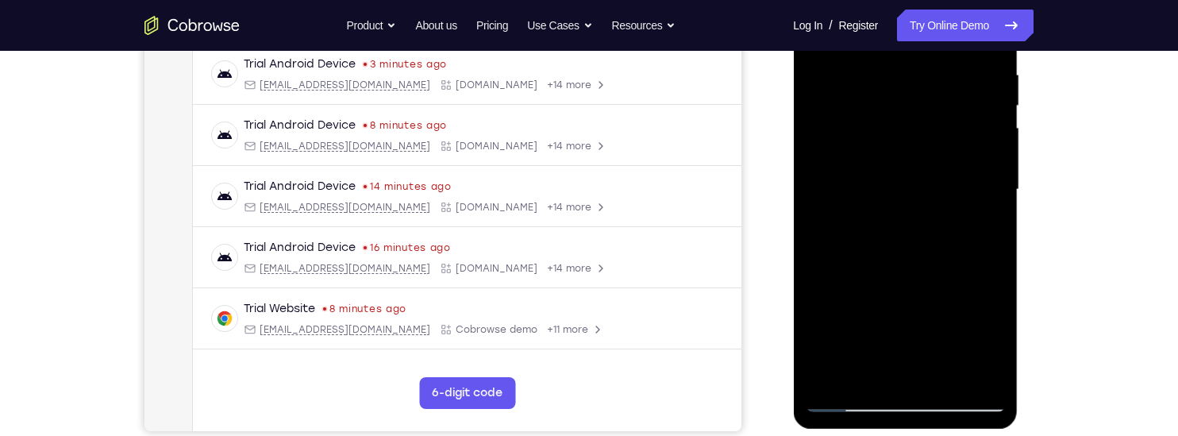
click at [942, 372] on div at bounding box center [905, 189] width 200 height 445
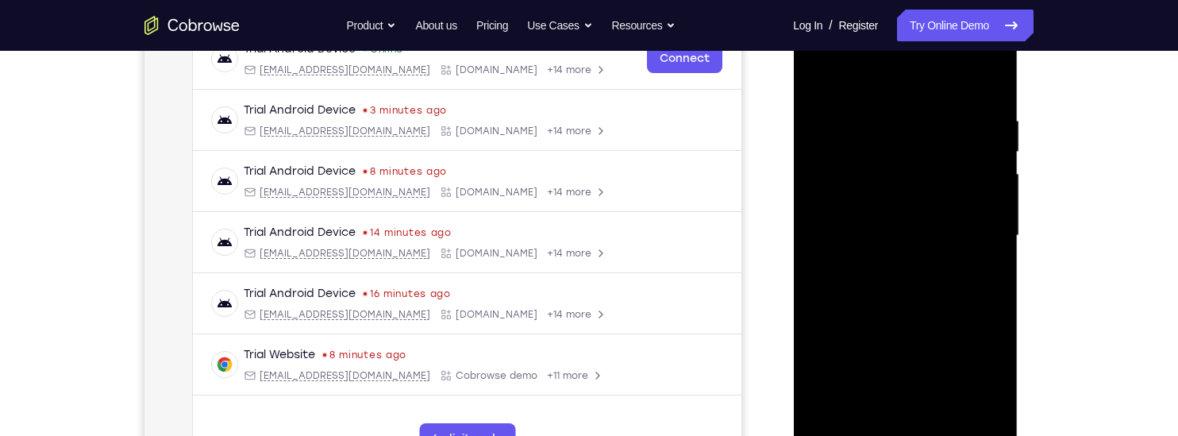
scroll to position [258, 0]
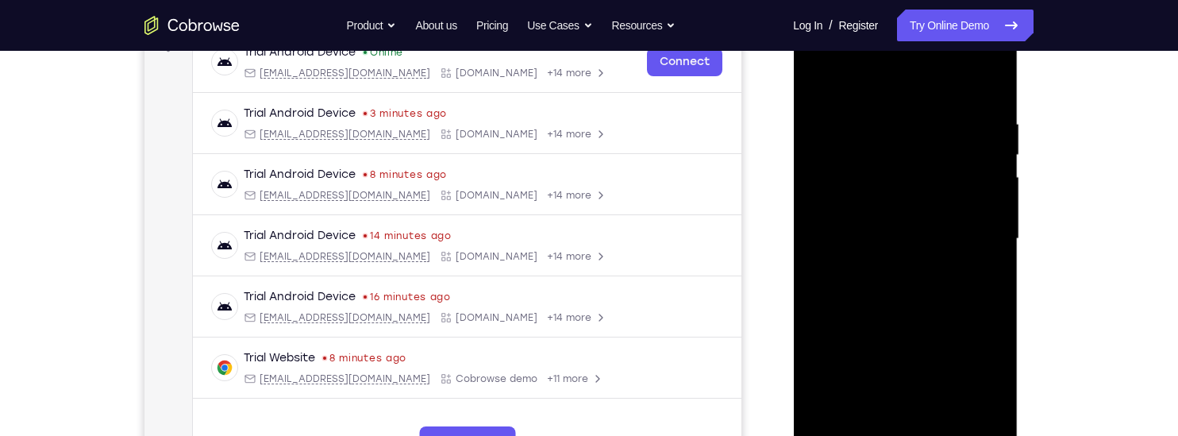
click at [883, 187] on div at bounding box center [905, 239] width 200 height 445
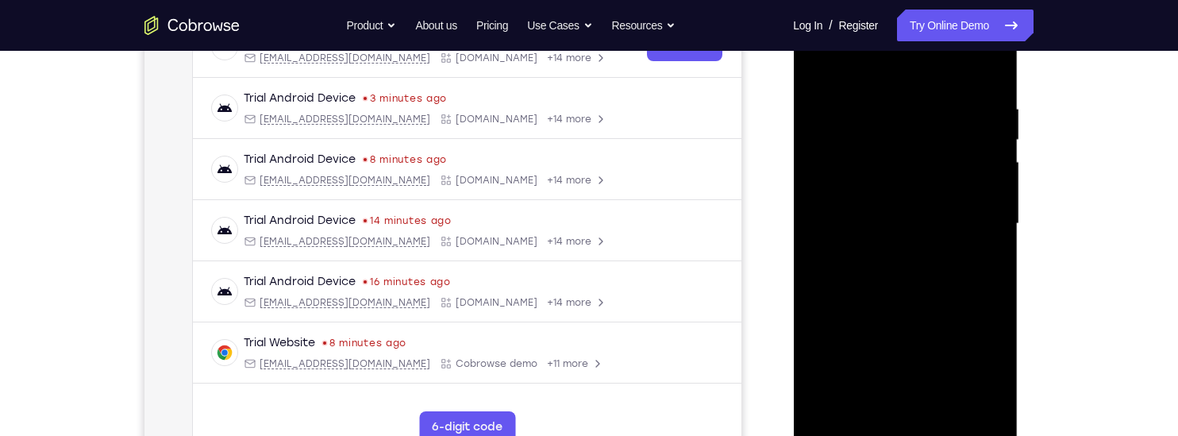
scroll to position [275, 0]
click at [854, 395] on div at bounding box center [905, 222] width 200 height 445
click at [978, 263] on div at bounding box center [905, 222] width 200 height 445
click at [816, 67] on div at bounding box center [905, 222] width 200 height 445
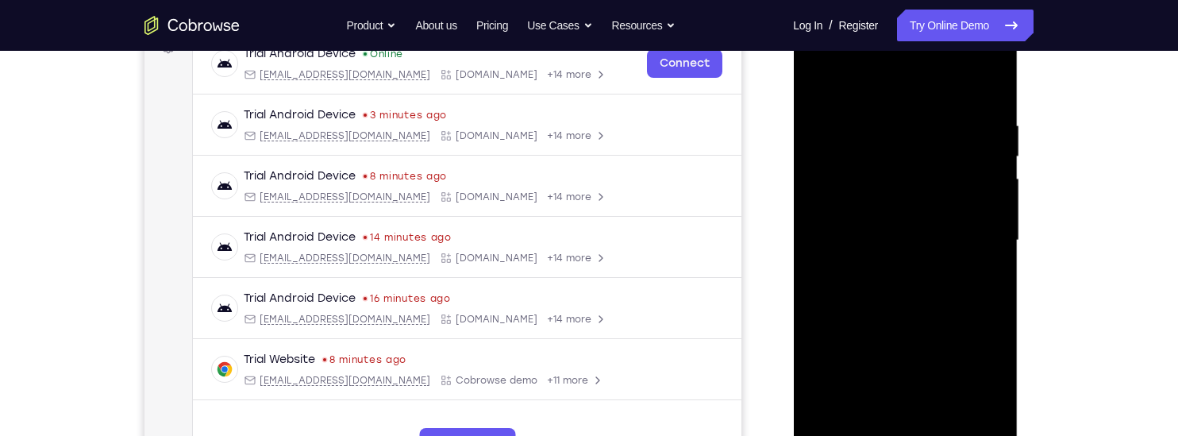
scroll to position [245, 0]
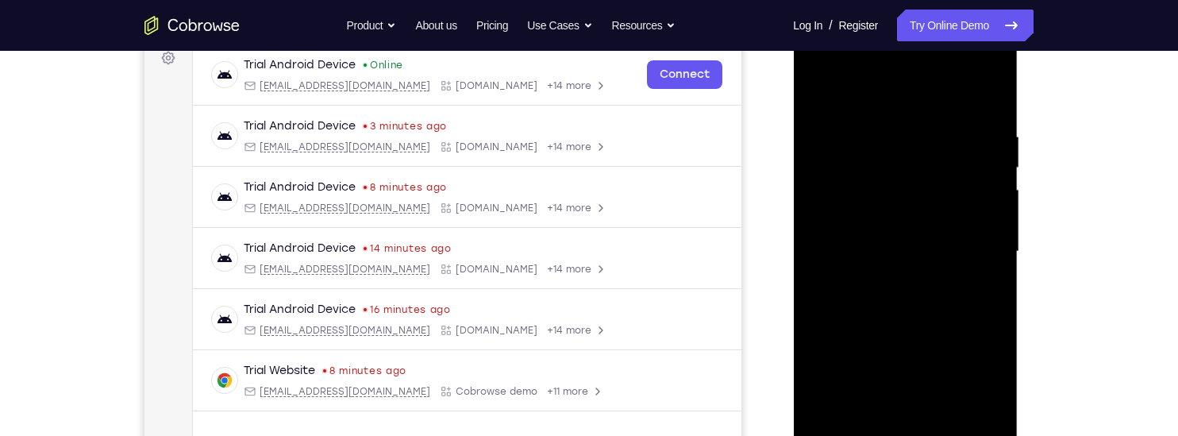
click at [820, 89] on div at bounding box center [905, 251] width 200 height 445
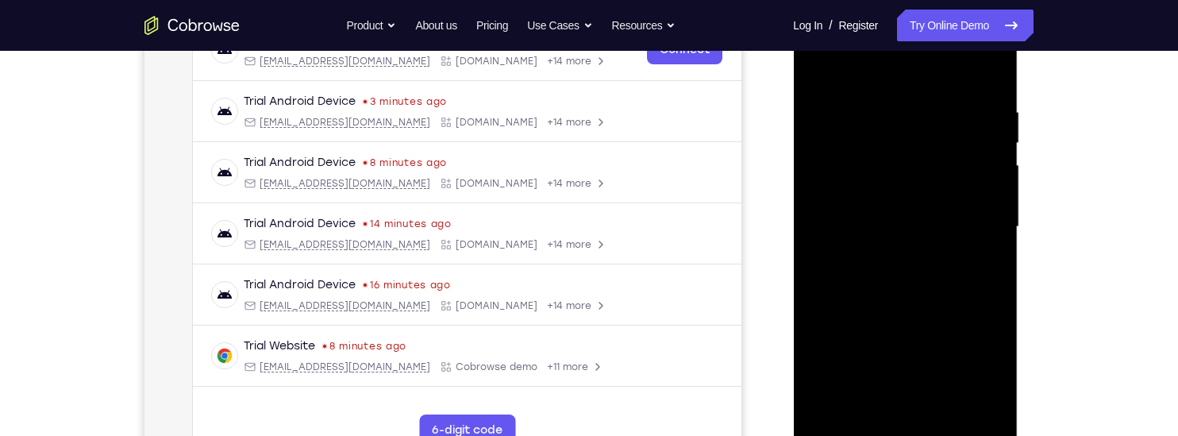
scroll to position [273, 0]
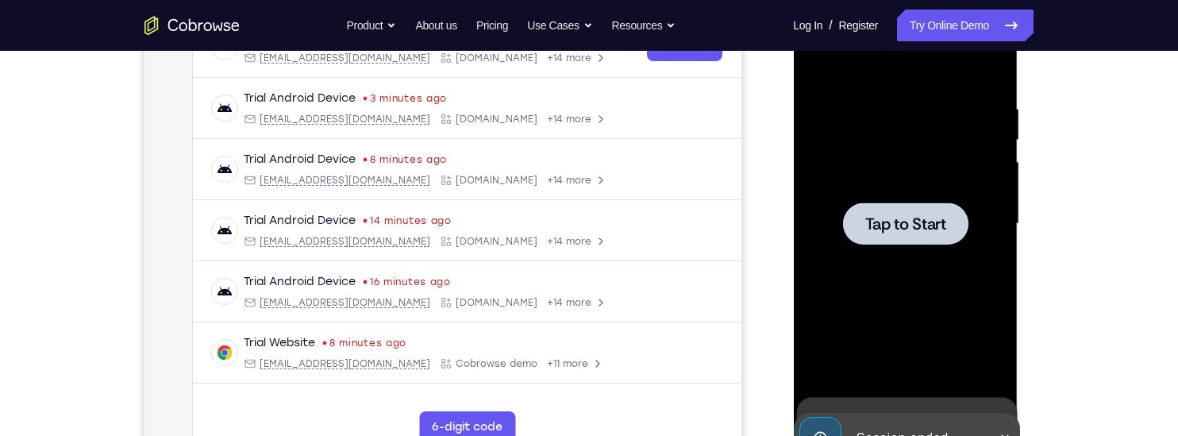
click at [895, 232] on span "Tap to Start" at bounding box center [905, 224] width 81 height 16
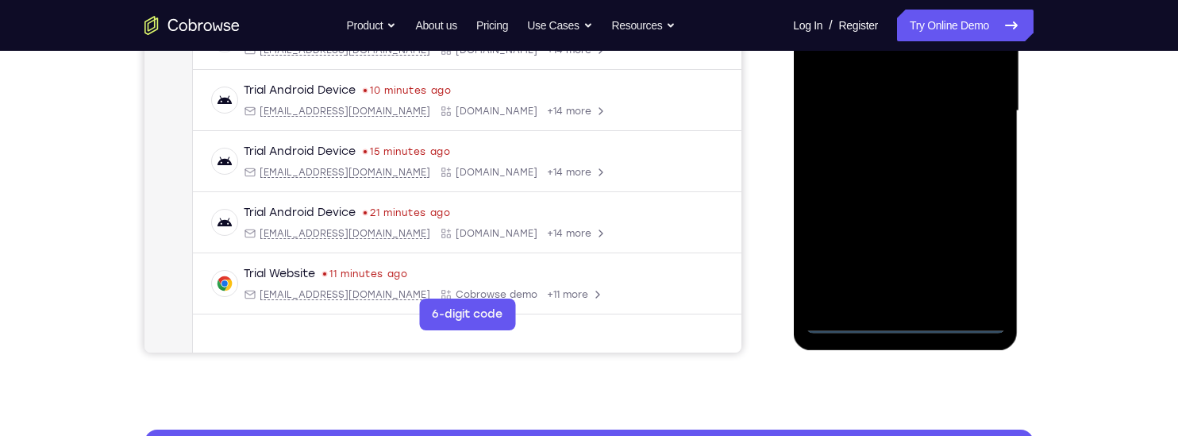
scroll to position [395, 0]
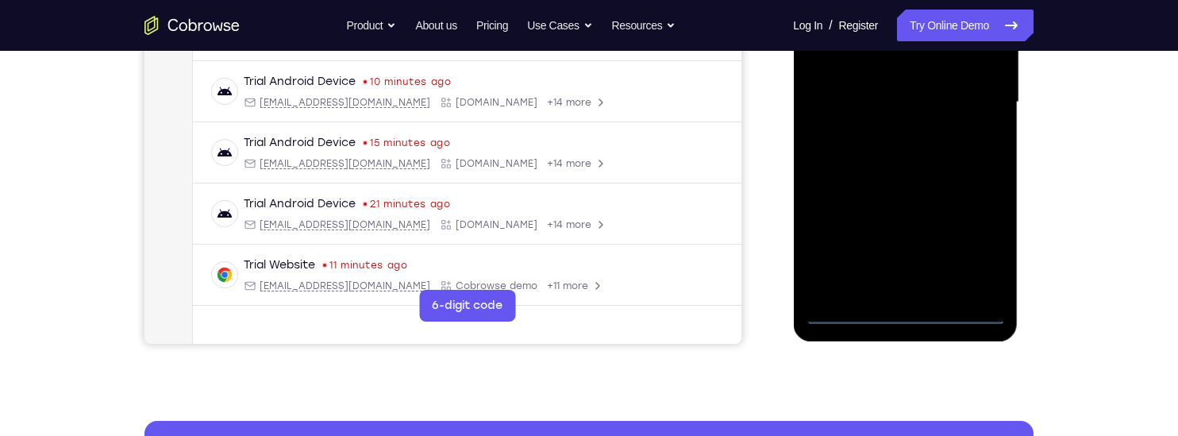
click at [902, 314] on div at bounding box center [905, 102] width 200 height 445
click at [978, 240] on div at bounding box center [905, 102] width 200 height 445
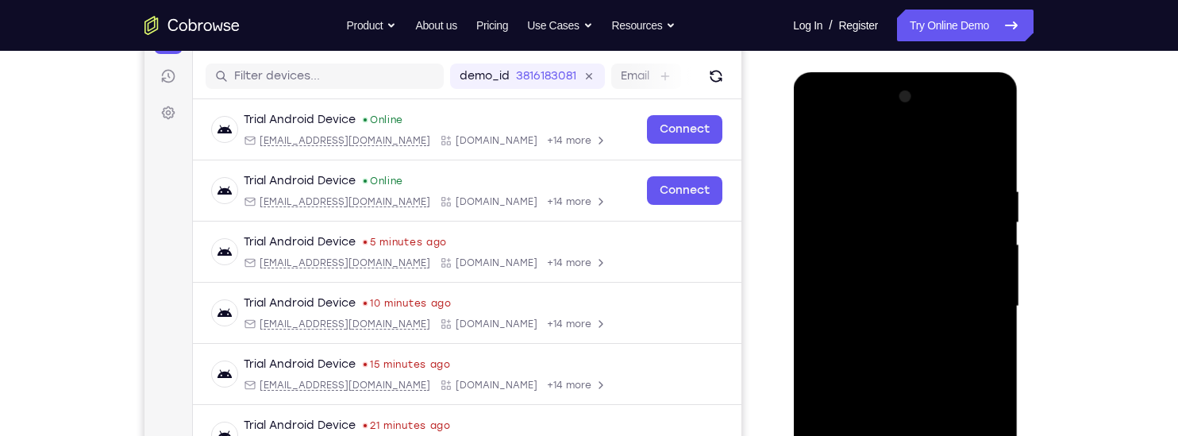
scroll to position [187, 0]
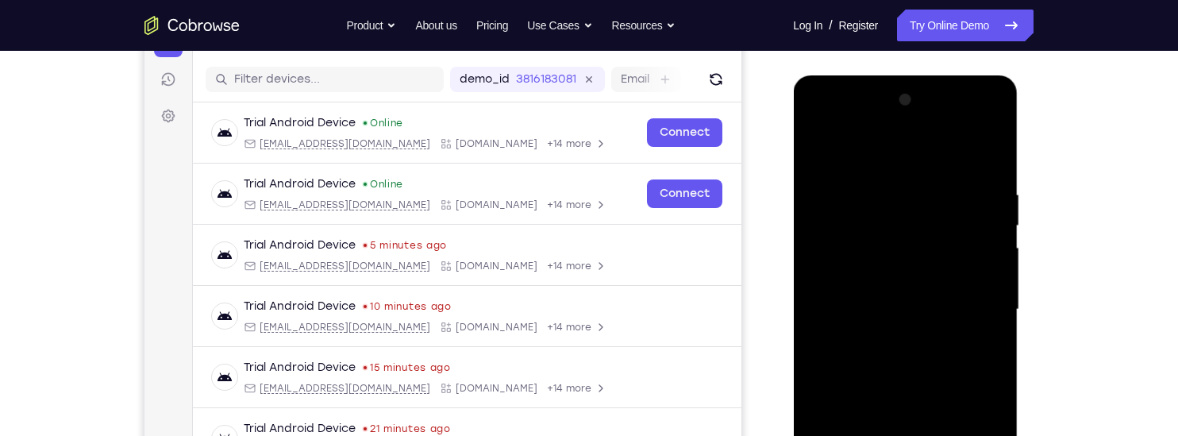
click at [820, 125] on div at bounding box center [905, 309] width 200 height 445
click at [970, 297] on div at bounding box center [905, 309] width 200 height 445
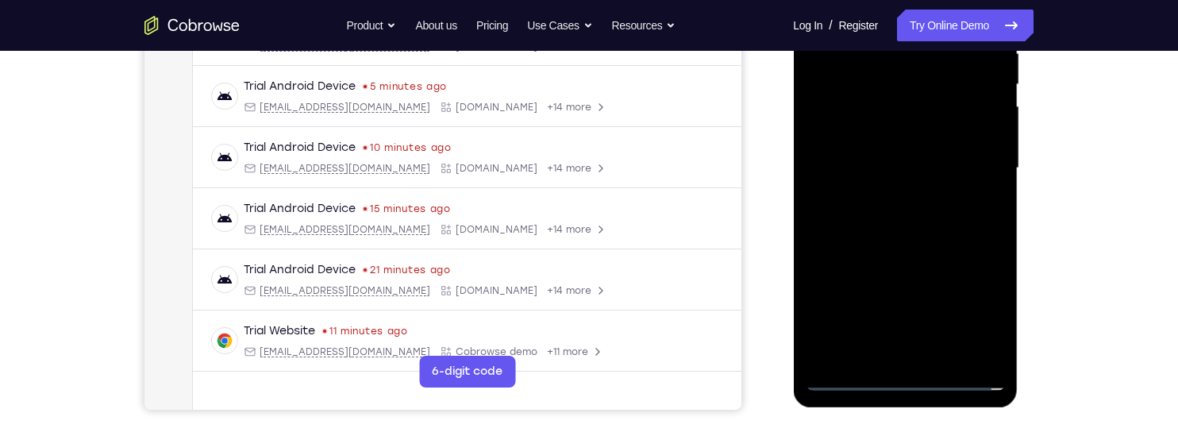
scroll to position [330, 0]
click at [882, 353] on div at bounding box center [905, 167] width 200 height 445
click at [824, 150] on div at bounding box center [905, 167] width 200 height 445
click at [827, 134] on div at bounding box center [905, 167] width 200 height 445
click at [917, 171] on div at bounding box center [905, 167] width 200 height 445
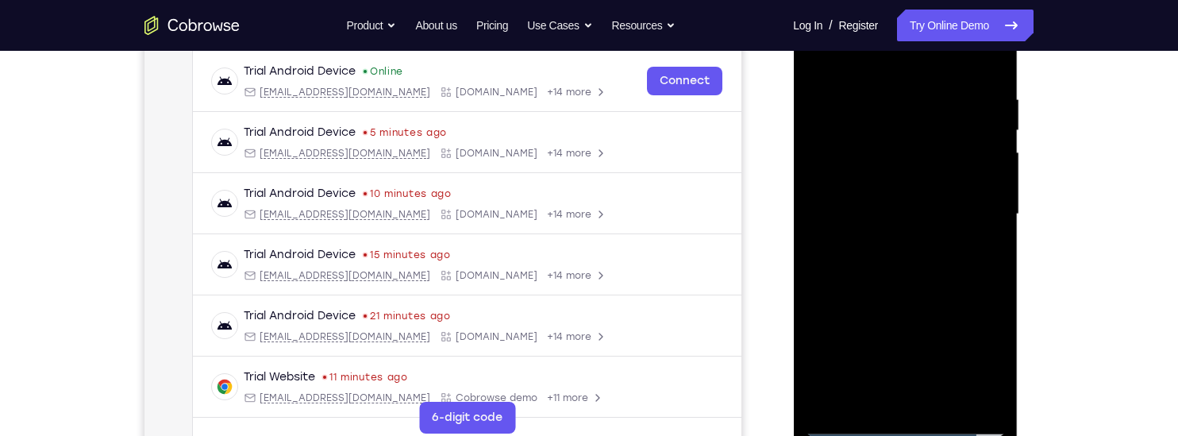
scroll to position [280, 0]
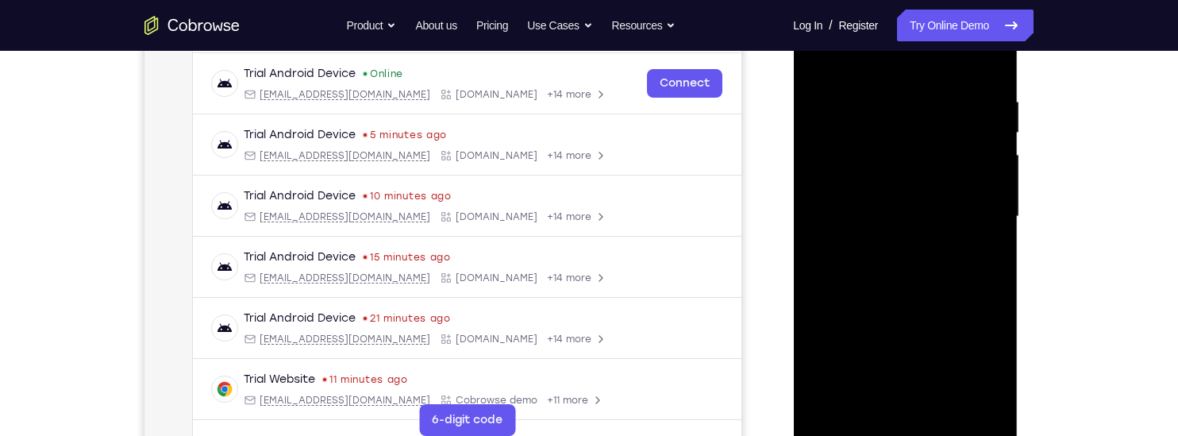
click at [900, 291] on div at bounding box center [905, 216] width 200 height 445
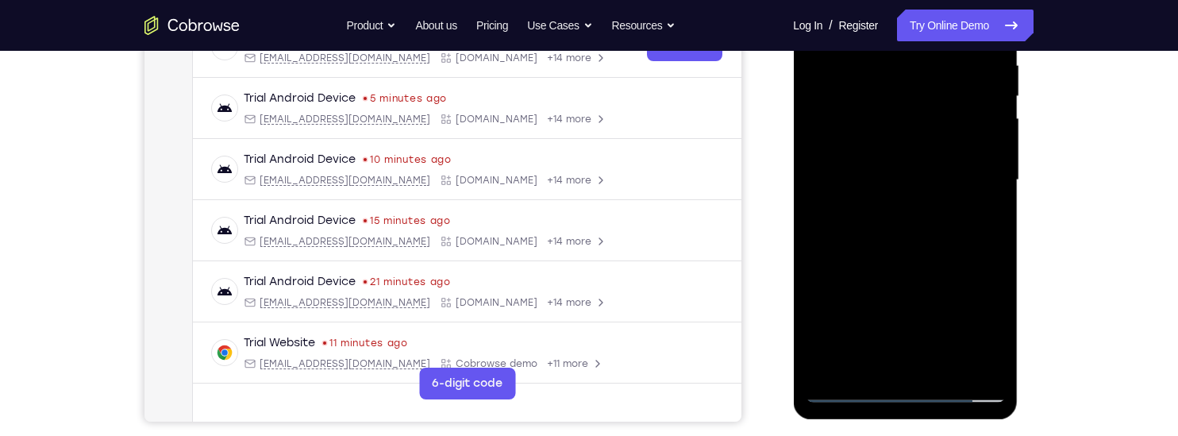
scroll to position [325, 0]
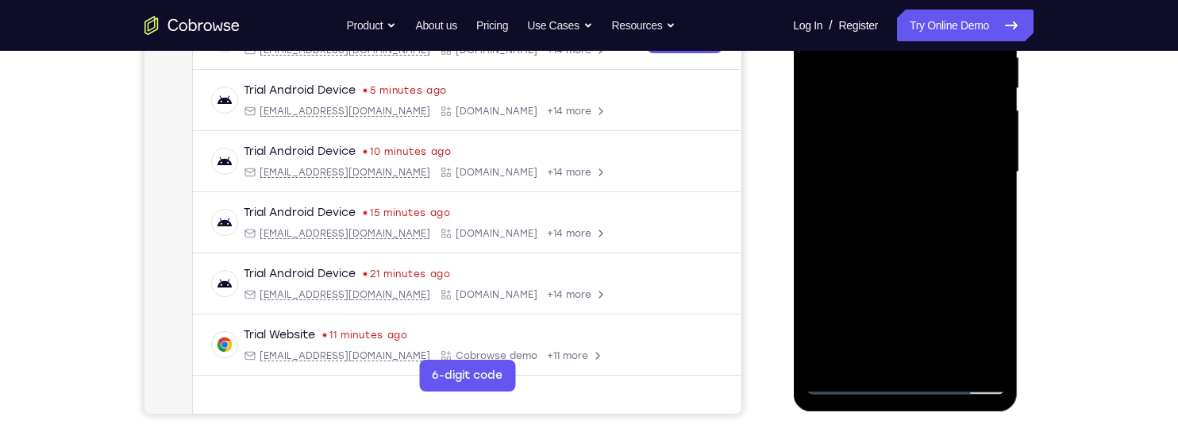
click at [819, 208] on div at bounding box center [905, 172] width 200 height 445
click at [820, 308] on div at bounding box center [905, 172] width 200 height 445
click at [991, 211] on div at bounding box center [905, 172] width 200 height 445
click at [993, 211] on div at bounding box center [905, 172] width 200 height 445
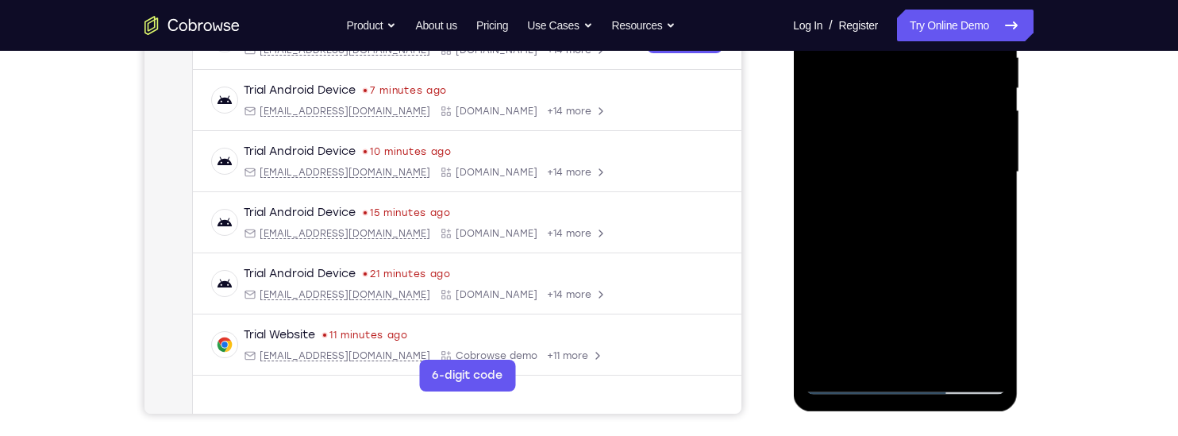
click at [993, 211] on div at bounding box center [905, 172] width 200 height 445
click at [943, 357] on div at bounding box center [905, 172] width 200 height 445
click at [902, 253] on div at bounding box center [905, 172] width 200 height 445
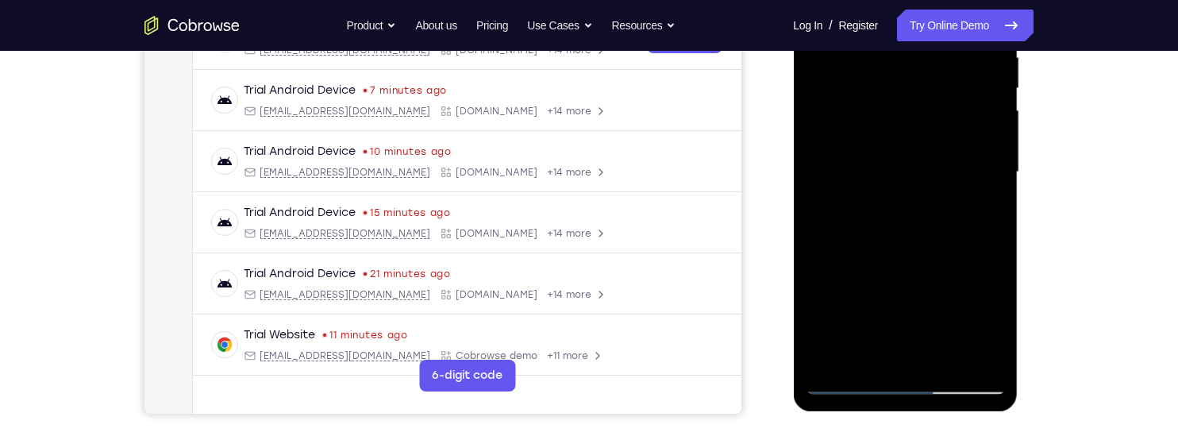
click at [868, 122] on div at bounding box center [905, 172] width 200 height 445
click at [979, 213] on div at bounding box center [905, 172] width 200 height 445
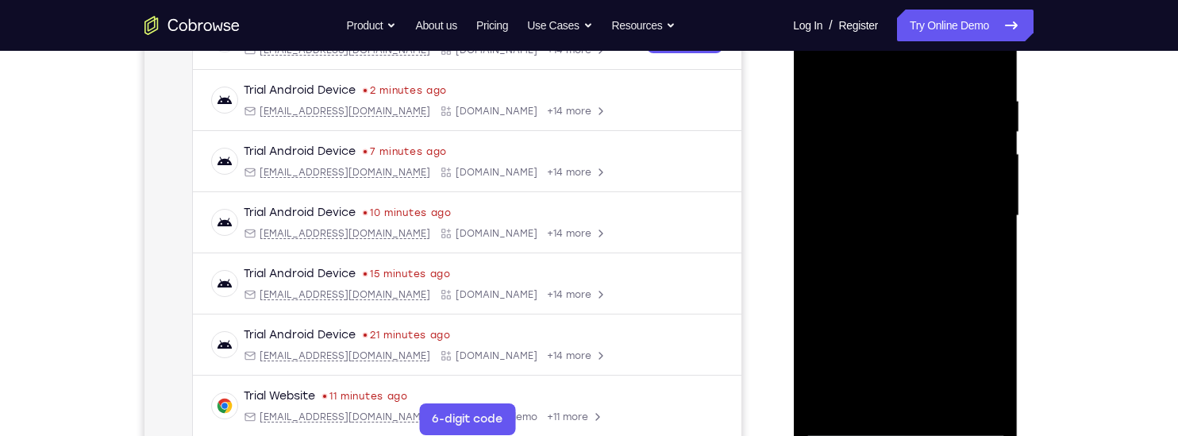
scroll to position [272, 0]
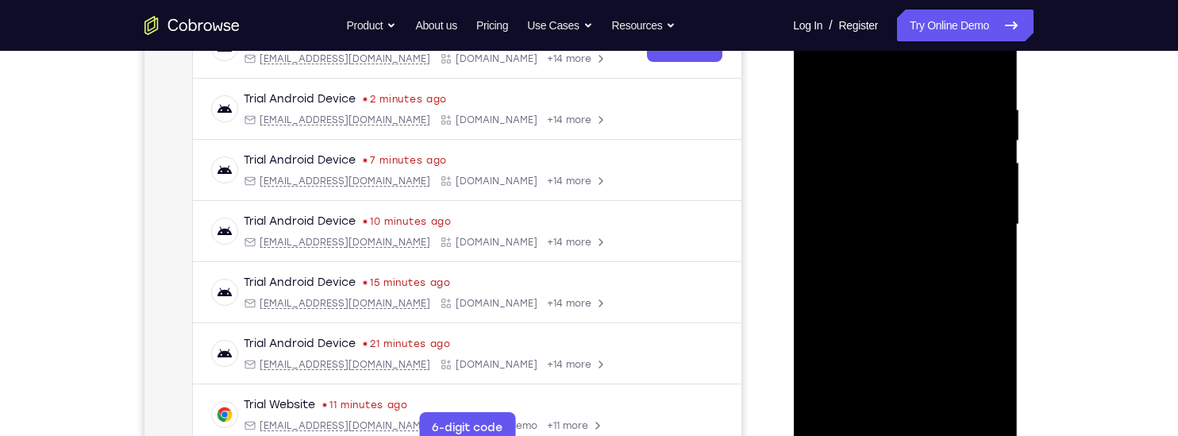
click at [815, 65] on div at bounding box center [905, 224] width 200 height 445
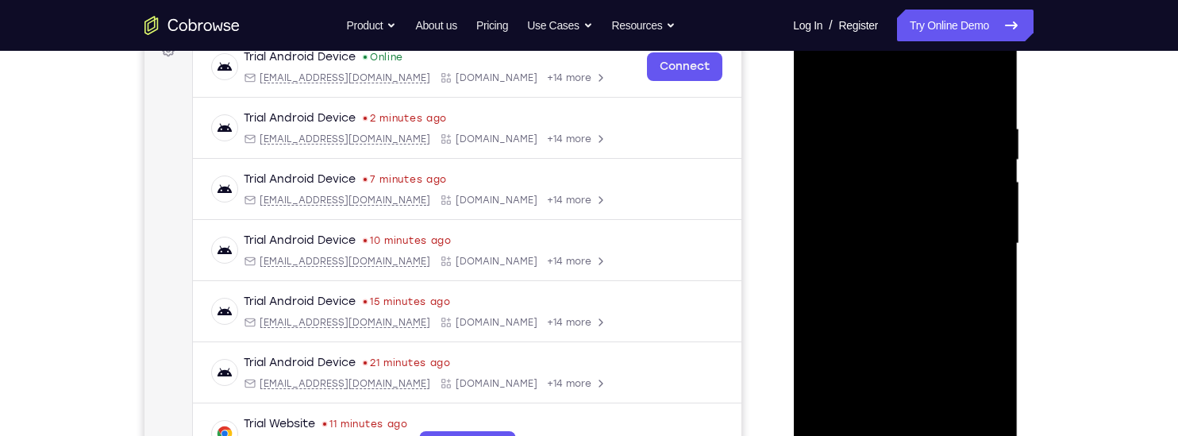
click at [820, 83] on div at bounding box center [905, 243] width 200 height 445
click at [993, 285] on div at bounding box center [905, 243] width 200 height 445
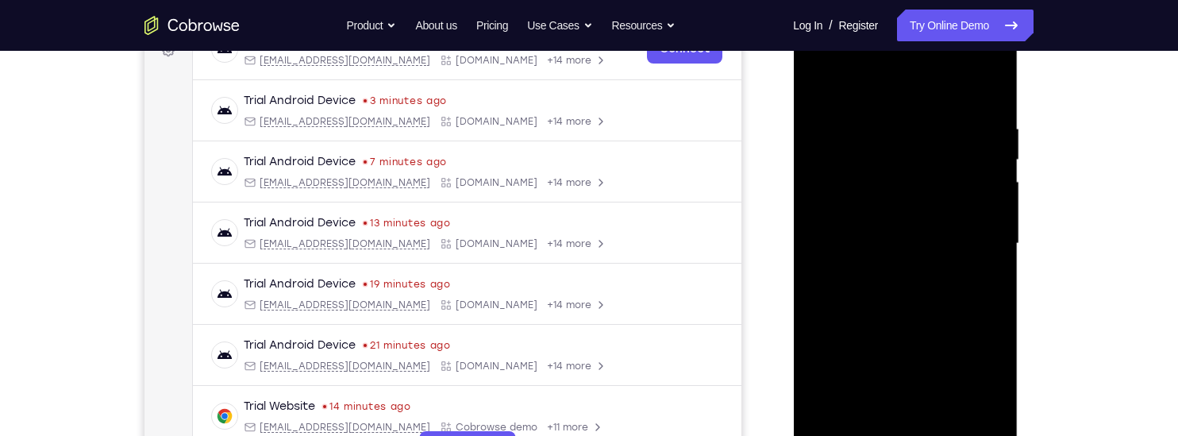
click at [816, 288] on div at bounding box center [905, 243] width 200 height 445
click at [990, 239] on div at bounding box center [905, 243] width 200 height 445
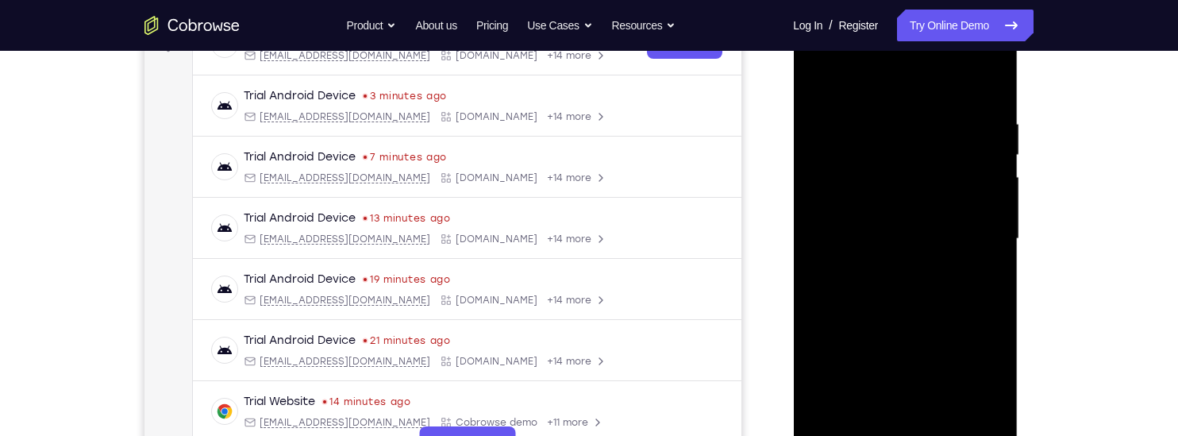
click at [816, 272] on div at bounding box center [905, 239] width 200 height 445
click at [820, 288] on div at bounding box center [905, 239] width 200 height 445
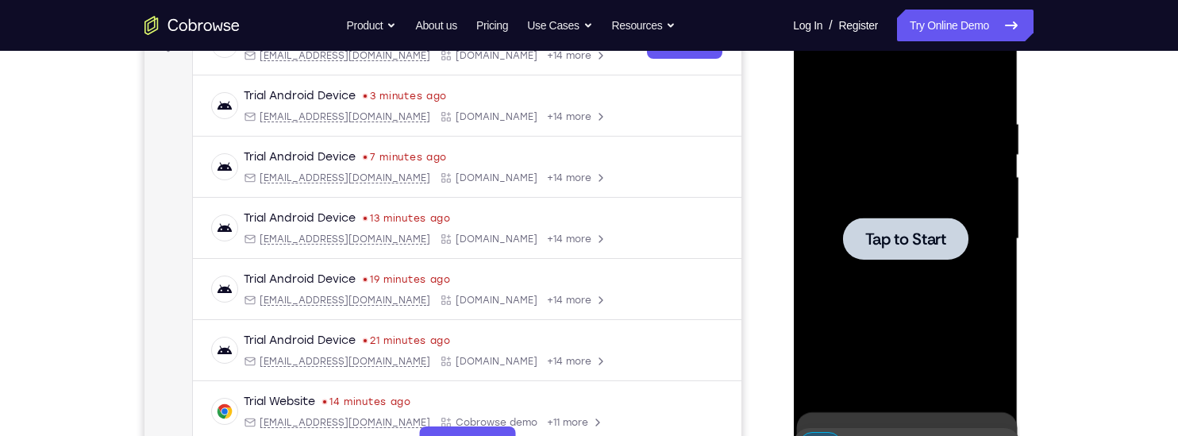
click at [891, 241] on span "Tap to Start" at bounding box center [905, 239] width 81 height 16
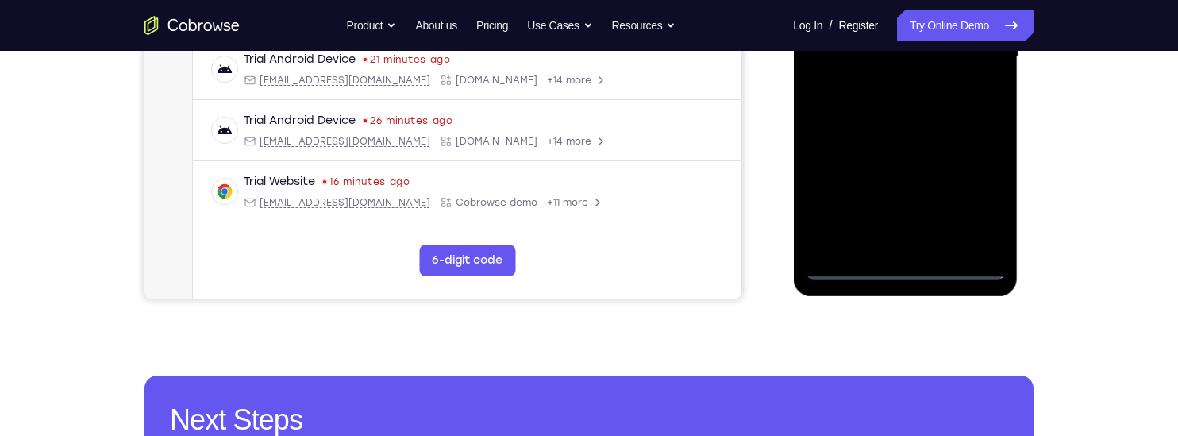
scroll to position [441, 0]
click at [902, 268] on div at bounding box center [905, 56] width 200 height 445
click at [982, 193] on div at bounding box center [905, 56] width 200 height 445
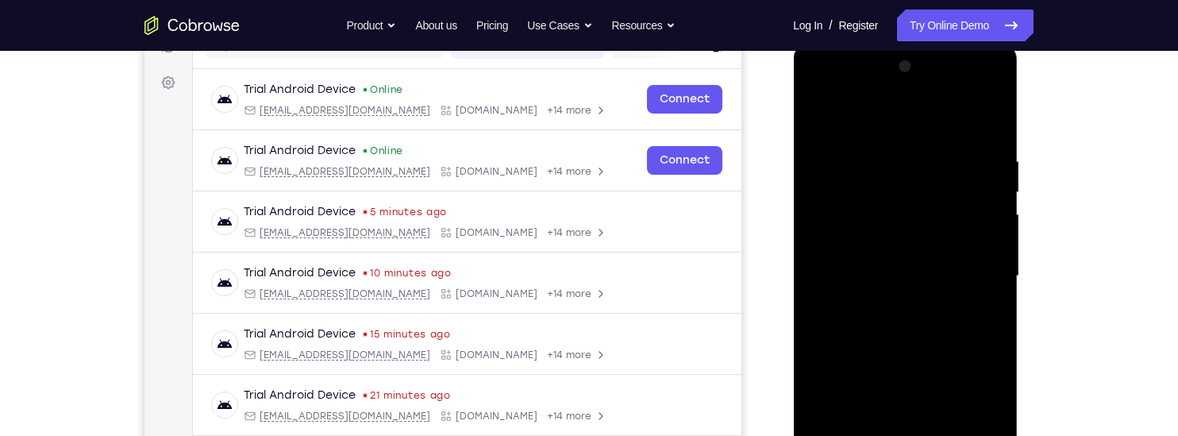
scroll to position [220, 0]
click at [815, 94] on div at bounding box center [905, 277] width 200 height 445
click at [975, 274] on div at bounding box center [905, 277] width 200 height 445
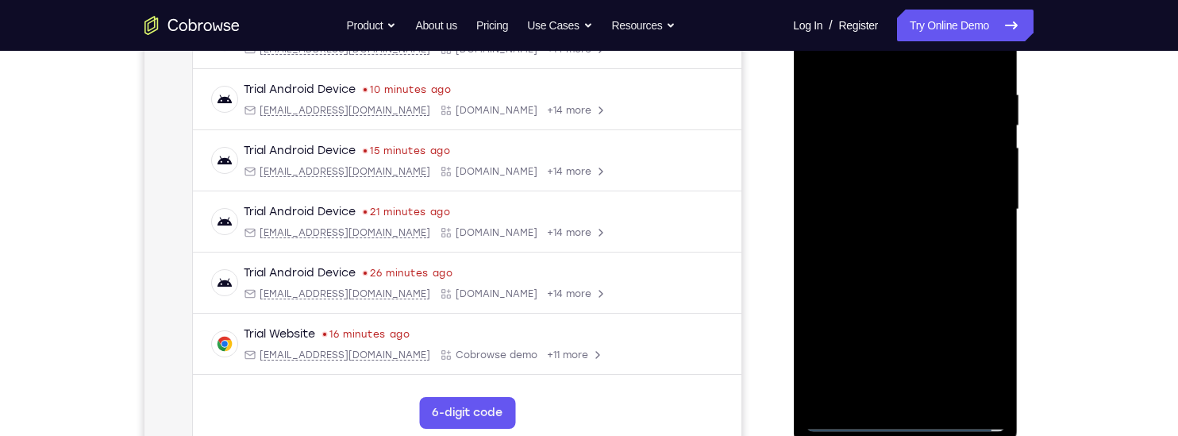
scroll to position [298, 0]
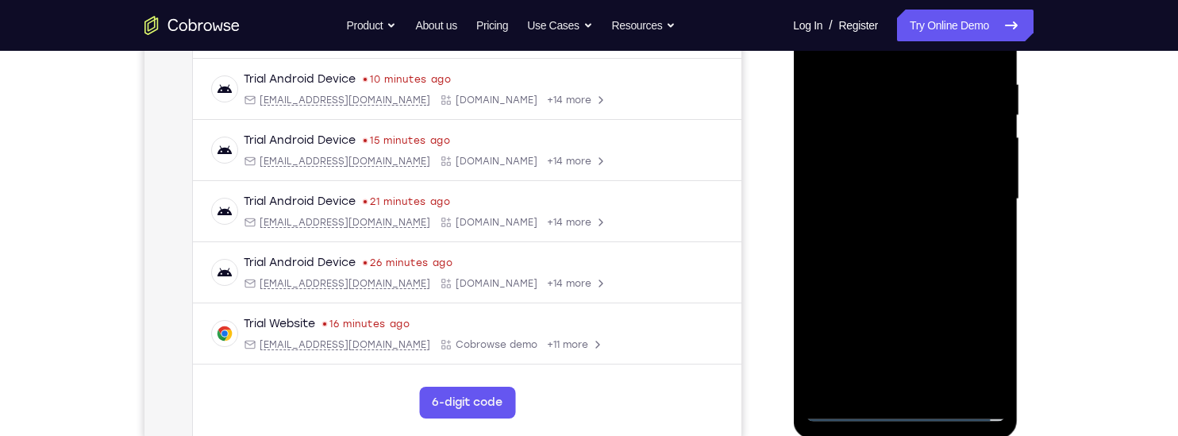
click at [890, 227] on div at bounding box center [905, 199] width 200 height 445
click at [850, 190] on div at bounding box center [905, 199] width 200 height 445
click at [832, 171] on div at bounding box center [905, 199] width 200 height 445
click at [897, 197] on div at bounding box center [905, 199] width 200 height 445
click at [905, 269] on div at bounding box center [905, 199] width 200 height 445
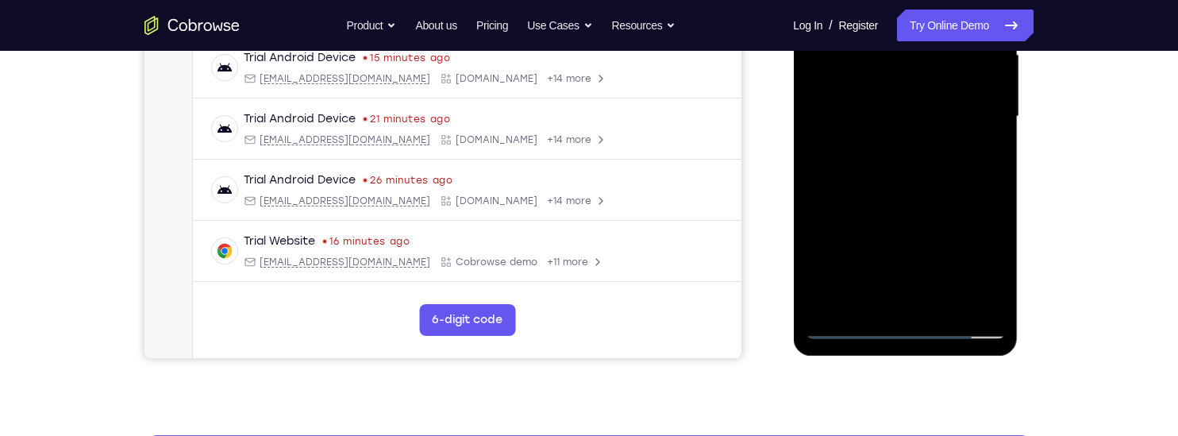
scroll to position [385, 0]
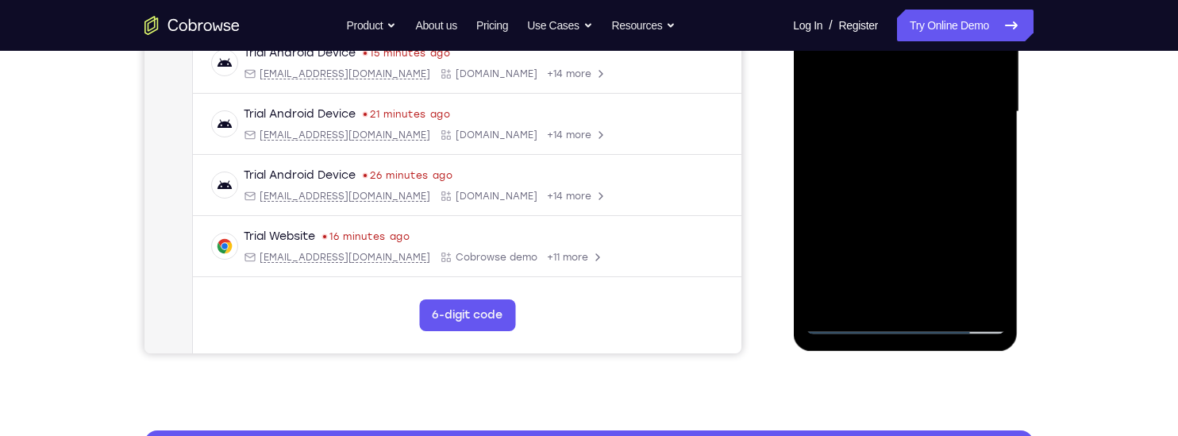
click at [995, 175] on div at bounding box center [905, 112] width 200 height 445
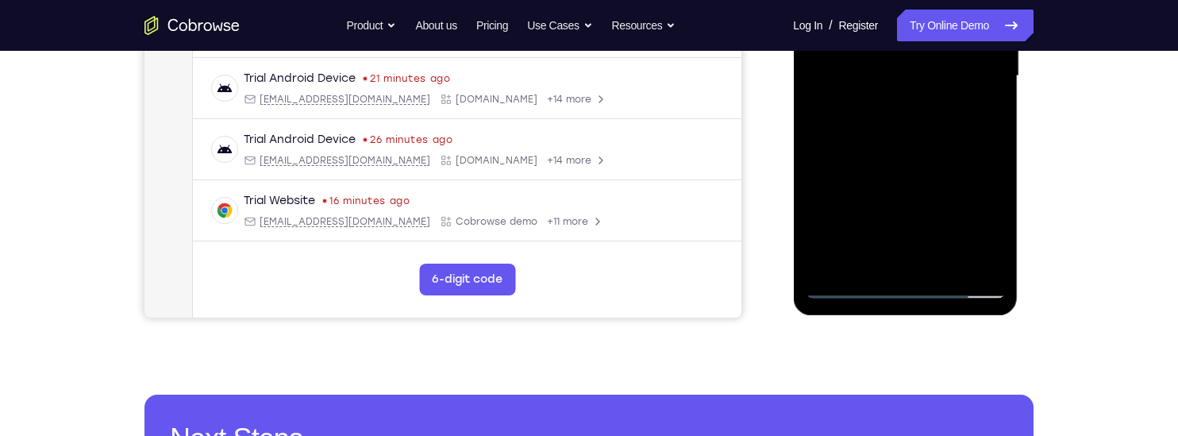
scroll to position [426, 0]
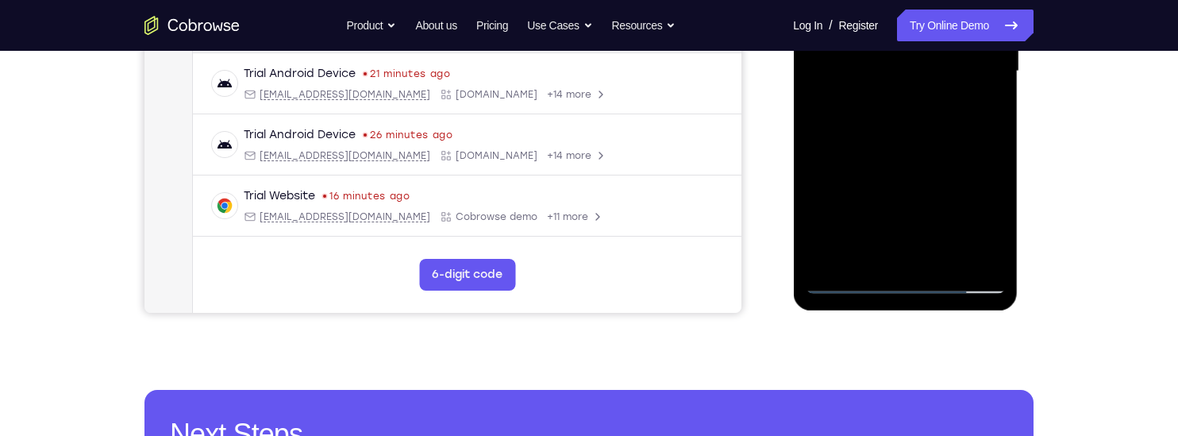
click at [815, 215] on div at bounding box center [905, 71] width 200 height 445
click at [946, 255] on div at bounding box center [905, 71] width 200 height 445
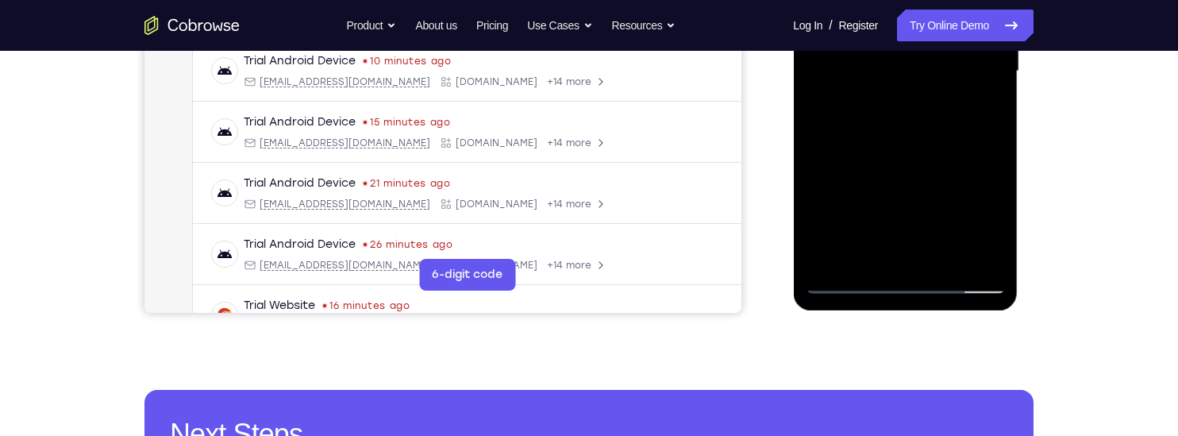
scroll to position [0, 0]
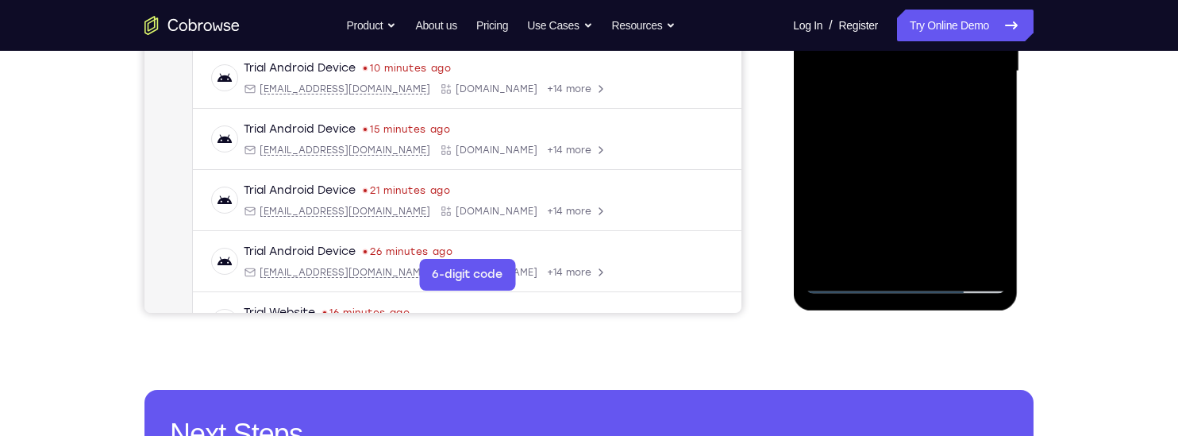
click at [901, 160] on div at bounding box center [905, 71] width 200 height 445
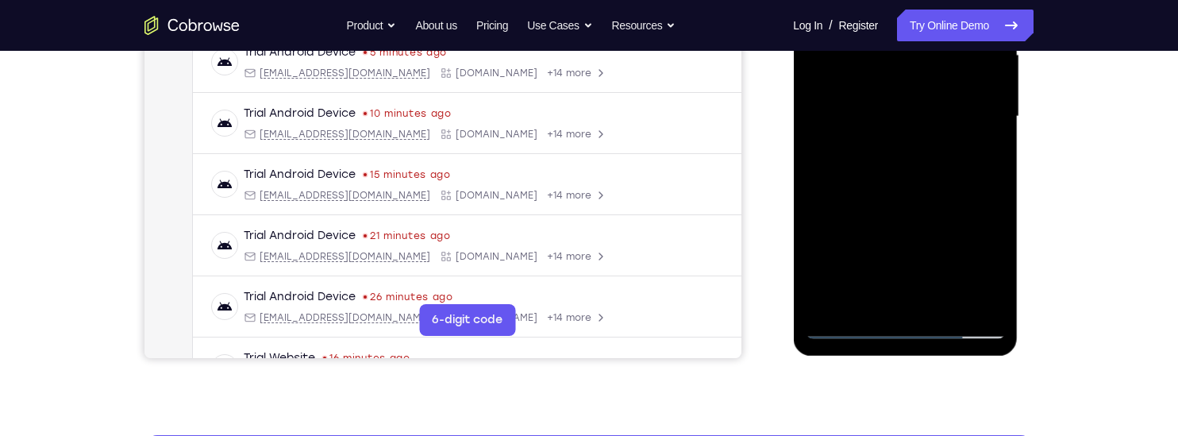
scroll to position [379, 0]
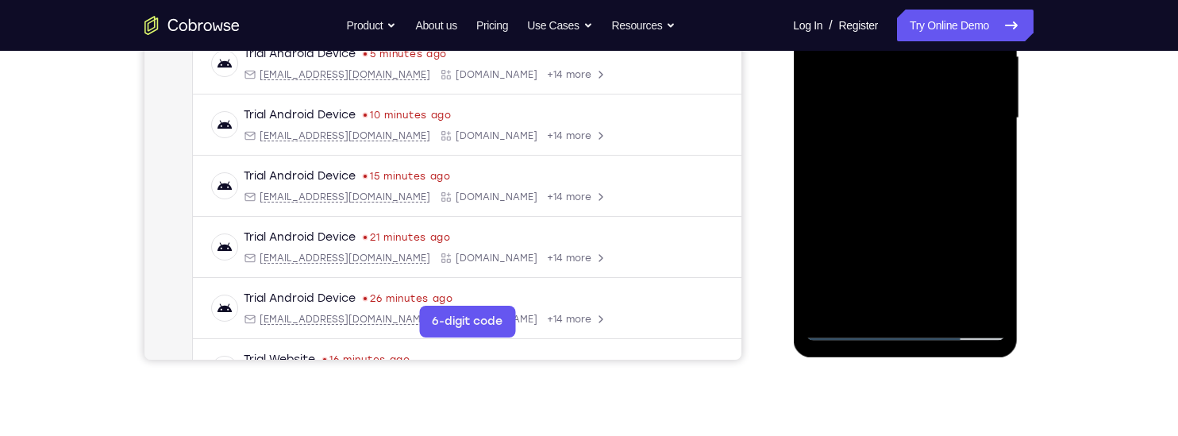
click at [888, 82] on div at bounding box center [905, 118] width 200 height 445
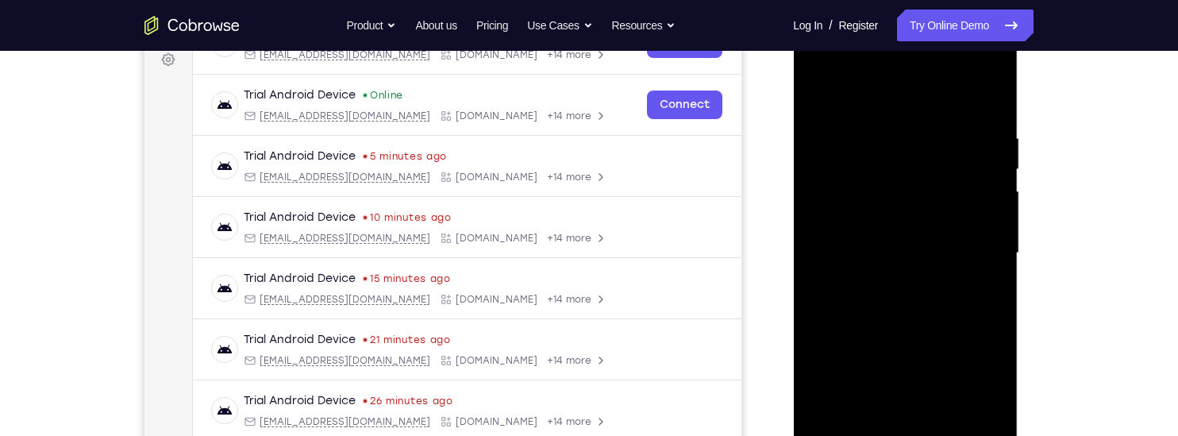
scroll to position [58, 0]
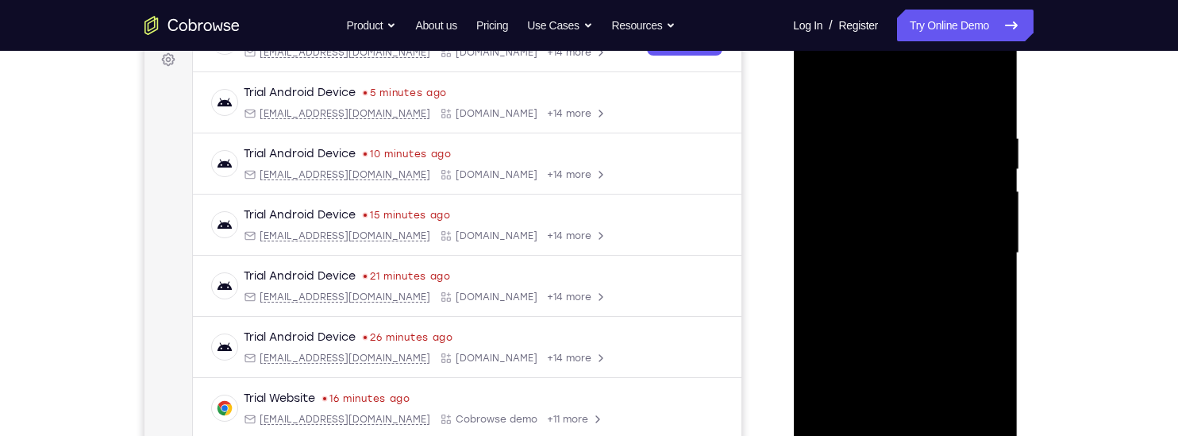
click at [815, 95] on div at bounding box center [905, 253] width 200 height 445
click at [818, 94] on div at bounding box center [905, 253] width 200 height 445
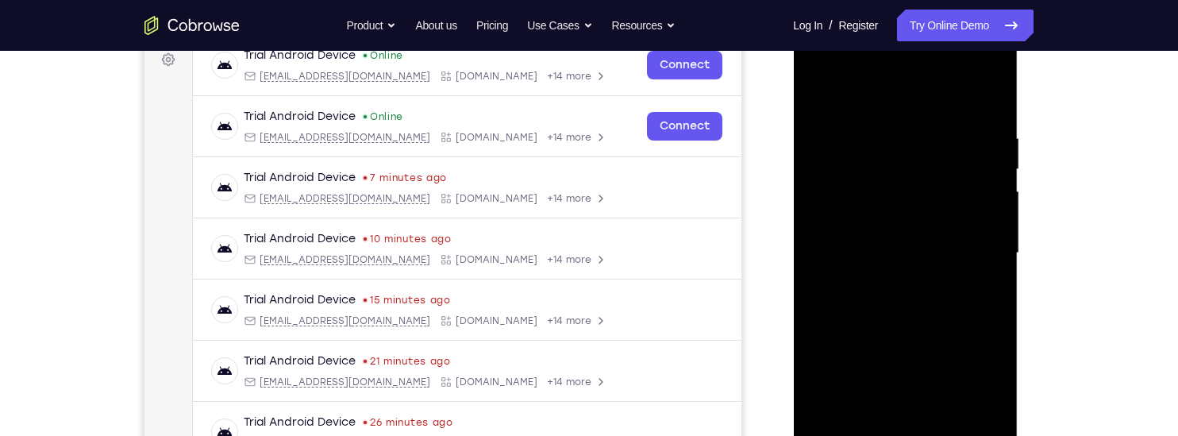
scroll to position [10, 0]
click at [922, 306] on div at bounding box center [905, 253] width 200 height 445
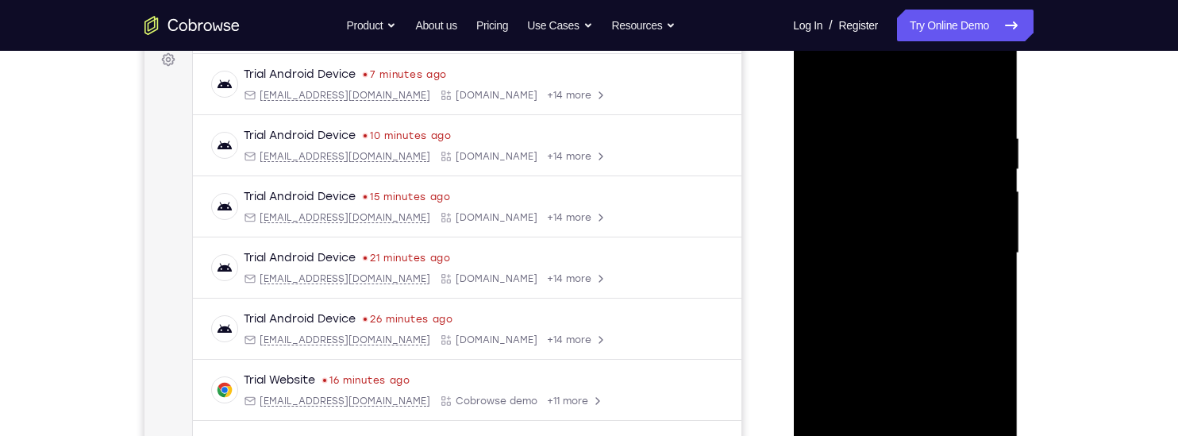
scroll to position [77, 0]
click at [817, 288] on div at bounding box center [905, 253] width 200 height 445
click at [815, 260] on div at bounding box center [905, 253] width 200 height 445
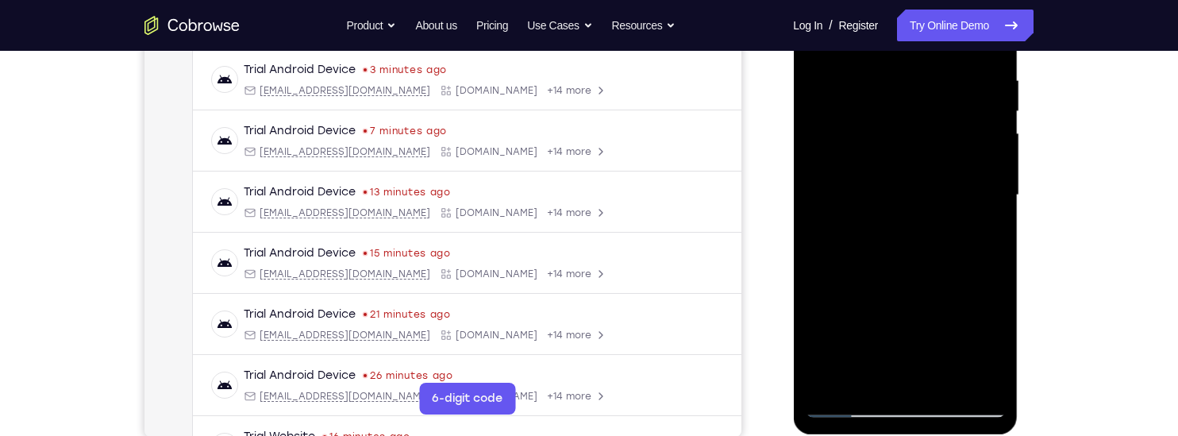
scroll to position [314, 0]
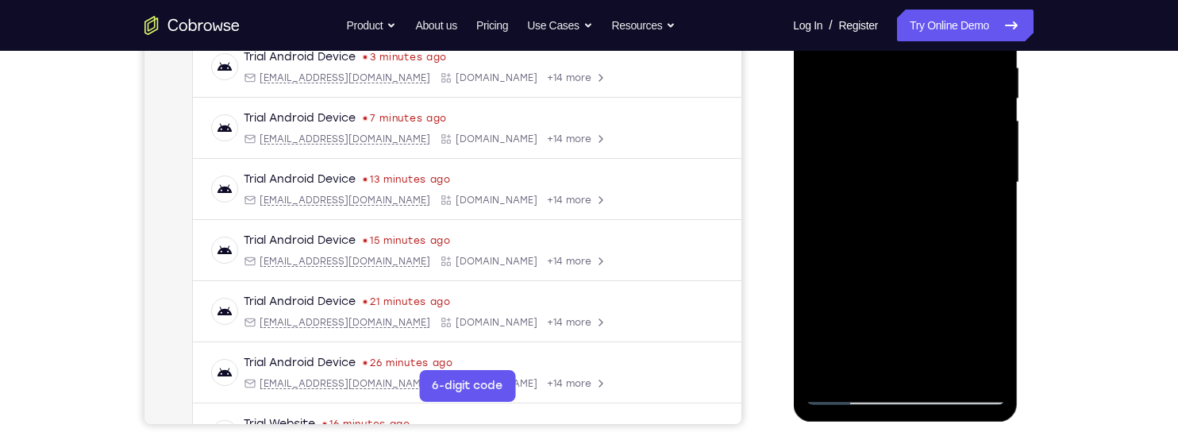
click at [817, 267] on div at bounding box center [905, 182] width 200 height 445
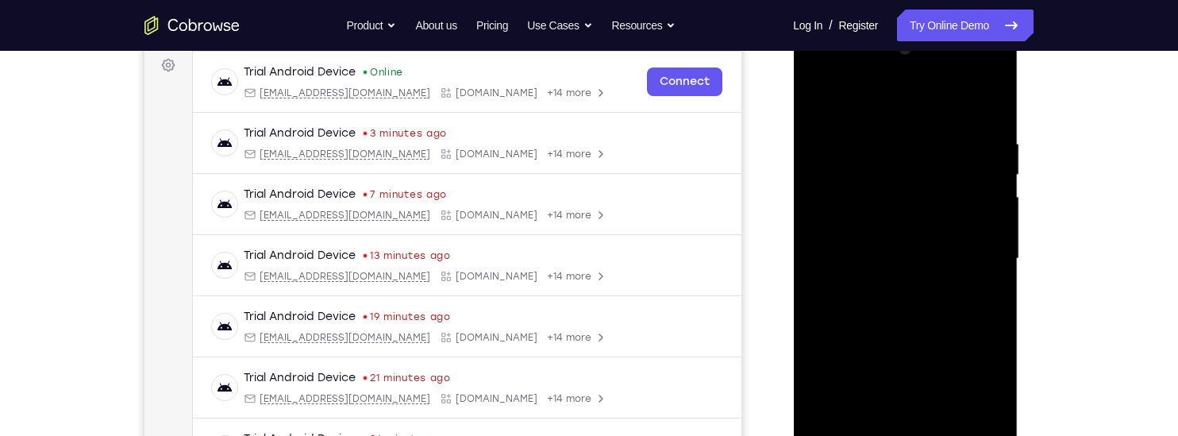
scroll to position [233, 0]
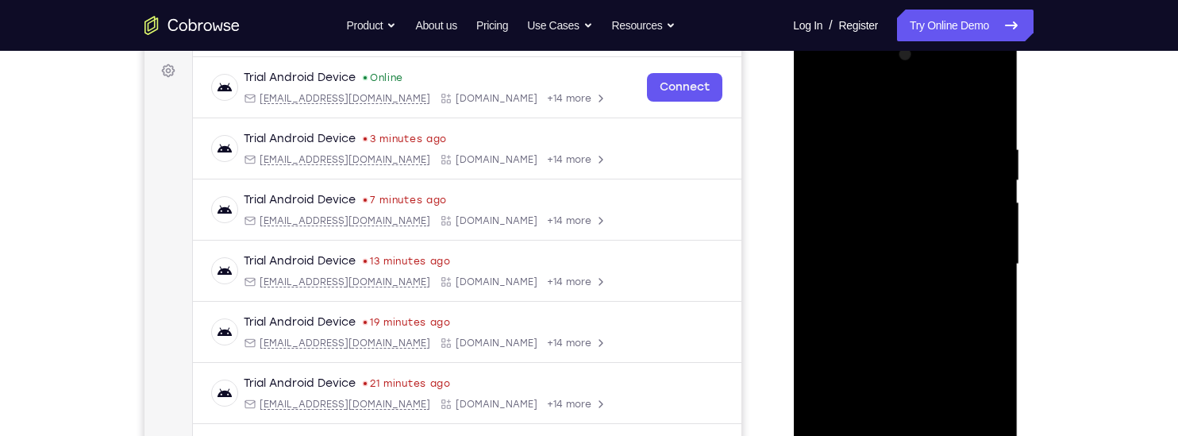
click at [993, 184] on div at bounding box center [905, 264] width 200 height 445
click at [995, 191] on div at bounding box center [905, 264] width 200 height 445
click at [993, 190] on div at bounding box center [905, 264] width 200 height 445
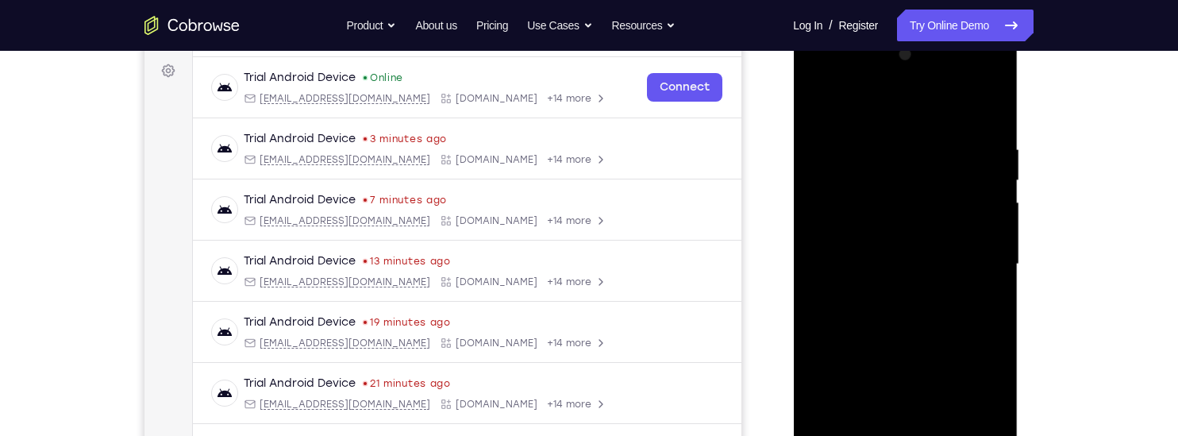
click at [993, 190] on div at bounding box center [905, 264] width 200 height 445
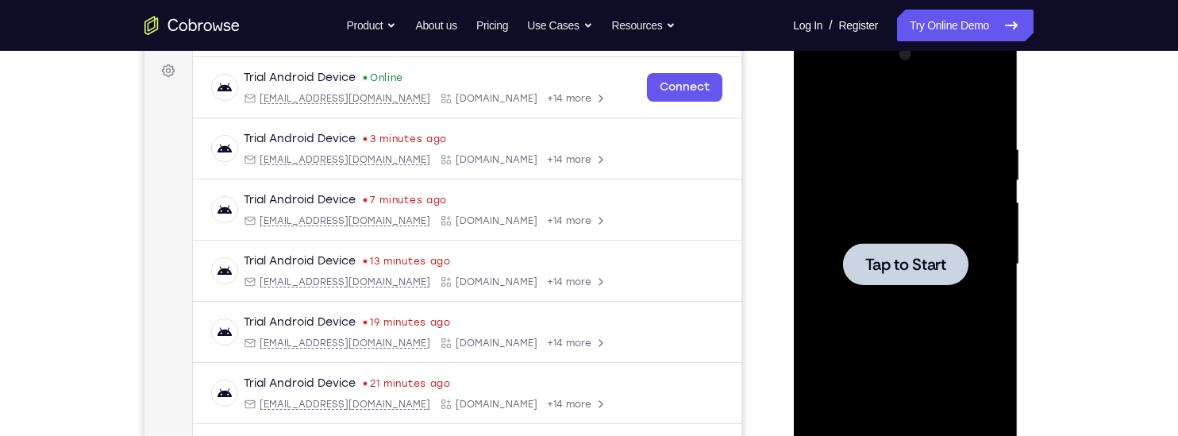
click at [905, 257] on span "Tap to Start" at bounding box center [905, 265] width 81 height 16
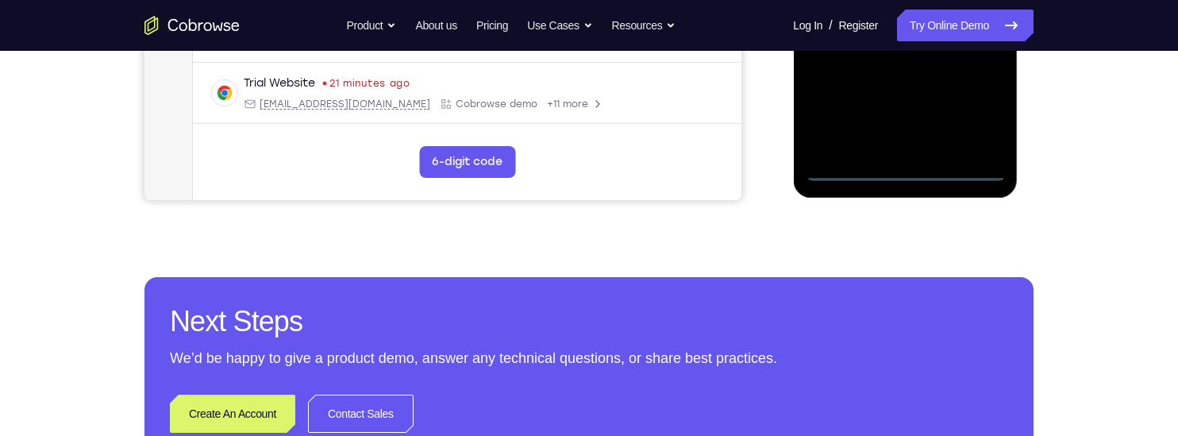
scroll to position [547, 0]
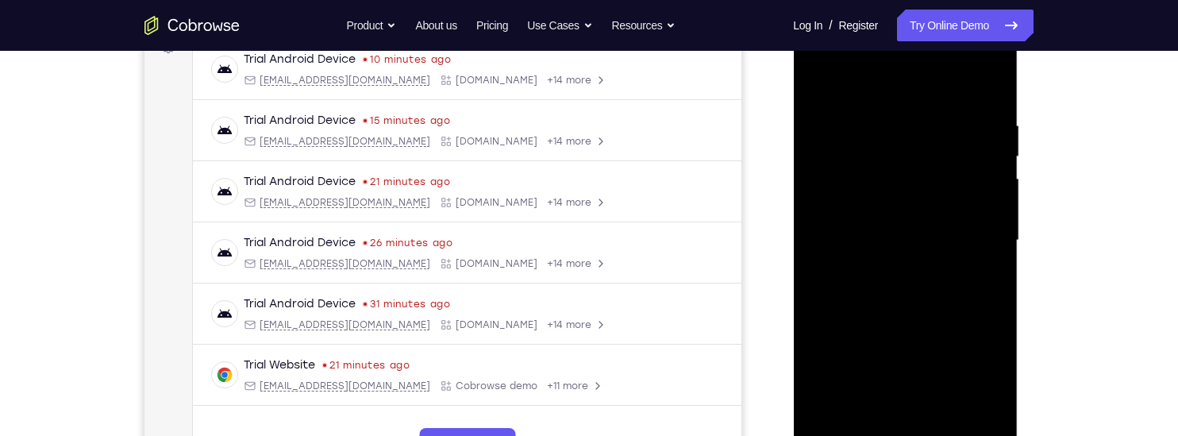
scroll to position [210, 0]
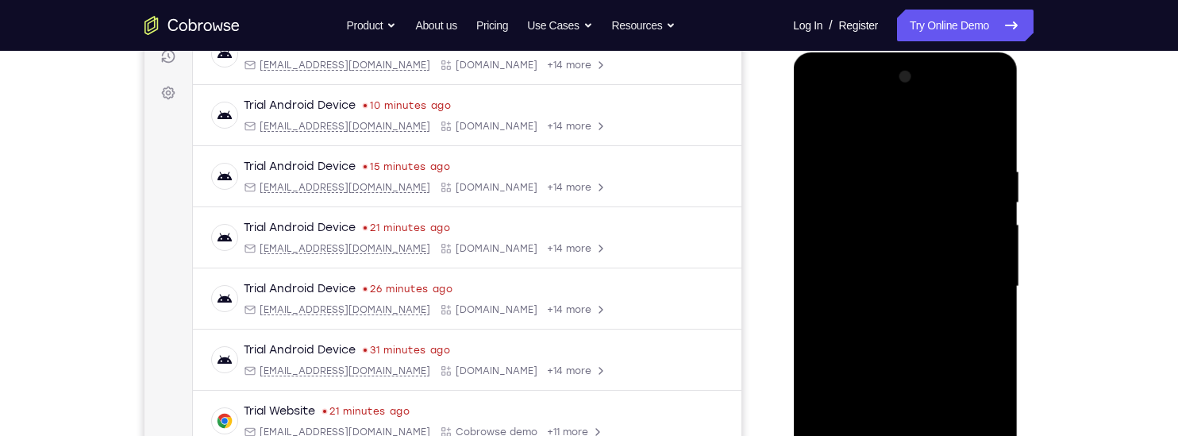
click at [816, 102] on div at bounding box center [905, 286] width 200 height 445
click at [966, 276] on div at bounding box center [905, 286] width 200 height 445
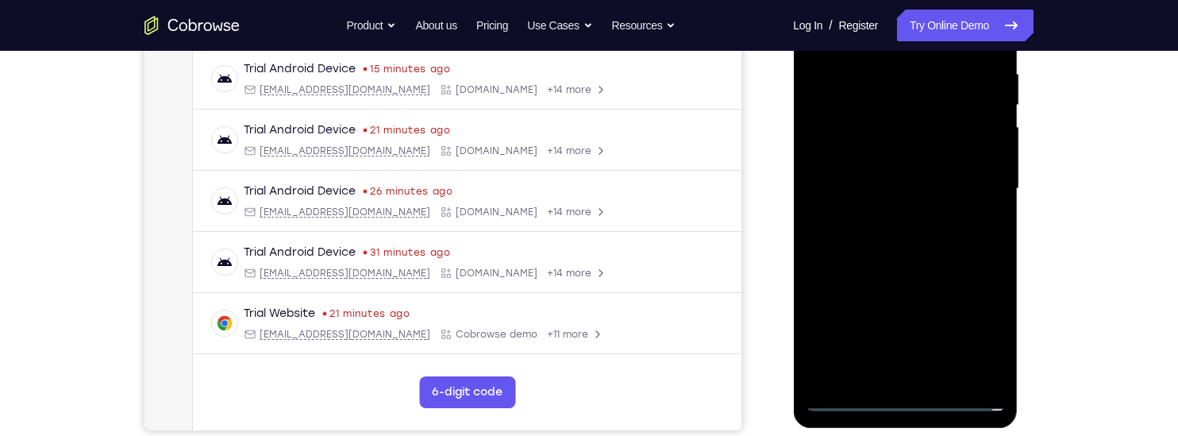
scroll to position [309, 0]
click at [893, 214] on div at bounding box center [905, 188] width 200 height 445
click at [852, 168] on div at bounding box center [905, 188] width 200 height 445
click at [835, 152] on div at bounding box center [905, 188] width 200 height 445
click at [903, 183] on div at bounding box center [905, 188] width 200 height 445
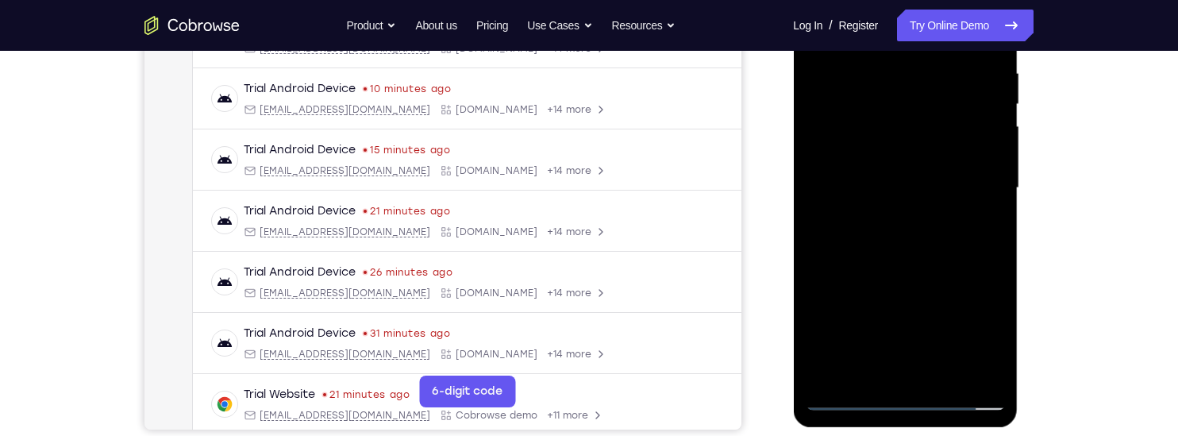
scroll to position [98, 0]
click at [911, 231] on div at bounding box center [905, 188] width 200 height 445
click at [830, 141] on div at bounding box center [905, 188] width 200 height 445
click at [905, 174] on div at bounding box center [905, 188] width 200 height 445
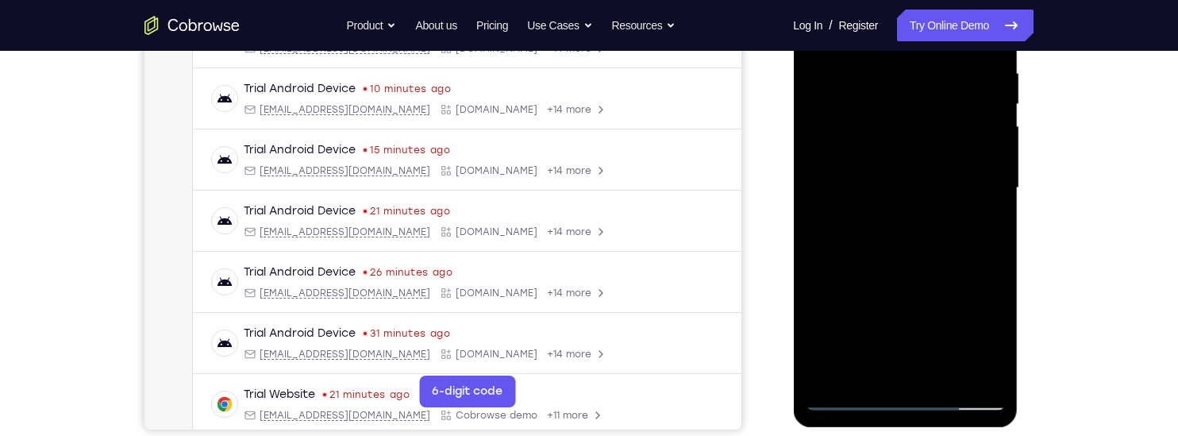
click at [910, 266] on div at bounding box center [905, 188] width 200 height 445
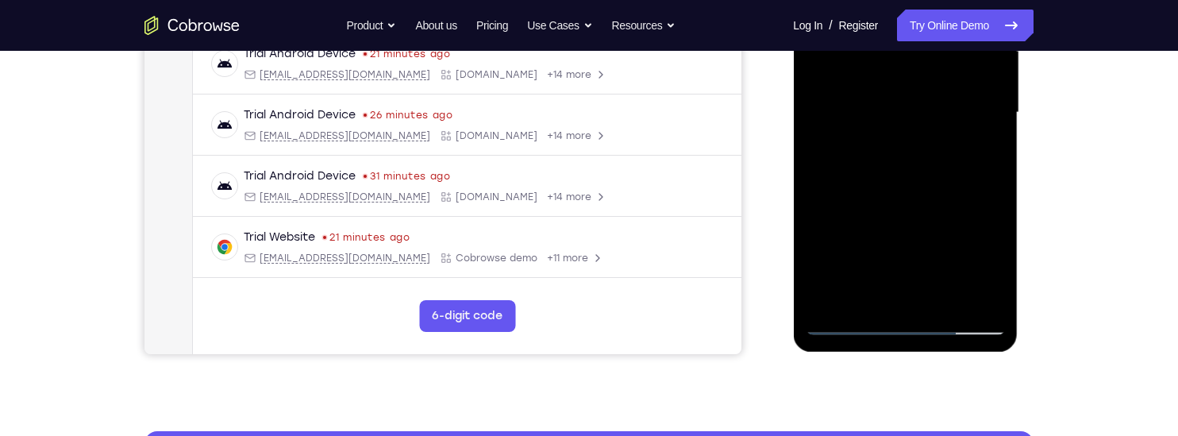
scroll to position [388, 0]
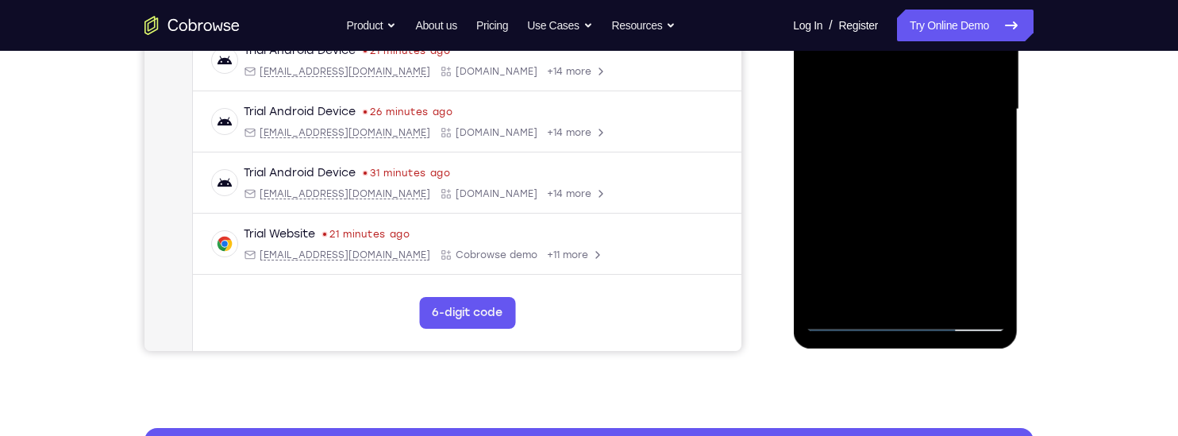
click at [943, 298] on div at bounding box center [905, 109] width 200 height 445
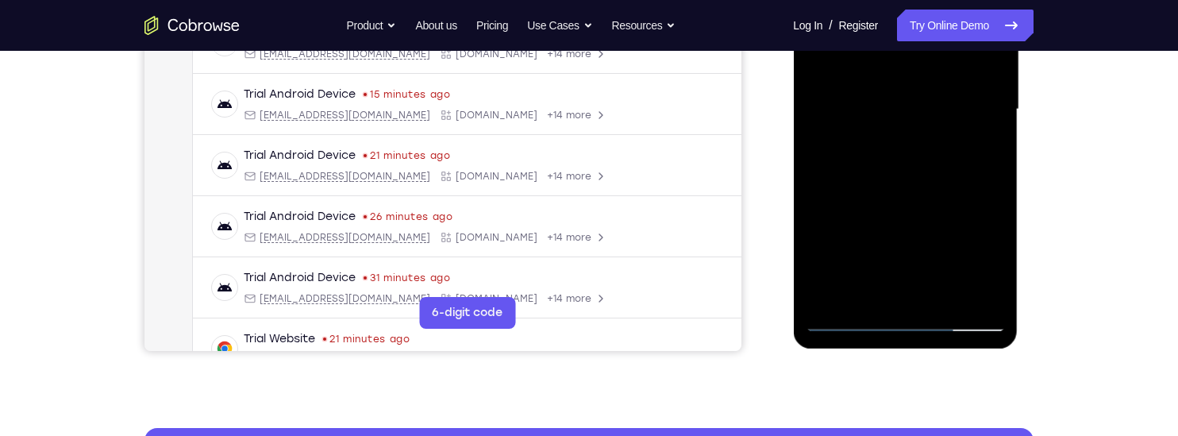
scroll to position [60, 0]
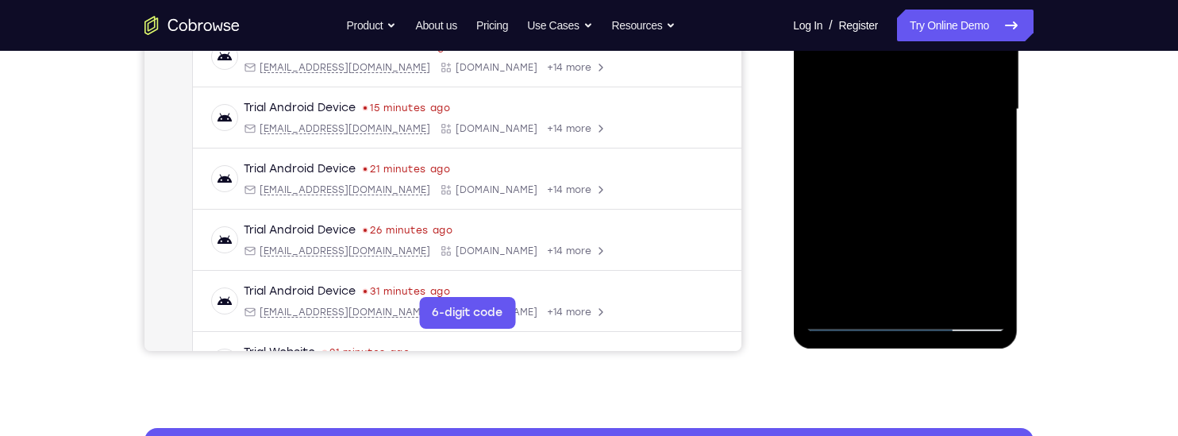
click at [908, 189] on div at bounding box center [905, 109] width 200 height 445
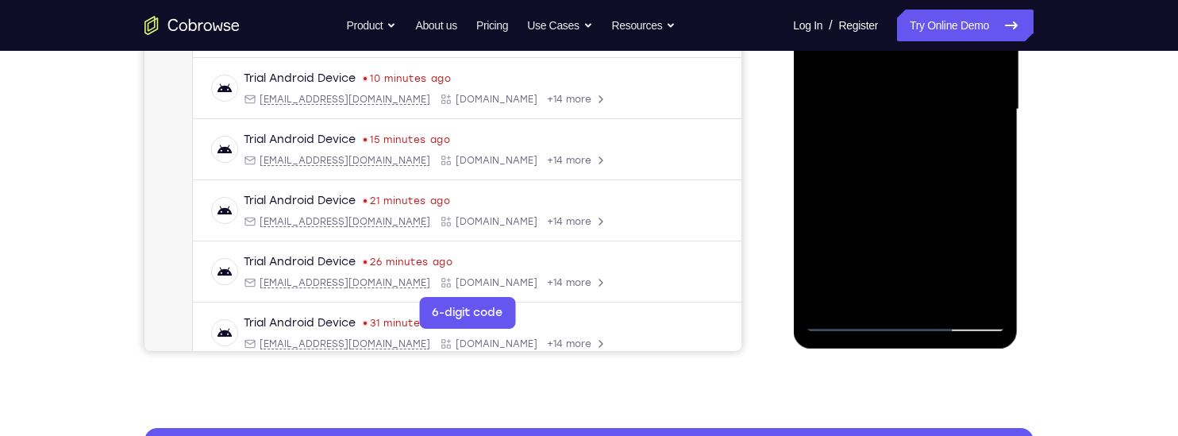
scroll to position [25, 0]
click at [894, 69] on div at bounding box center [905, 109] width 200 height 445
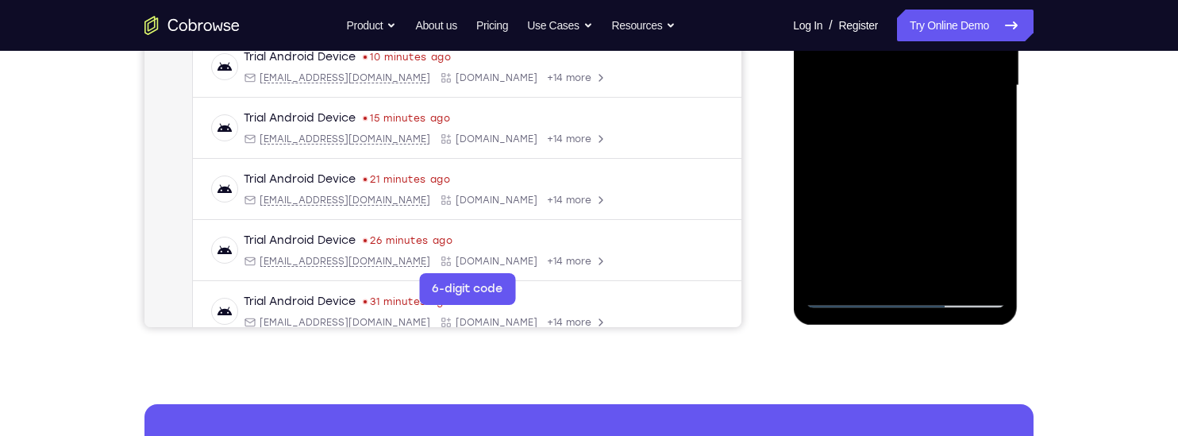
scroll to position [419, 0]
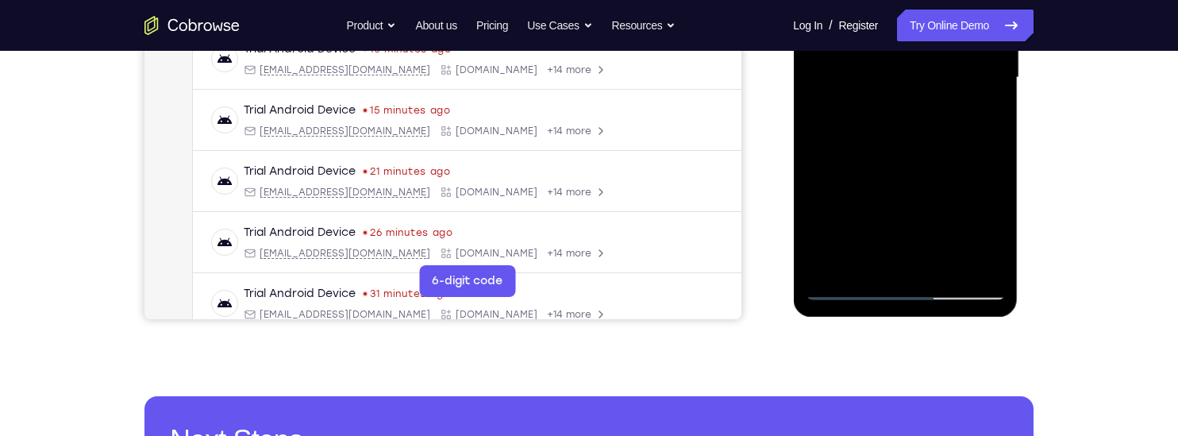
click at [977, 117] on div at bounding box center [905, 77] width 200 height 445
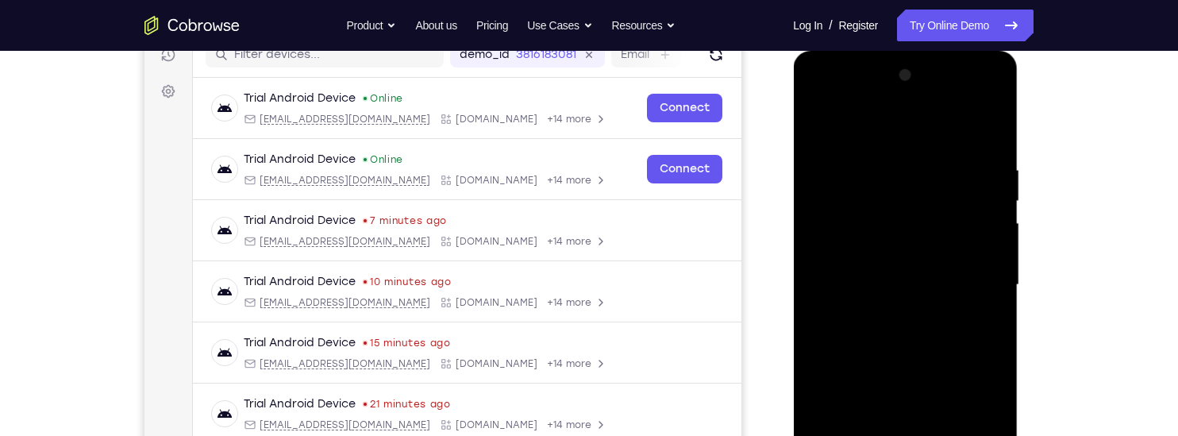
scroll to position [209, 0]
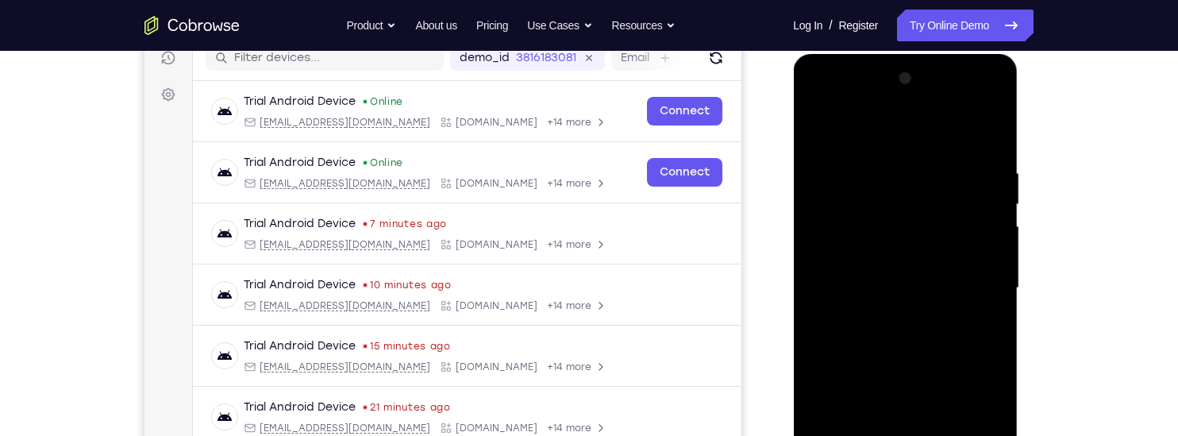
click at [816, 129] on div at bounding box center [905, 288] width 200 height 445
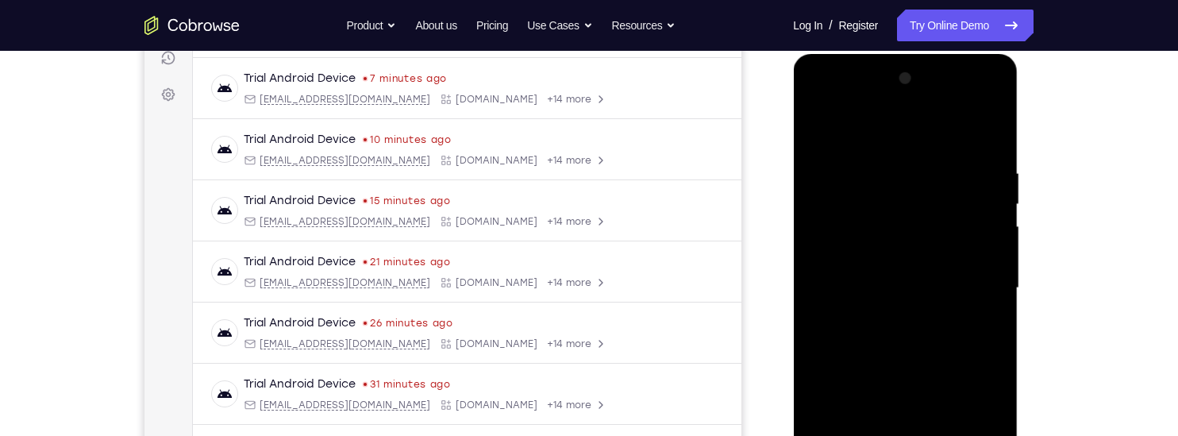
scroll to position [117, 0]
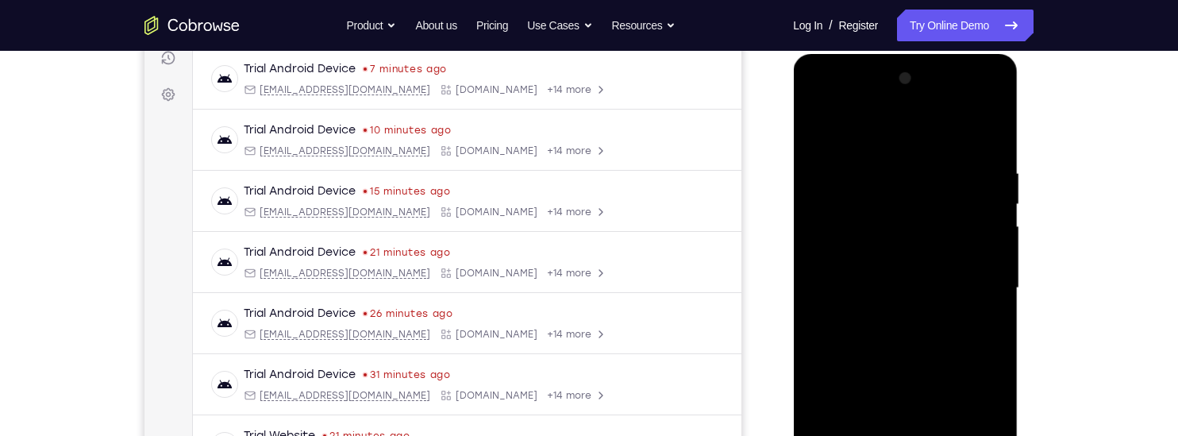
click at [820, 127] on div at bounding box center [905, 288] width 200 height 445
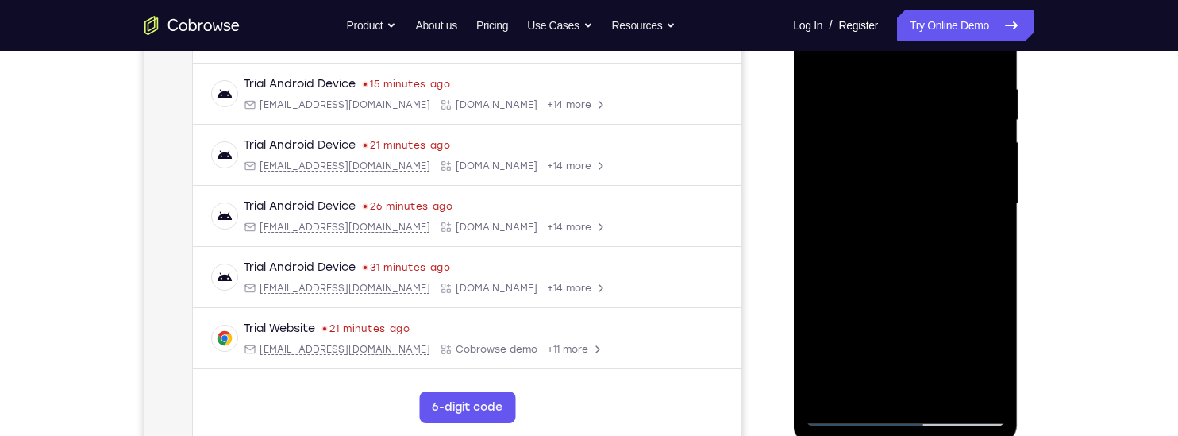
scroll to position [294, 0]
click at [817, 276] on div at bounding box center [905, 203] width 200 height 445
click at [994, 141] on div at bounding box center [905, 203] width 200 height 445
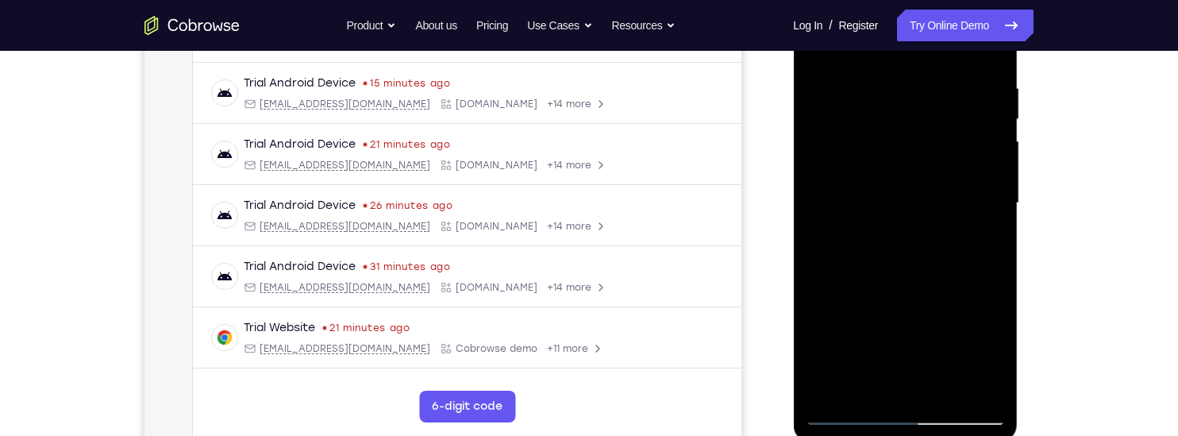
click at [994, 141] on div at bounding box center [905, 203] width 200 height 445
click at [823, 237] on div at bounding box center [905, 203] width 200 height 445
click at [905, 287] on div at bounding box center [905, 203] width 200 height 445
click at [991, 216] on div at bounding box center [905, 203] width 200 height 445
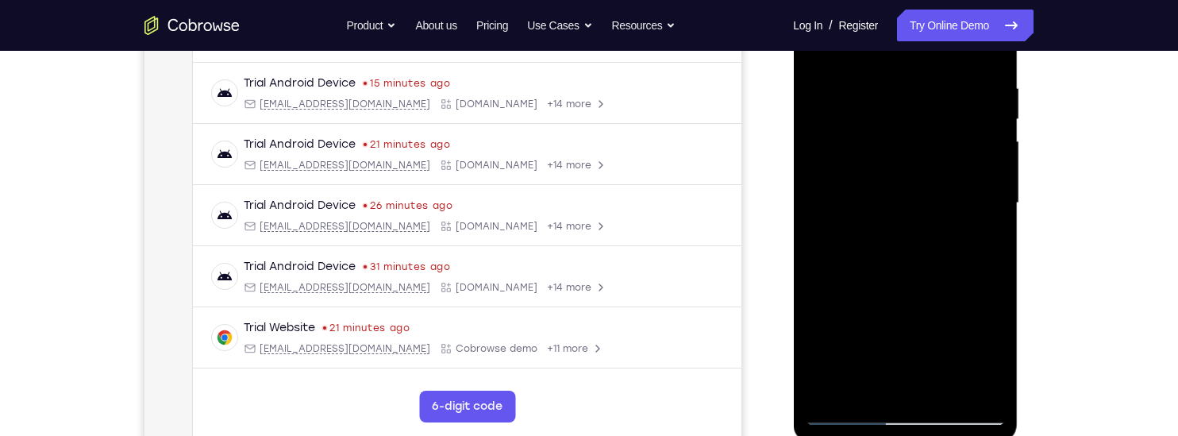
click at [817, 214] on div at bounding box center [905, 203] width 200 height 445
click at [822, 196] on div at bounding box center [905, 203] width 200 height 445
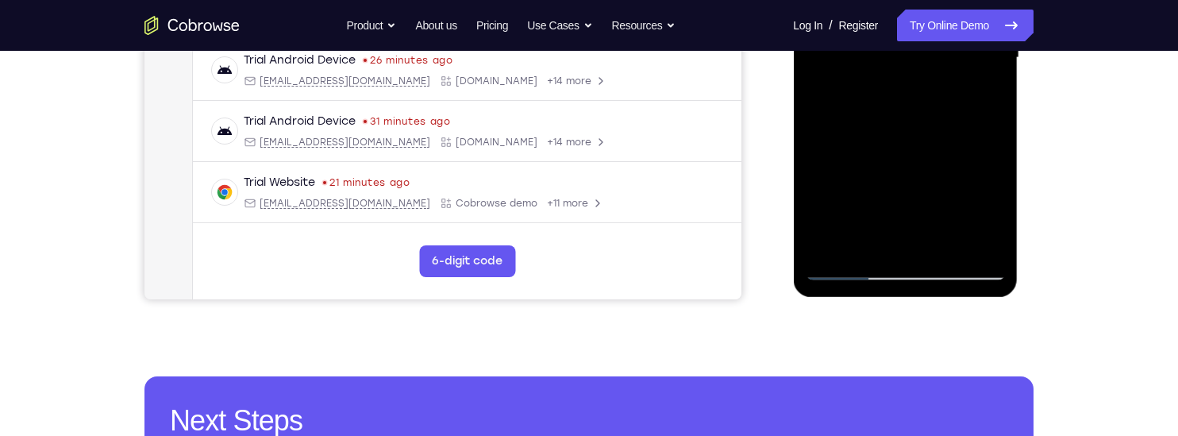
scroll to position [450, 0]
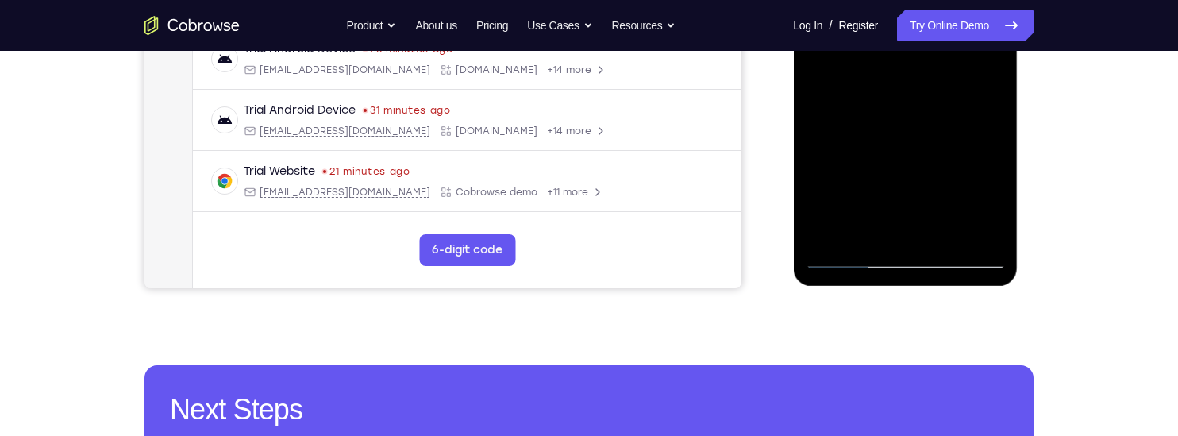
click at [943, 234] on div at bounding box center [905, 46] width 200 height 445
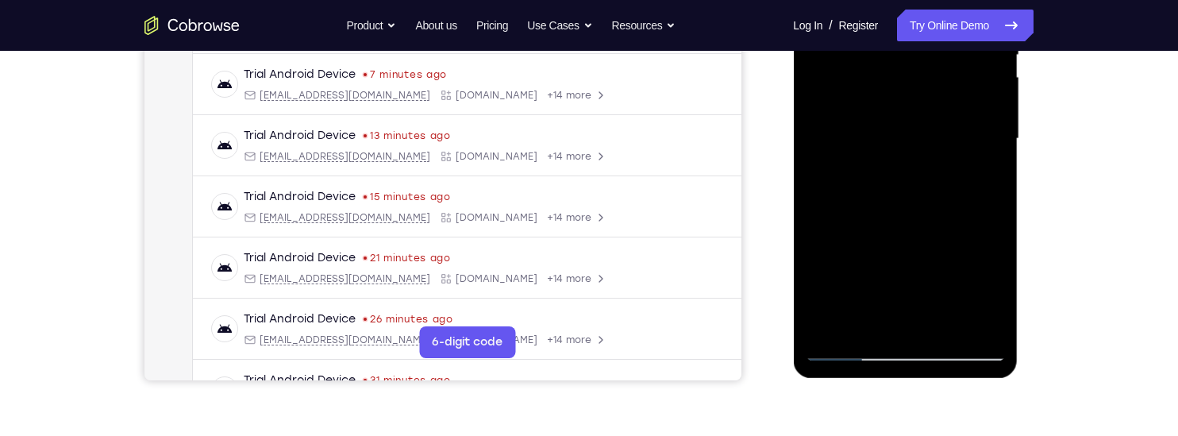
scroll to position [357, 0]
click at [891, 96] on div at bounding box center [905, 140] width 200 height 445
click at [984, 179] on div at bounding box center [905, 140] width 200 height 445
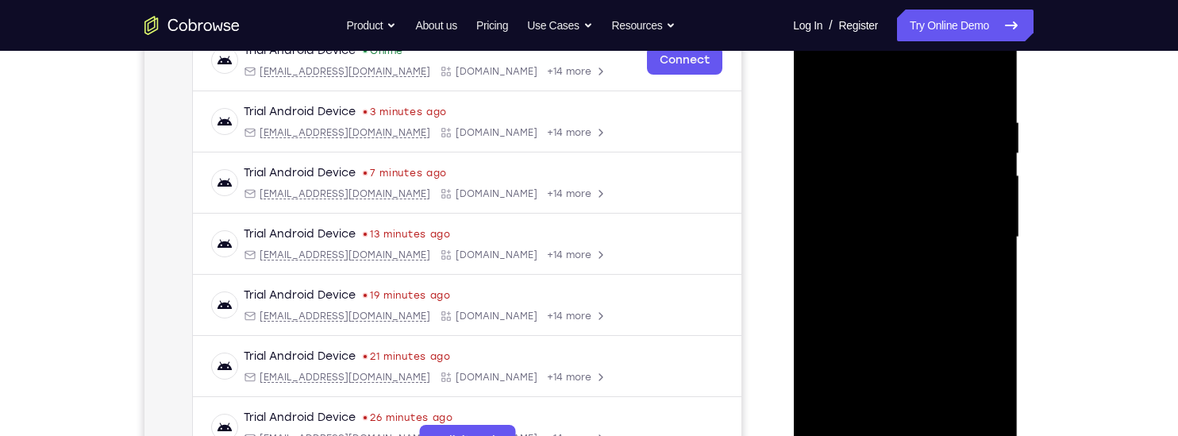
scroll to position [245, 0]
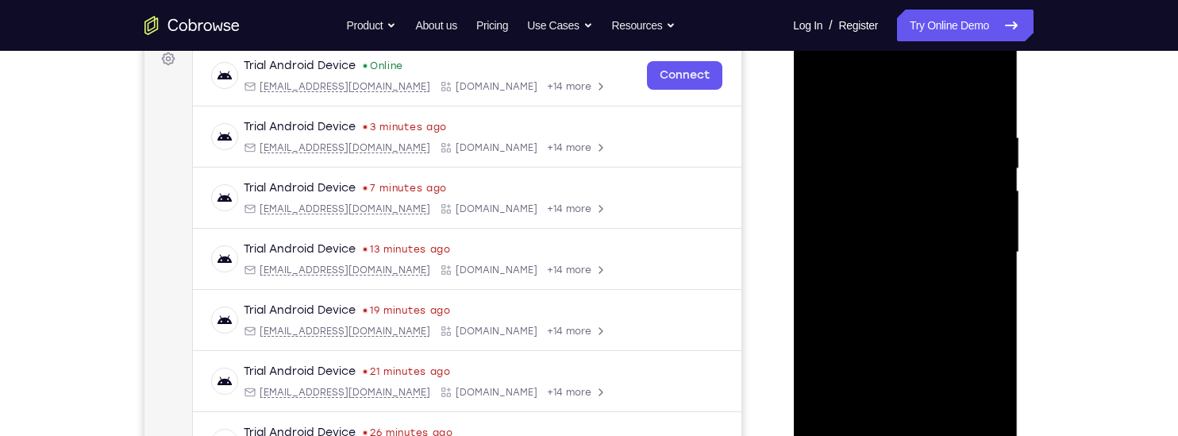
click at [815, 95] on div at bounding box center [905, 252] width 200 height 445
click at [817, 90] on div at bounding box center [905, 252] width 200 height 445
click at [994, 191] on div at bounding box center [905, 252] width 200 height 445
click at [818, 257] on div at bounding box center [905, 252] width 200 height 445
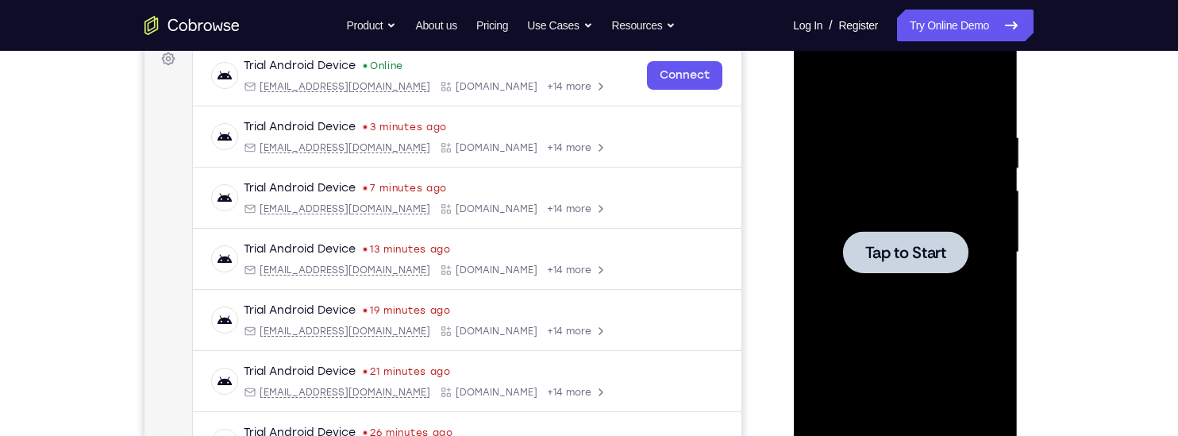
click at [894, 250] on span "Tap to Start" at bounding box center [905, 253] width 81 height 16
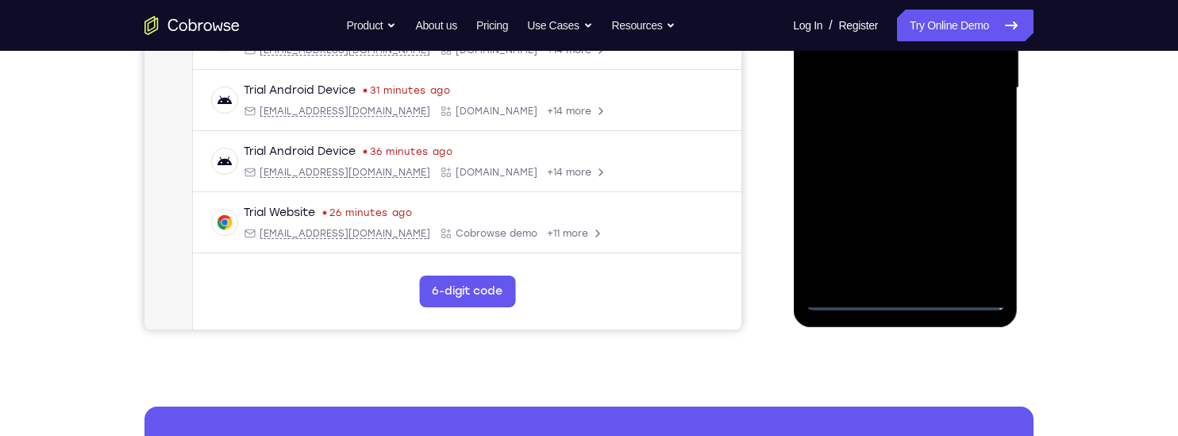
scroll to position [410, 0]
click at [907, 290] on div at bounding box center [905, 87] width 200 height 445
click at [903, 296] on div at bounding box center [905, 87] width 200 height 445
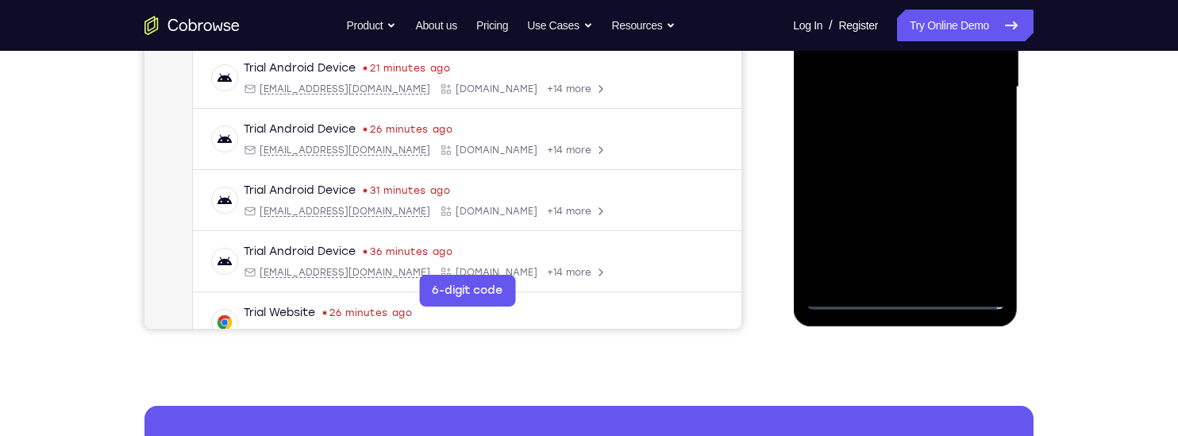
scroll to position [136, 0]
click at [961, 237] on div at bounding box center [905, 87] width 200 height 445
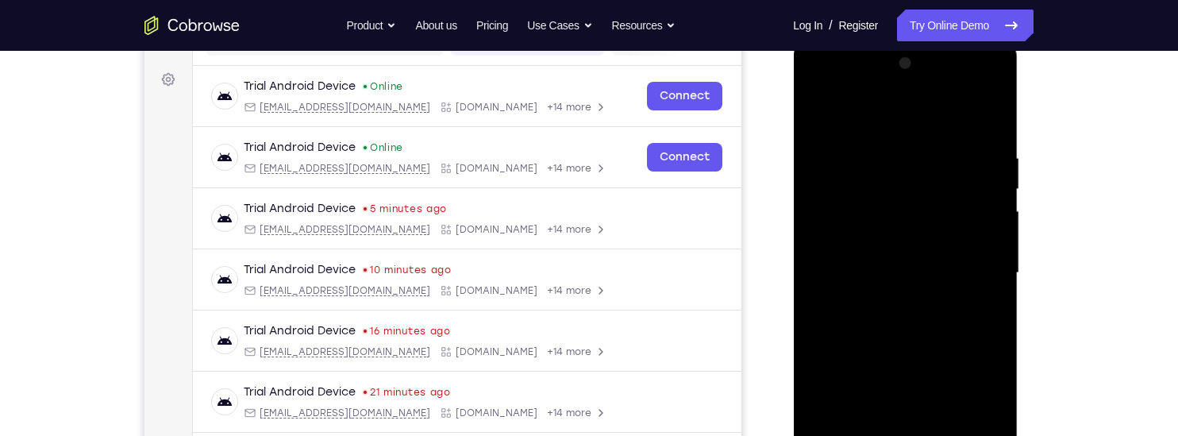
scroll to position [222, 0]
click at [818, 90] on div at bounding box center [905, 275] width 200 height 445
click at [968, 264] on div at bounding box center [905, 275] width 200 height 445
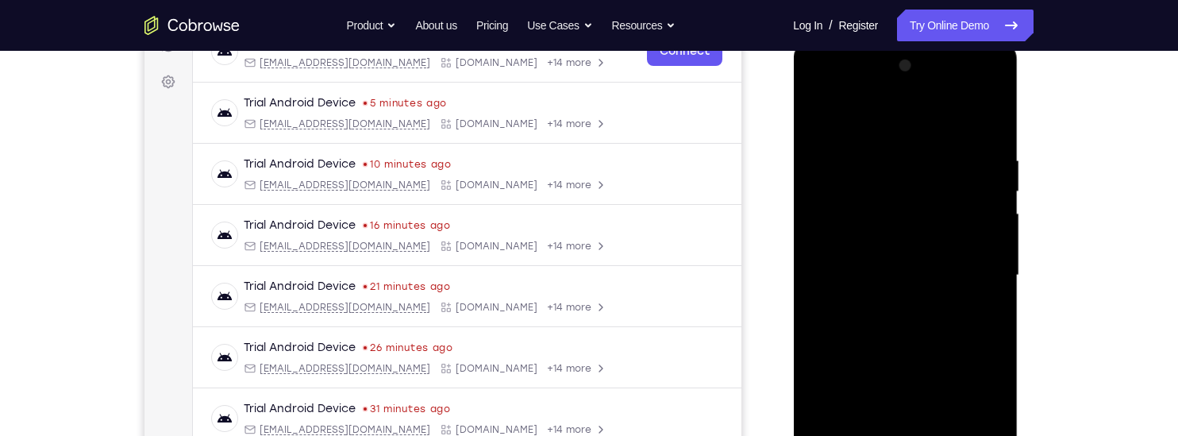
scroll to position [73, 0]
click at [883, 307] on div at bounding box center [905, 275] width 200 height 445
click at [846, 269] on div at bounding box center [905, 275] width 200 height 445
click at [824, 242] on div at bounding box center [905, 275] width 200 height 445
click at [892, 275] on div at bounding box center [905, 275] width 200 height 445
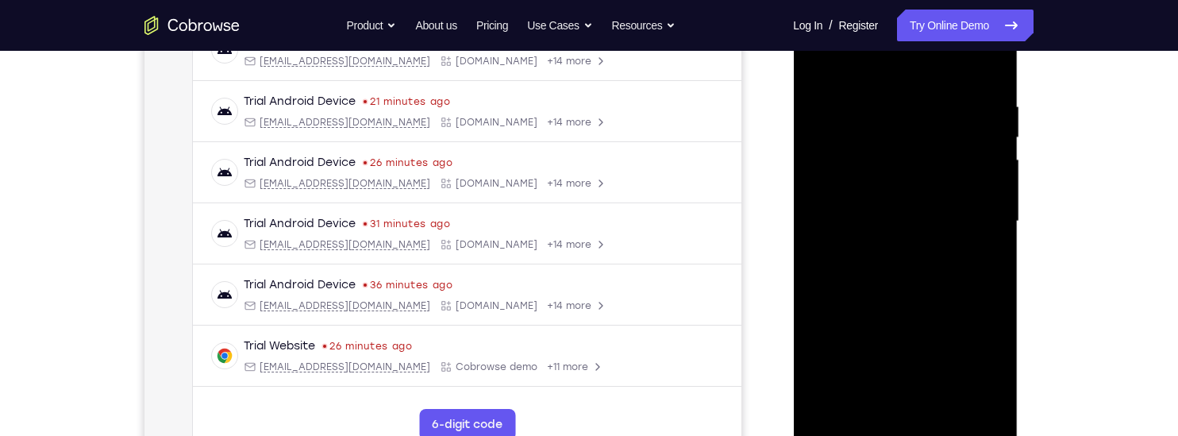
scroll to position [278, 0]
click at [897, 292] on div at bounding box center [905, 219] width 200 height 445
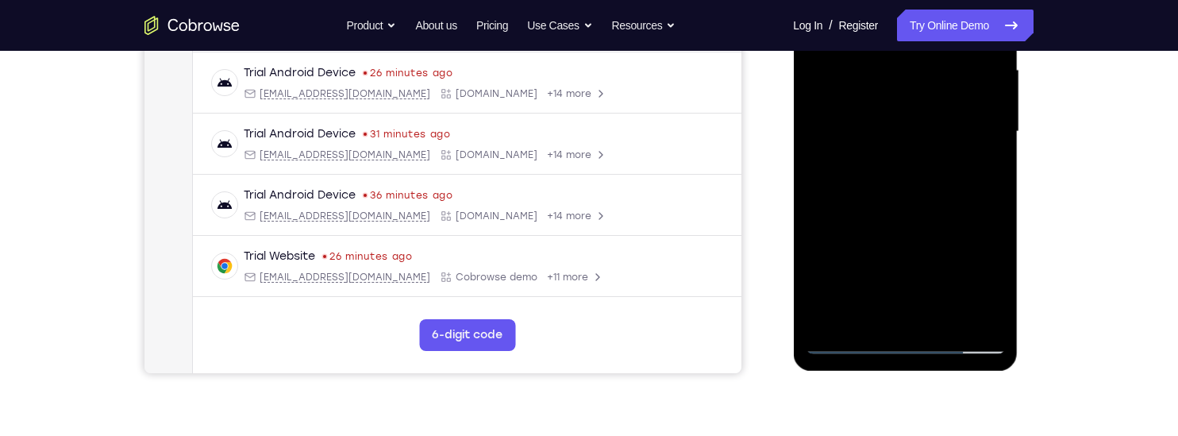
scroll to position [385, 0]
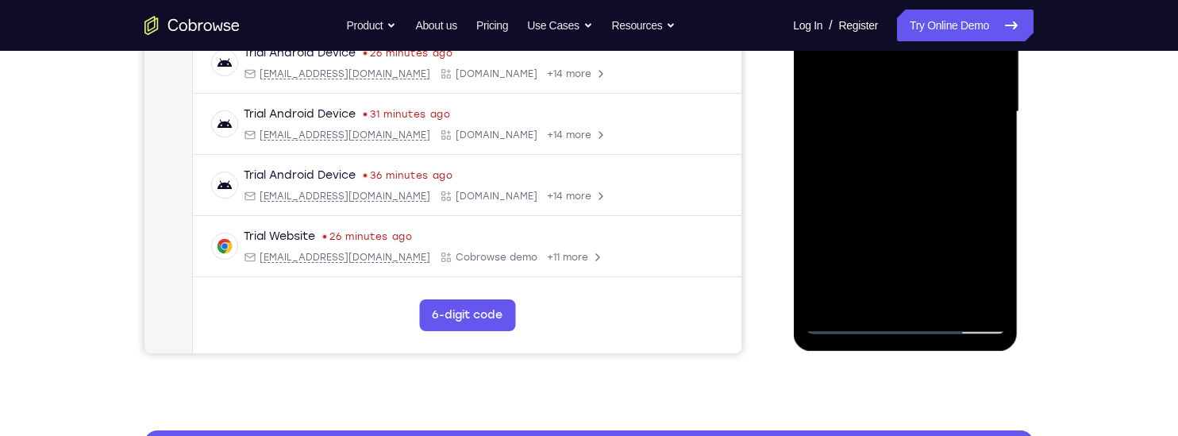
click at [943, 300] on div at bounding box center [905, 112] width 200 height 445
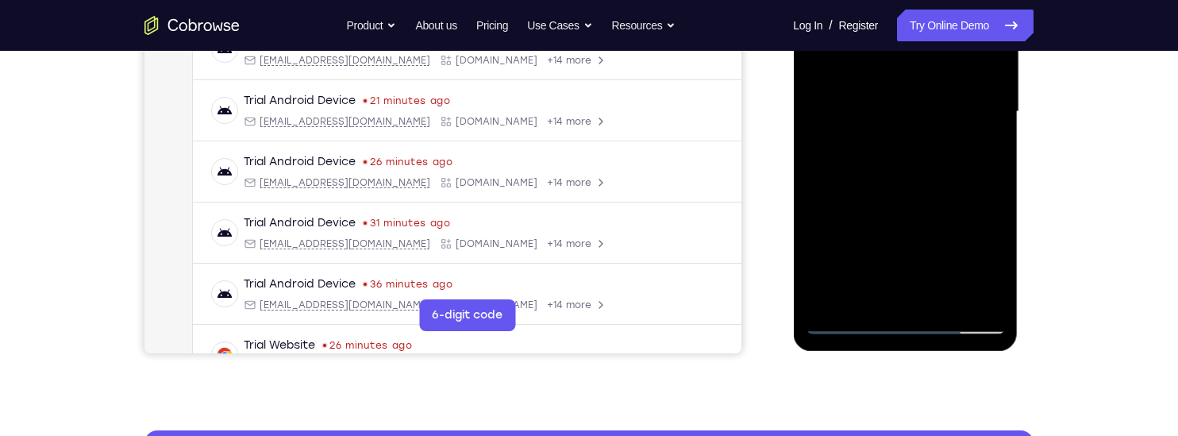
scroll to position [120, 0]
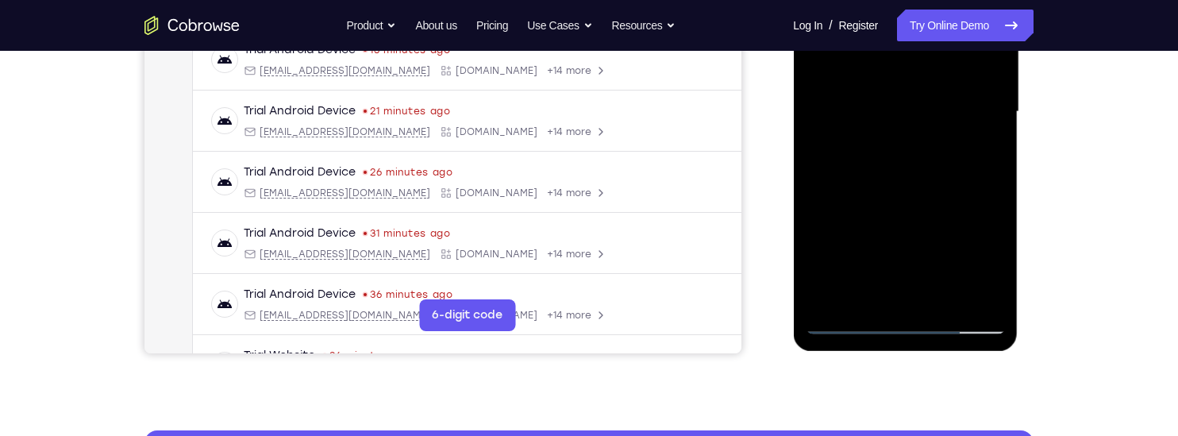
click at [907, 193] on div at bounding box center [905, 112] width 200 height 445
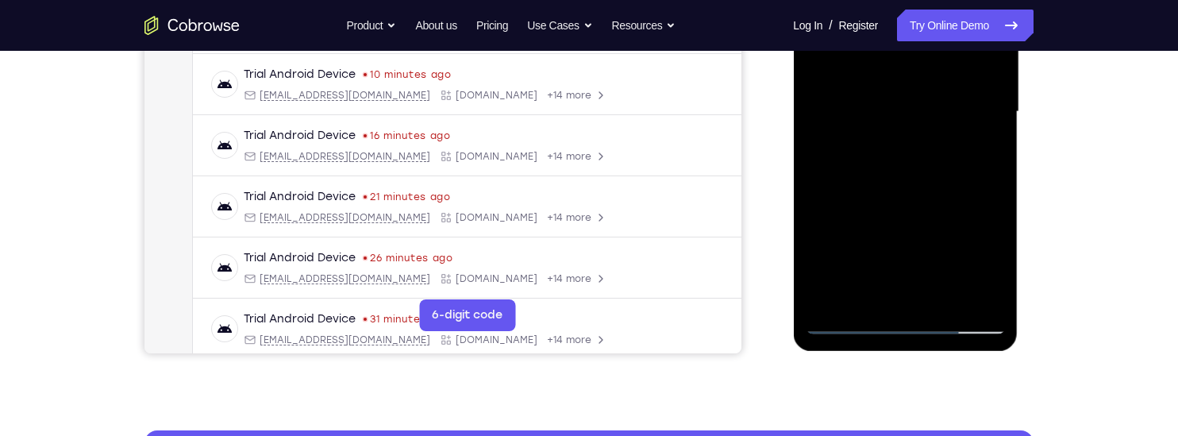
scroll to position [33, 0]
click at [890, 67] on div at bounding box center [905, 112] width 200 height 445
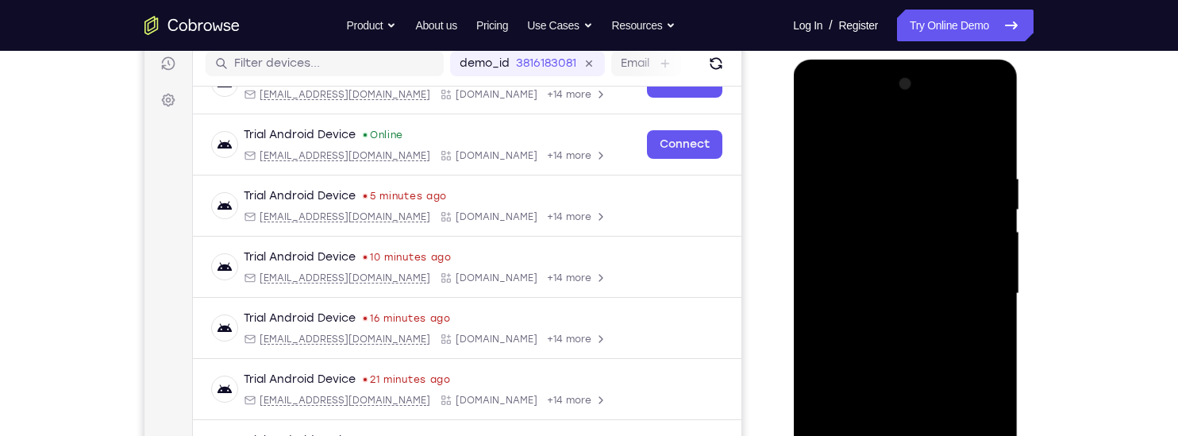
scroll to position [202, 0]
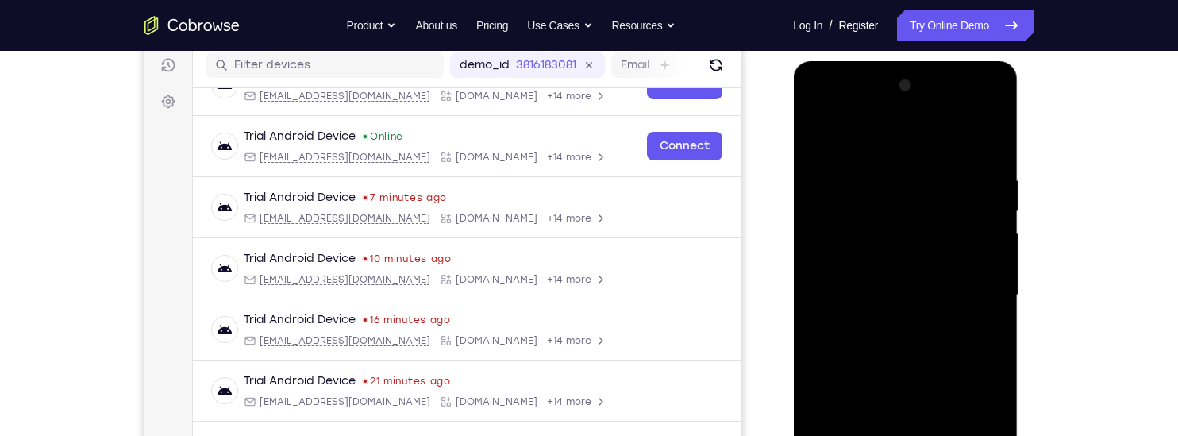
click at [812, 136] on div at bounding box center [905, 295] width 200 height 445
click at [819, 134] on div at bounding box center [905, 295] width 200 height 445
click at [816, 320] on div at bounding box center [905, 295] width 200 height 445
click at [821, 316] on div at bounding box center [905, 295] width 200 height 445
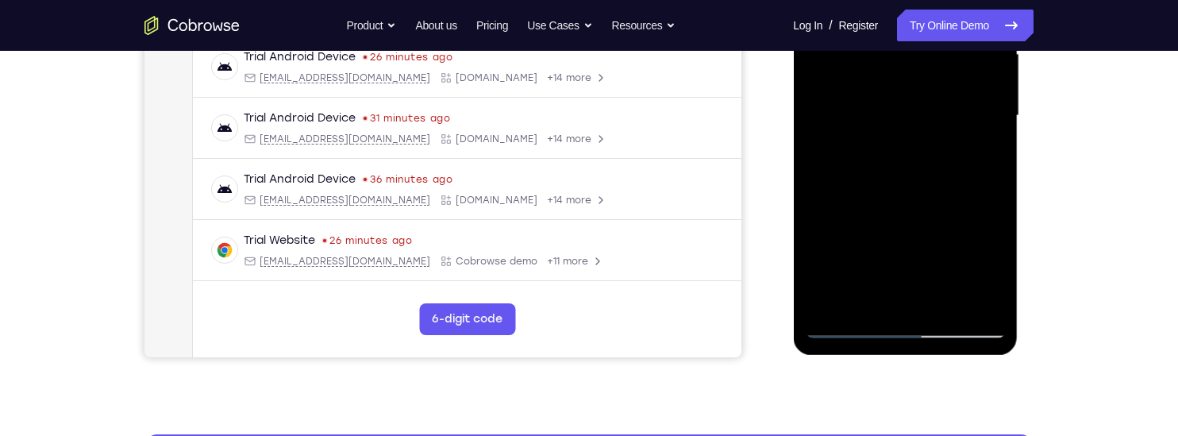
scroll to position [382, 0]
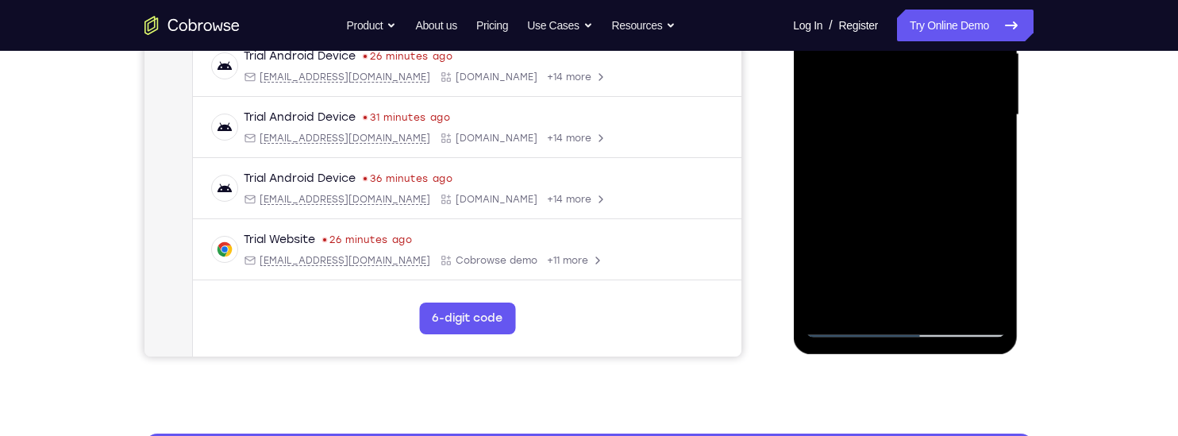
click at [943, 299] on div at bounding box center [905, 115] width 200 height 445
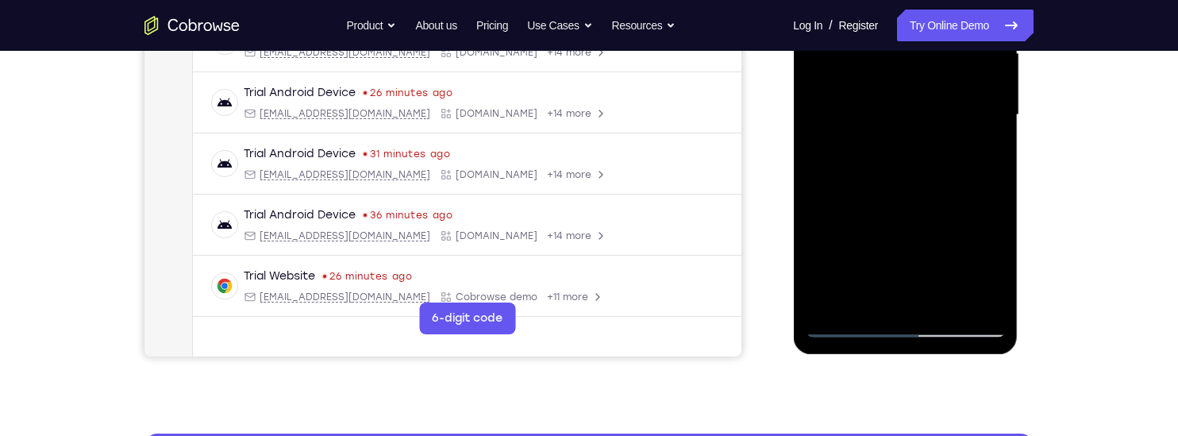
scroll to position [152, 0]
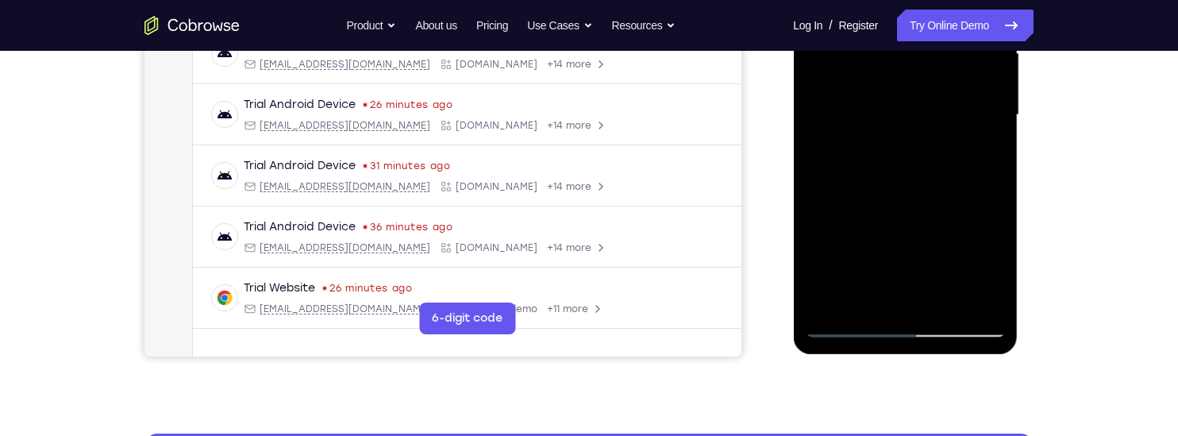
click at [889, 73] on div at bounding box center [905, 115] width 200 height 445
click at [982, 160] on div at bounding box center [905, 115] width 200 height 445
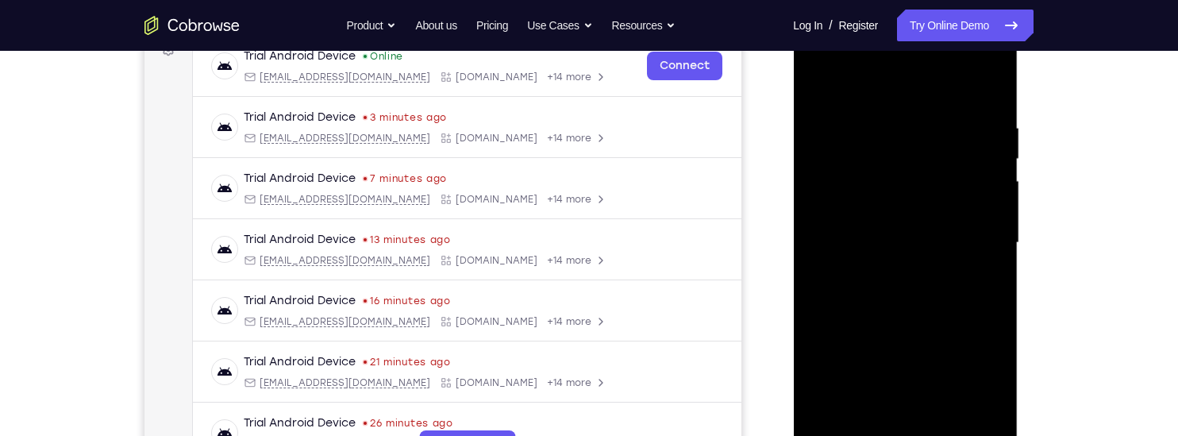
scroll to position [252, 0]
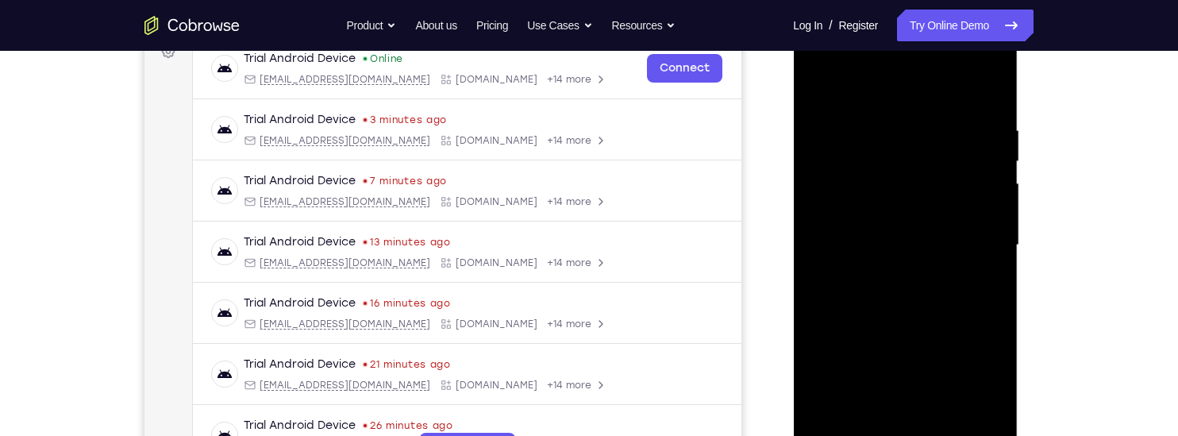
click at [815, 90] on div at bounding box center [905, 245] width 200 height 445
click at [817, 82] on div at bounding box center [905, 245] width 200 height 445
click at [992, 204] on div at bounding box center [905, 245] width 200 height 445
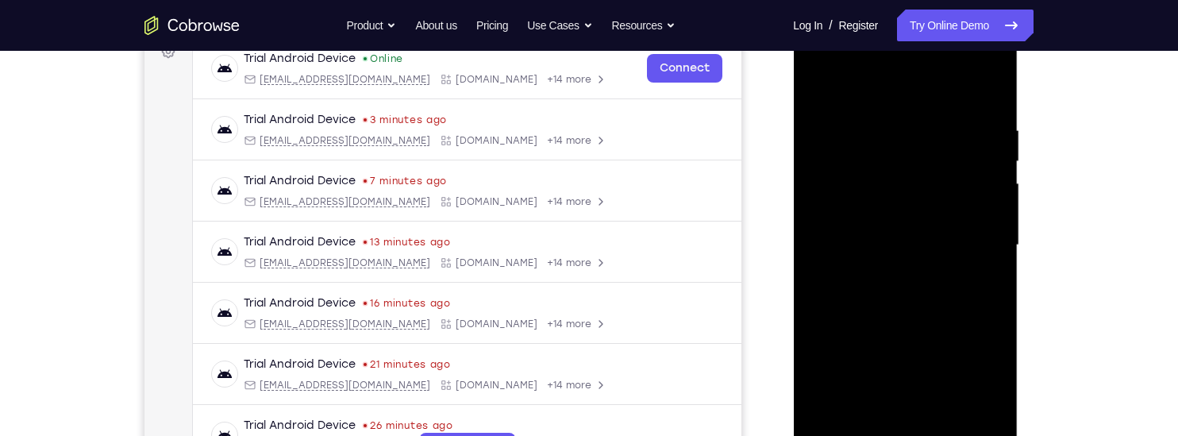
click at [992, 204] on div at bounding box center [905, 245] width 200 height 445
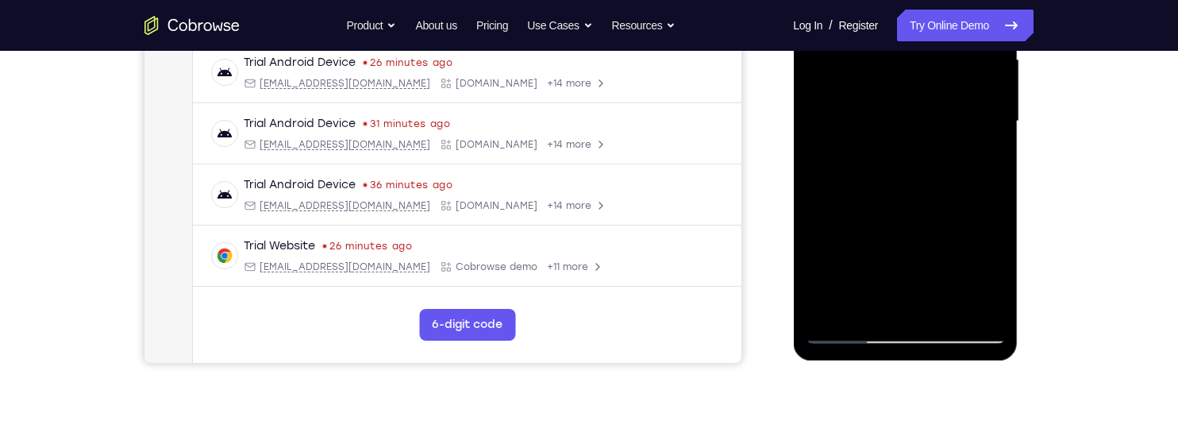
scroll to position [376, 0]
click at [814, 214] on div at bounding box center [905, 120] width 200 height 445
click at [816, 64] on div at bounding box center [905, 120] width 200 height 445
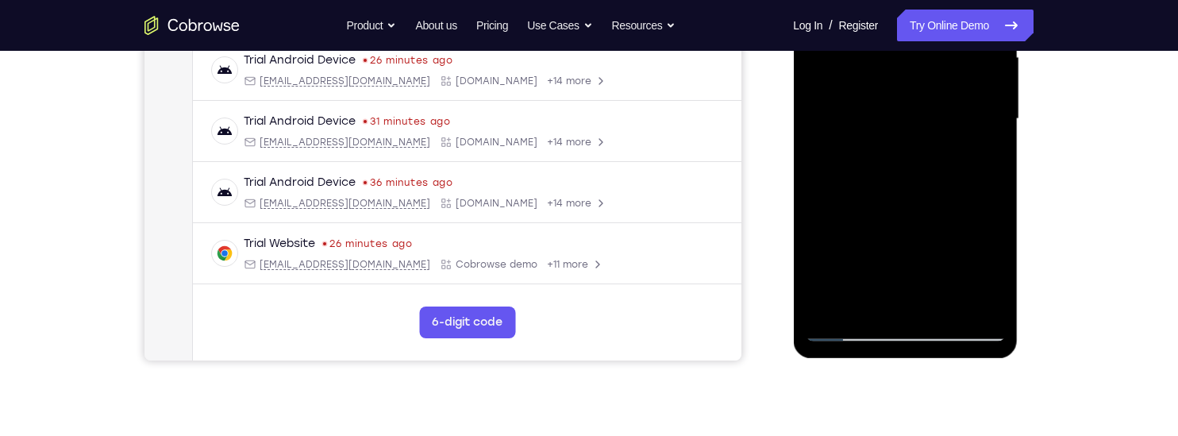
scroll to position [380, 0]
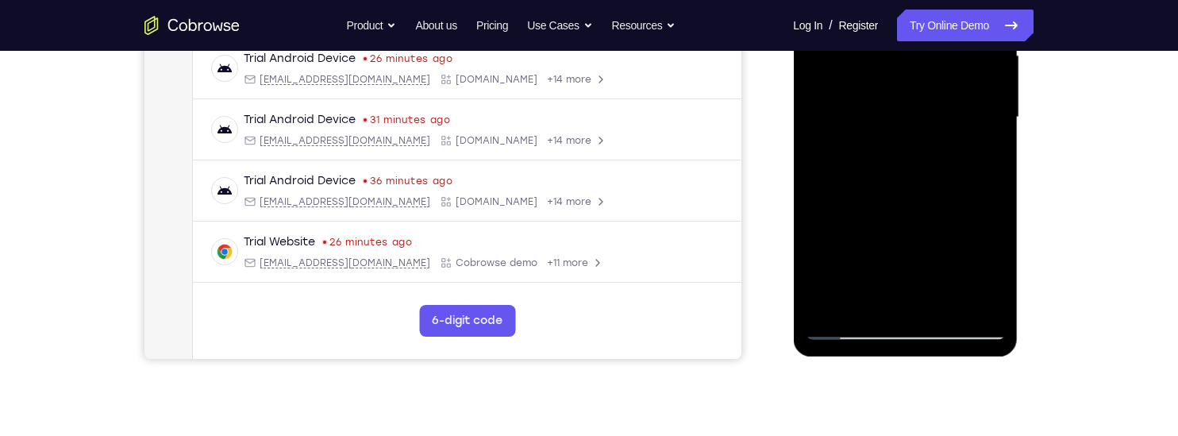
click at [827, 98] on div at bounding box center [905, 117] width 200 height 445
click at [816, 237] on div at bounding box center [905, 117] width 200 height 445
click at [816, 190] on div at bounding box center [905, 117] width 200 height 445
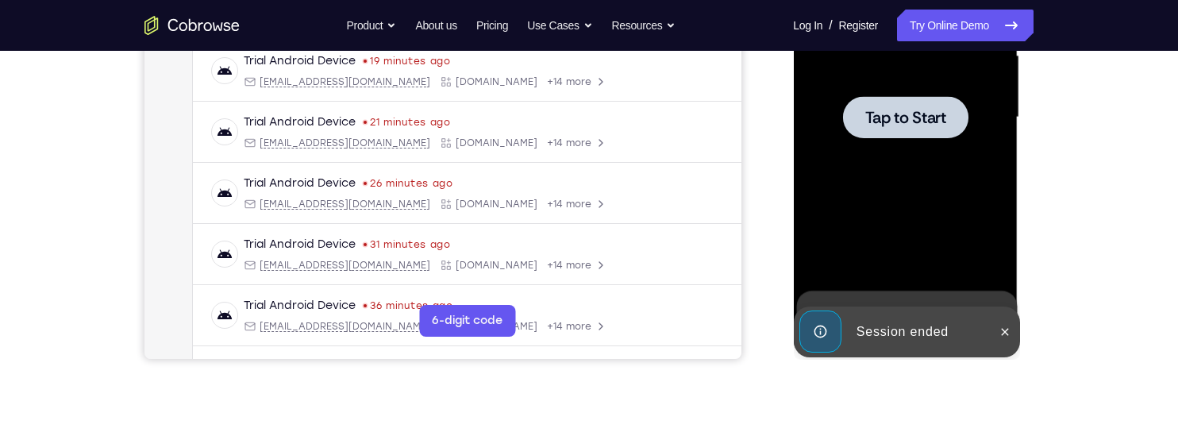
scroll to position [113, 0]
click at [905, 115] on span "Tap to Start" at bounding box center [905, 118] width 81 height 16
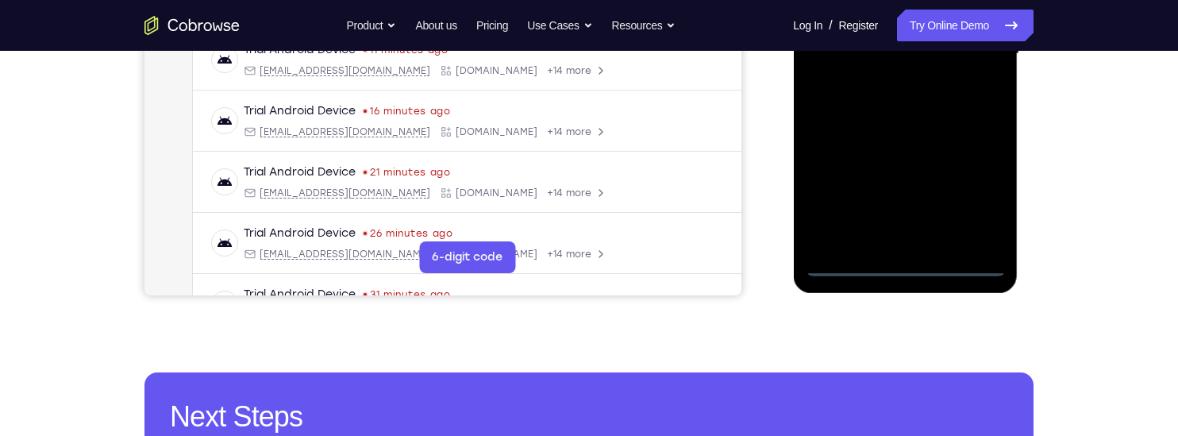
scroll to position [449, 0]
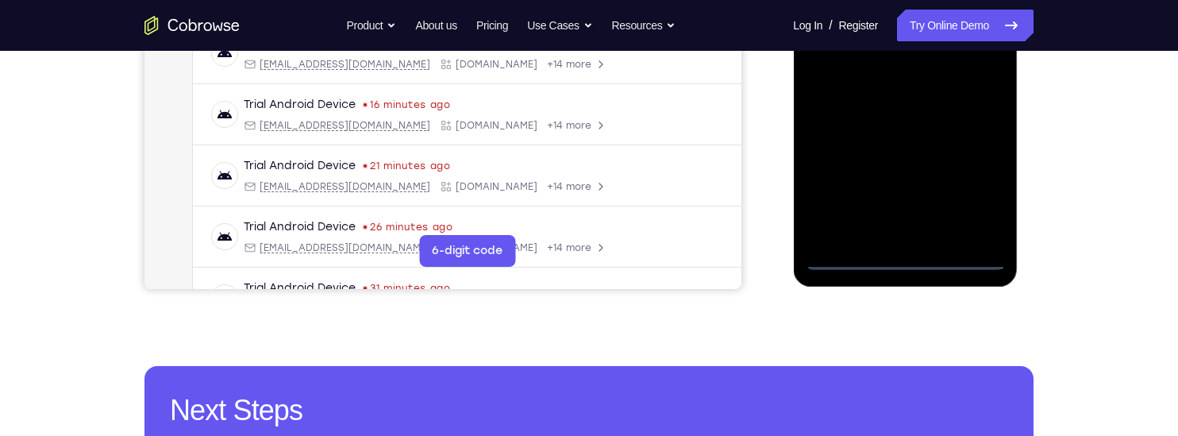
click at [904, 261] on div at bounding box center [905, 47] width 200 height 445
click at [970, 187] on div at bounding box center [905, 47] width 200 height 445
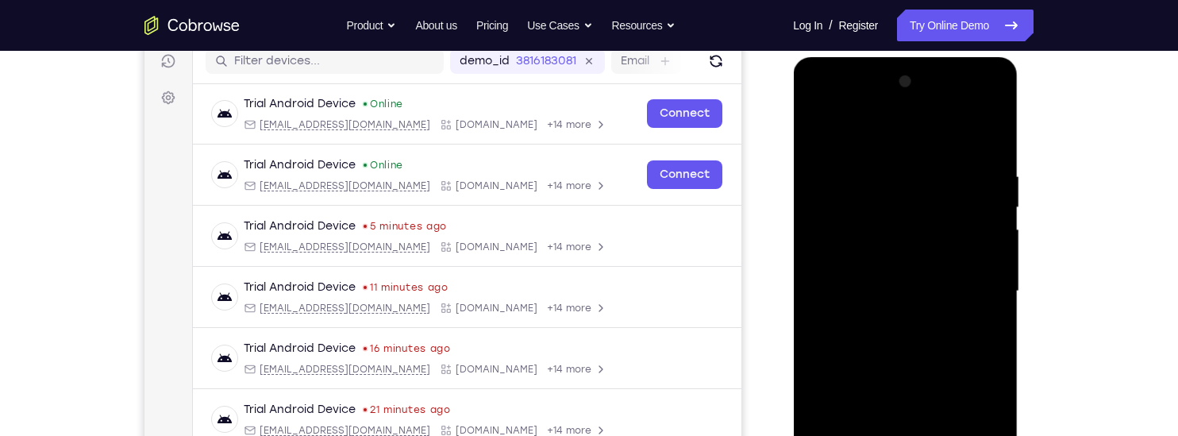
scroll to position [199, 0]
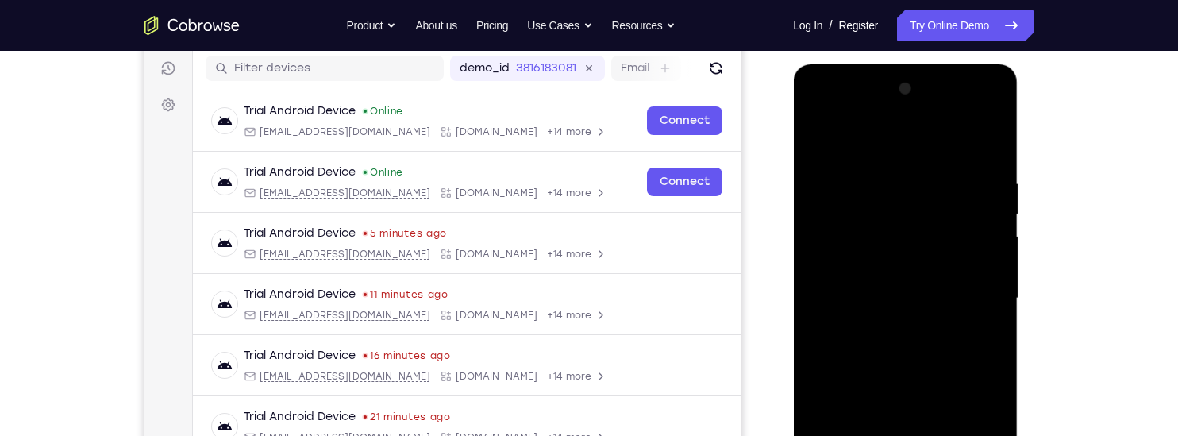
click at [816, 111] on div at bounding box center [905, 298] width 200 height 445
click at [965, 292] on div at bounding box center [905, 298] width 200 height 445
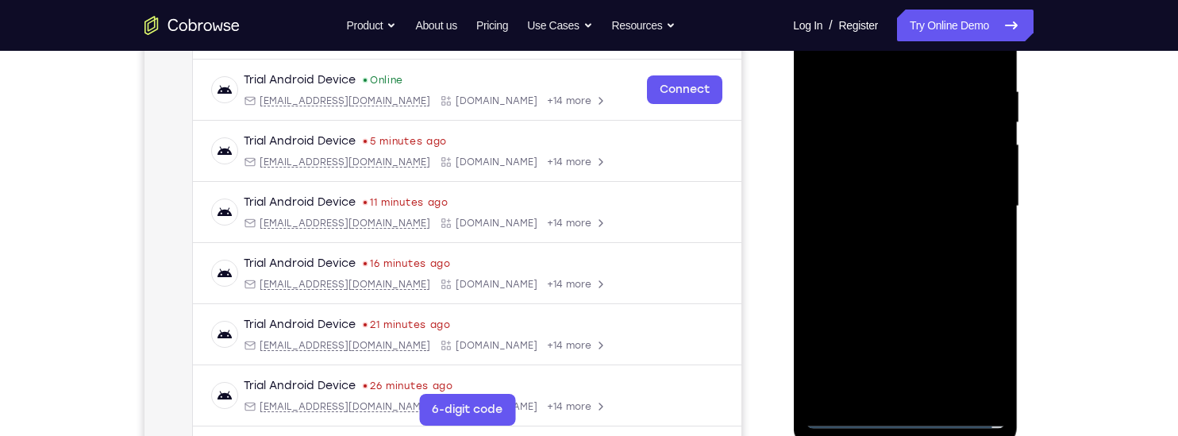
scroll to position [292, 0]
click at [884, 229] on div at bounding box center [905, 205] width 200 height 445
click at [849, 191] on div at bounding box center [905, 205] width 200 height 445
click at [831, 176] on div at bounding box center [905, 205] width 200 height 445
click at [897, 197] on div at bounding box center [905, 205] width 200 height 445
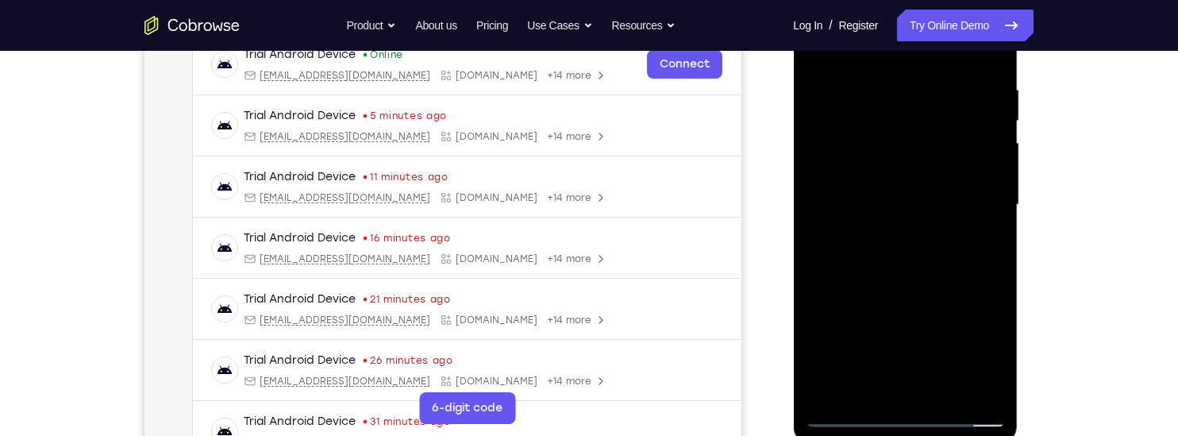
scroll to position [30, 0]
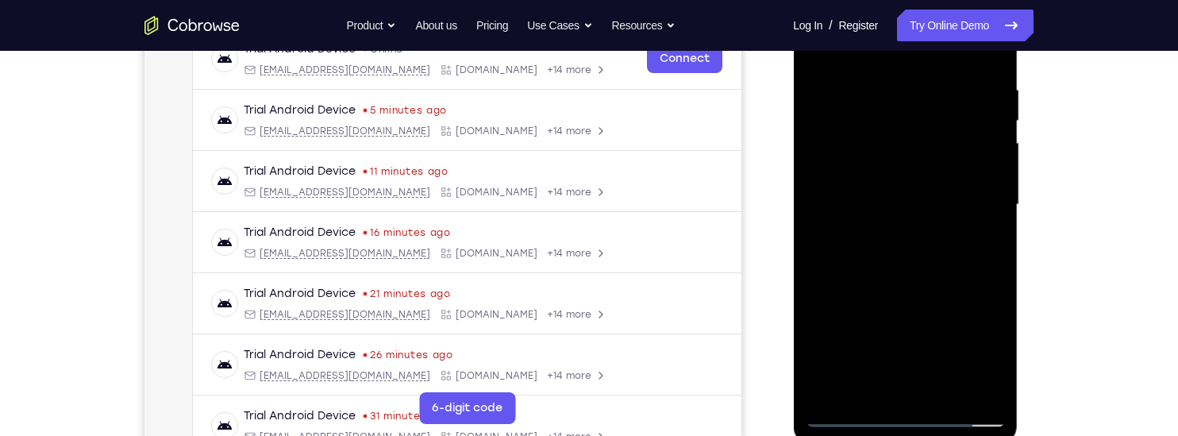
click at [907, 275] on div at bounding box center [905, 205] width 200 height 445
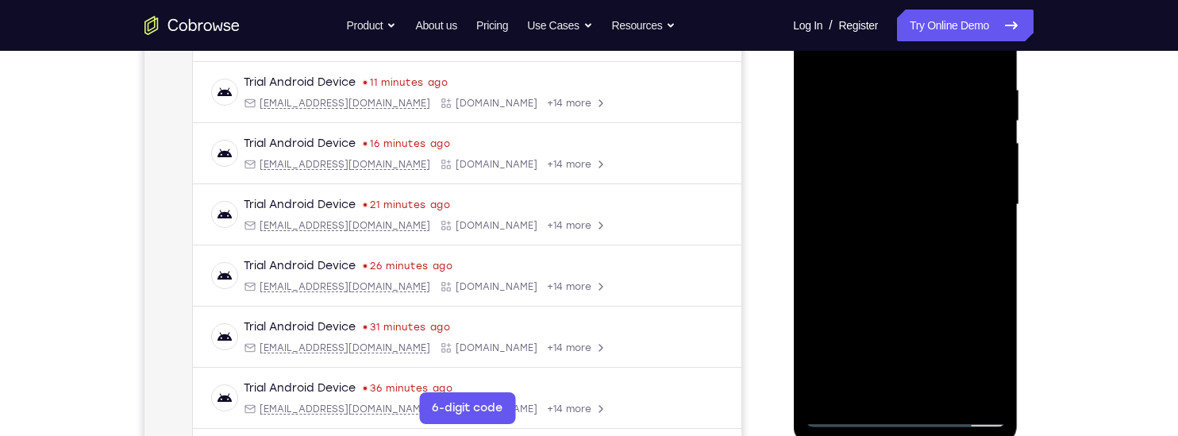
scroll to position [83, 0]
click at [820, 281] on div at bounding box center [905, 205] width 200 height 445
click at [998, 257] on div at bounding box center [905, 205] width 200 height 445
click at [994, 257] on div at bounding box center [905, 205] width 200 height 445
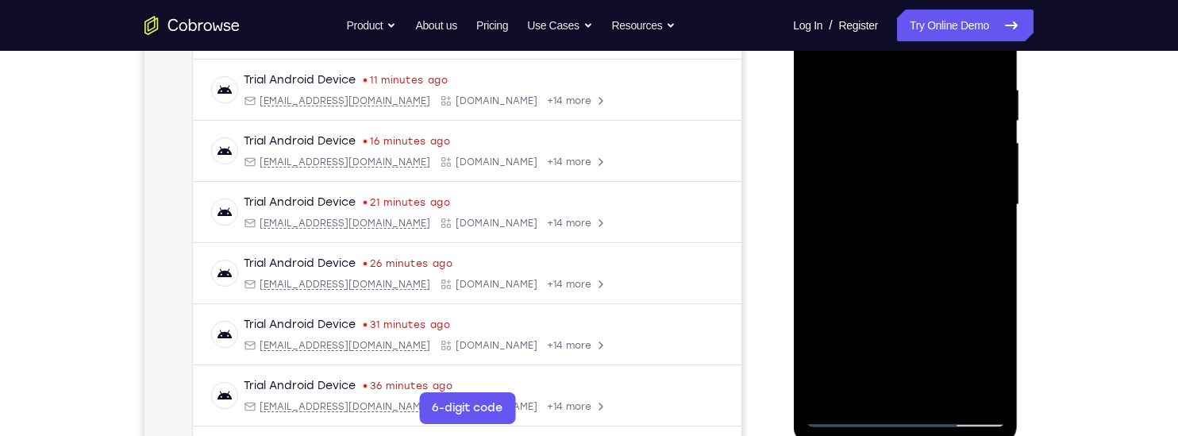
click at [994, 257] on div at bounding box center [905, 205] width 200 height 445
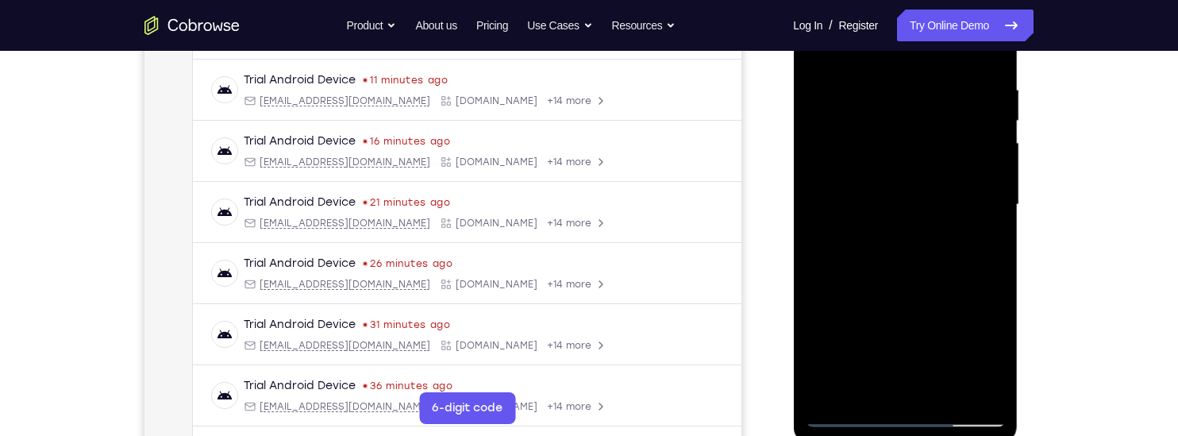
click at [994, 257] on div at bounding box center [905, 205] width 200 height 445
click at [820, 214] on div at bounding box center [905, 205] width 200 height 445
click at [817, 331] on div at bounding box center [905, 205] width 200 height 445
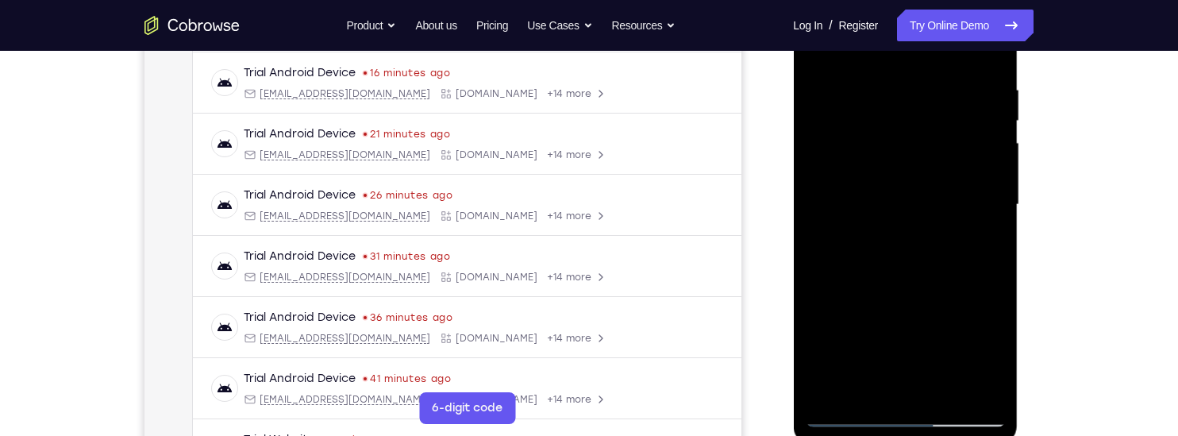
scroll to position [153, 0]
click at [818, 263] on div at bounding box center [905, 205] width 200 height 445
click at [994, 176] on div at bounding box center [905, 205] width 200 height 445
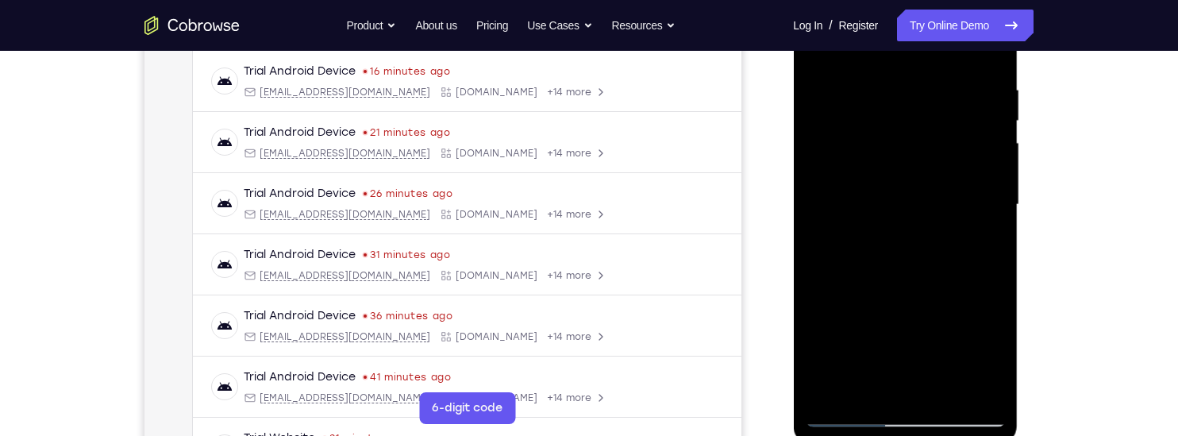
click at [994, 176] on div at bounding box center [905, 205] width 200 height 445
click at [820, 303] on div at bounding box center [905, 205] width 200 height 445
click at [821, 307] on div at bounding box center [905, 205] width 200 height 445
click at [944, 393] on div at bounding box center [905, 205] width 200 height 445
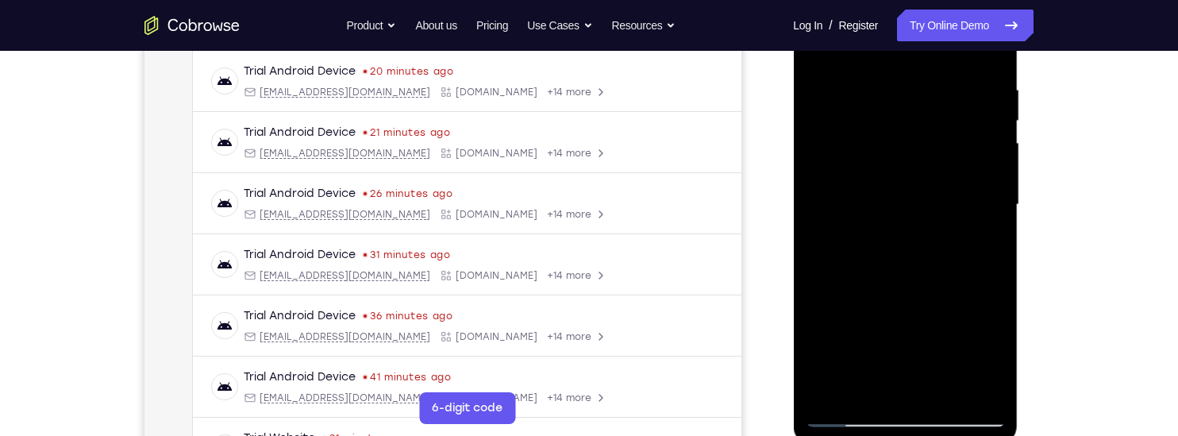
click at [905, 291] on div at bounding box center [905, 205] width 200 height 445
click at [880, 164] on div at bounding box center [905, 205] width 200 height 445
click at [978, 241] on div at bounding box center [905, 205] width 200 height 445
click at [979, 241] on div at bounding box center [905, 205] width 200 height 445
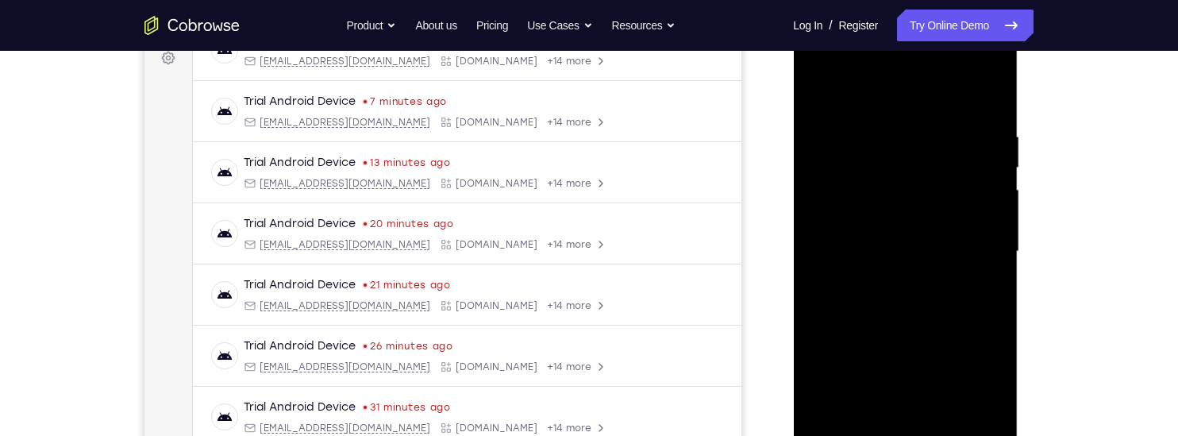
scroll to position [242, 0]
click at [814, 93] on div at bounding box center [905, 255] width 200 height 445
click at [820, 88] on div at bounding box center [905, 255] width 200 height 445
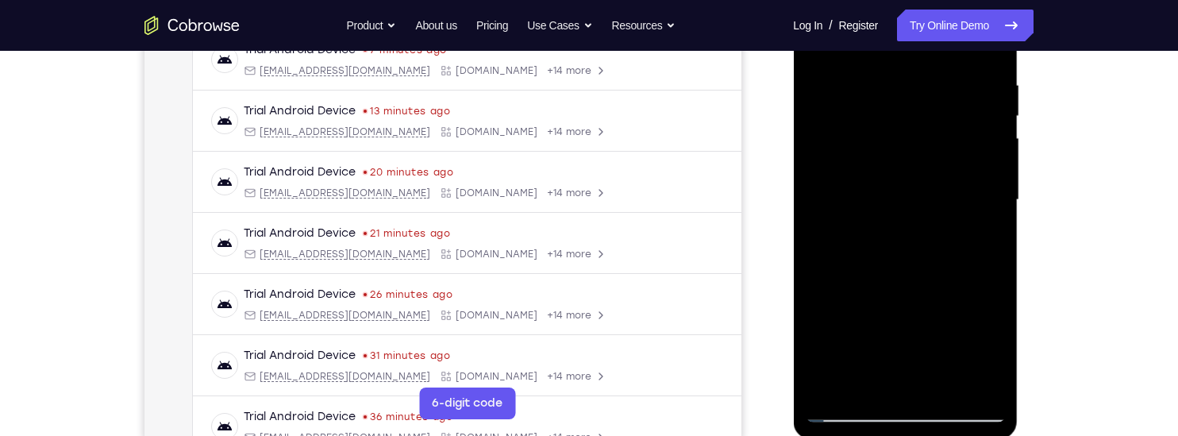
scroll to position [318, 0]
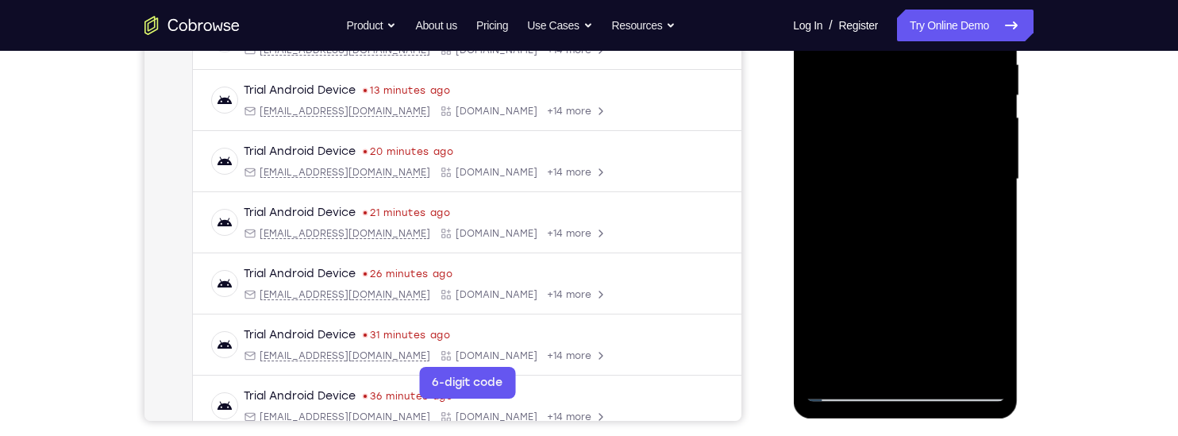
click at [947, 361] on div at bounding box center [905, 179] width 200 height 445
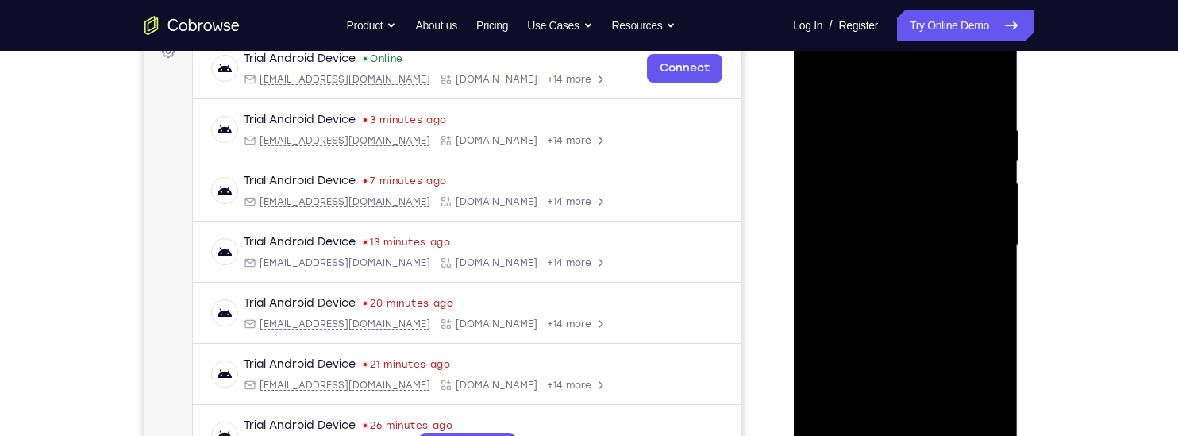
scroll to position [245, 0]
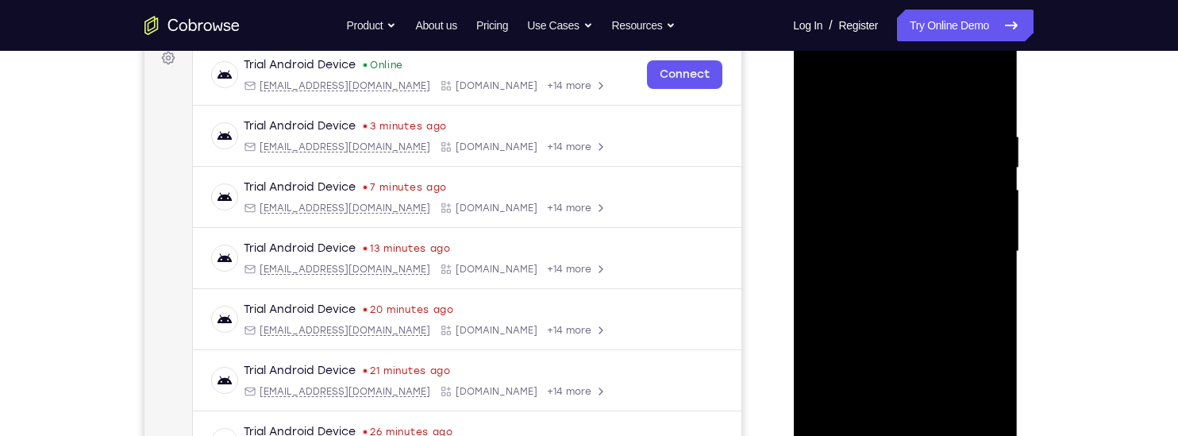
click at [818, 87] on div at bounding box center [905, 251] width 200 height 445
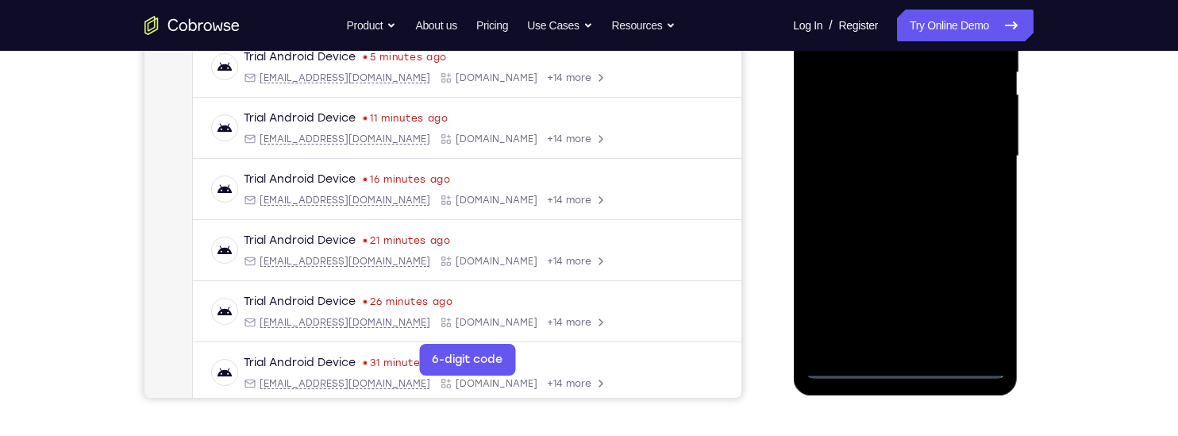
scroll to position [41, 0]
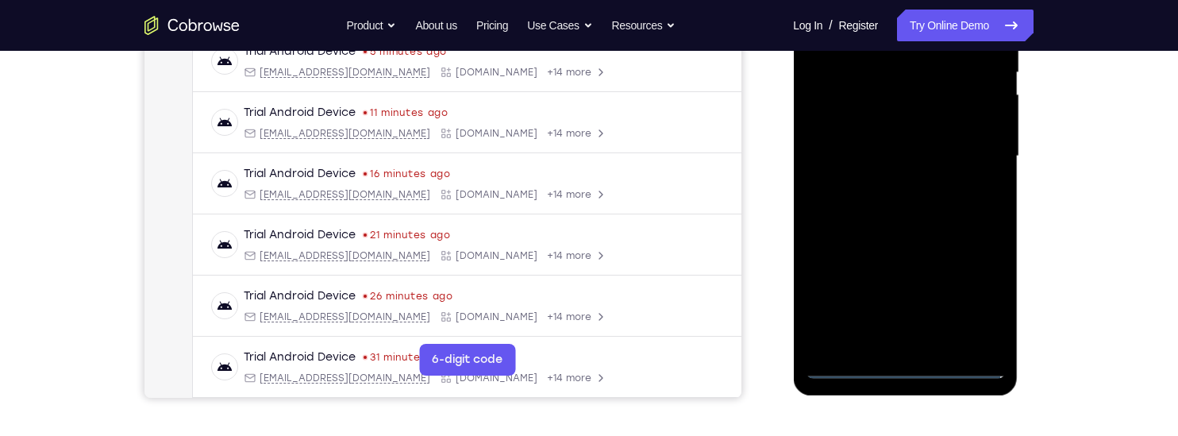
click at [905, 365] on div at bounding box center [905, 156] width 200 height 445
click at [978, 303] on div at bounding box center [905, 156] width 200 height 445
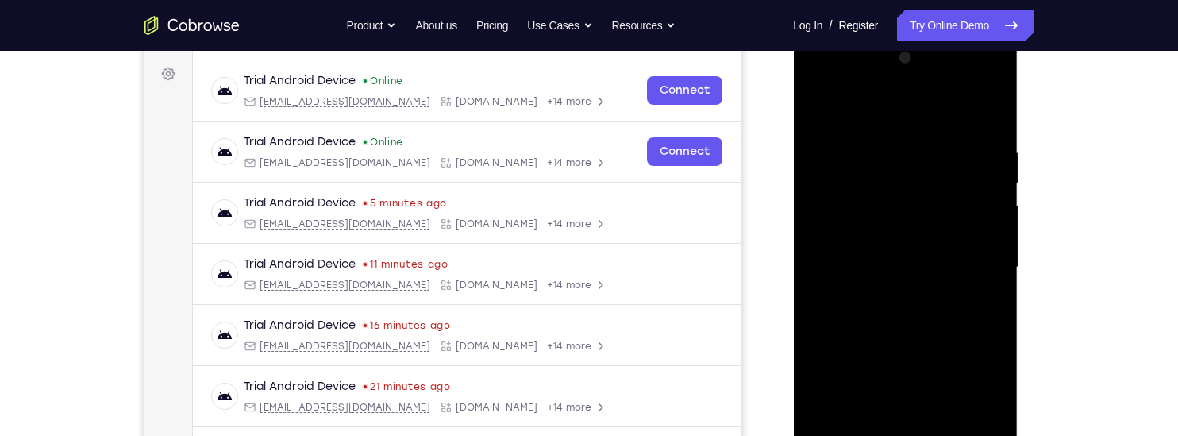
scroll to position [214, 0]
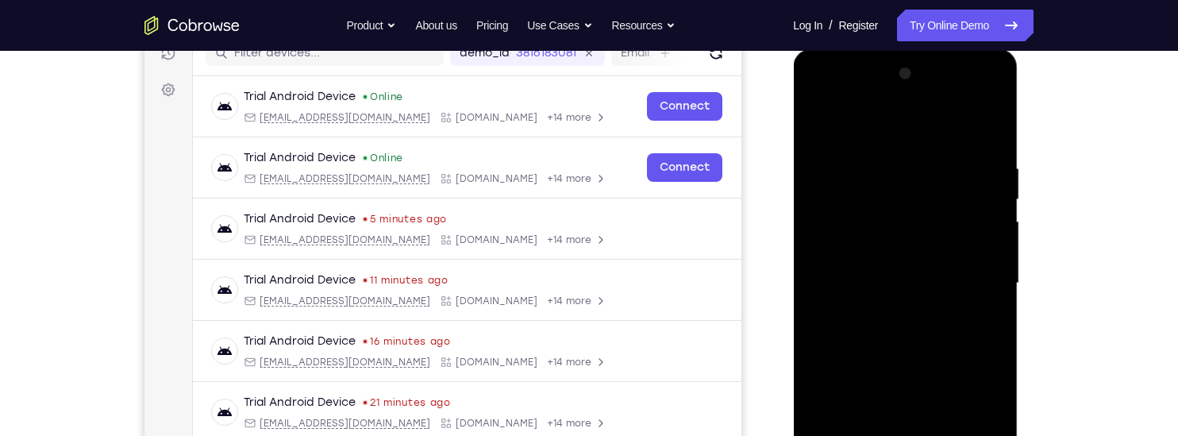
click at [818, 100] on div at bounding box center [905, 283] width 200 height 445
click at [971, 270] on div at bounding box center [905, 283] width 200 height 445
click at [881, 312] on div at bounding box center [905, 283] width 200 height 445
click at [834, 264] on div at bounding box center [905, 283] width 200 height 445
click at [839, 253] on div at bounding box center [905, 283] width 200 height 445
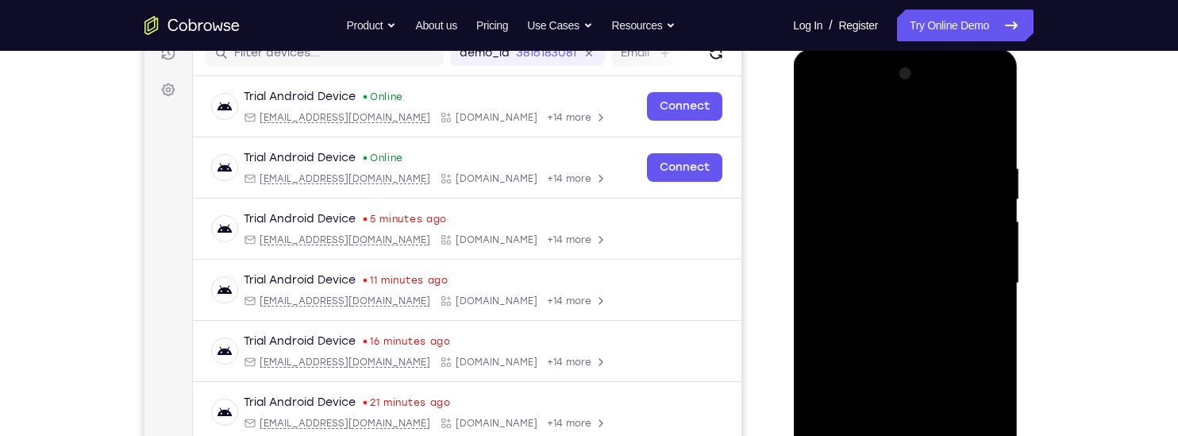
click at [912, 281] on div at bounding box center [905, 283] width 200 height 445
click at [908, 356] on div at bounding box center [905, 283] width 200 height 445
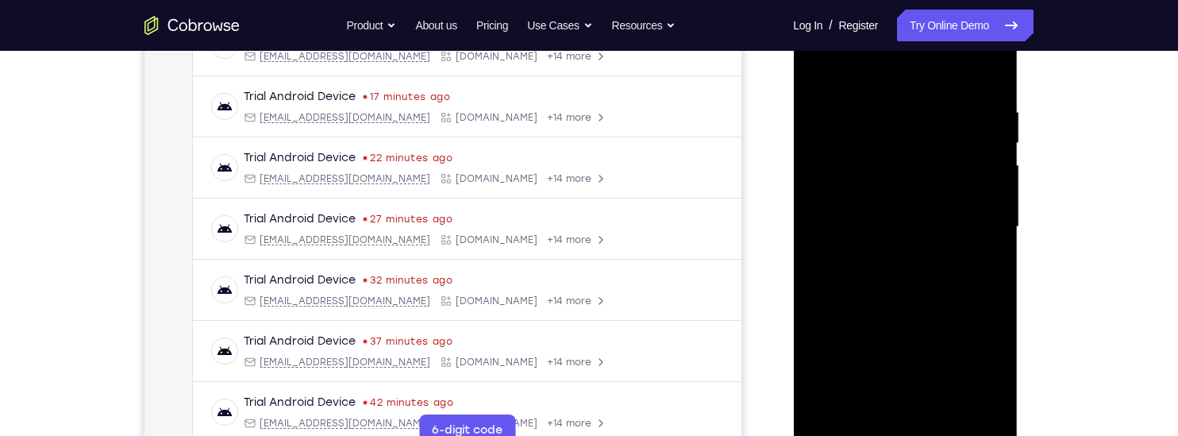
scroll to position [272, 0]
click at [942, 413] on div at bounding box center [905, 225] width 200 height 445
click at [903, 307] on div at bounding box center [905, 225] width 200 height 445
click at [893, 169] on div at bounding box center [905, 225] width 200 height 445
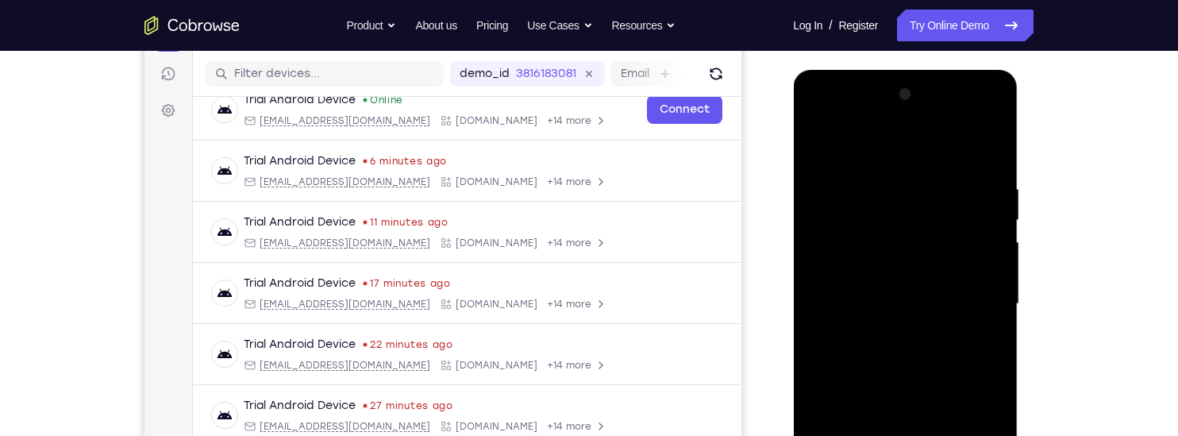
scroll to position [188, 0]
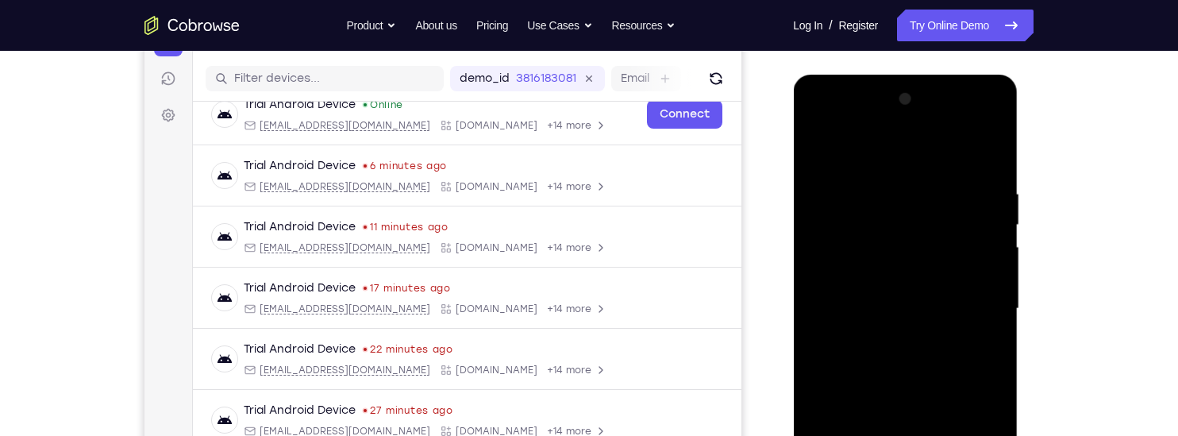
click at [815, 151] on div at bounding box center [905, 309] width 200 height 445
click at [817, 149] on div at bounding box center [905, 309] width 200 height 445
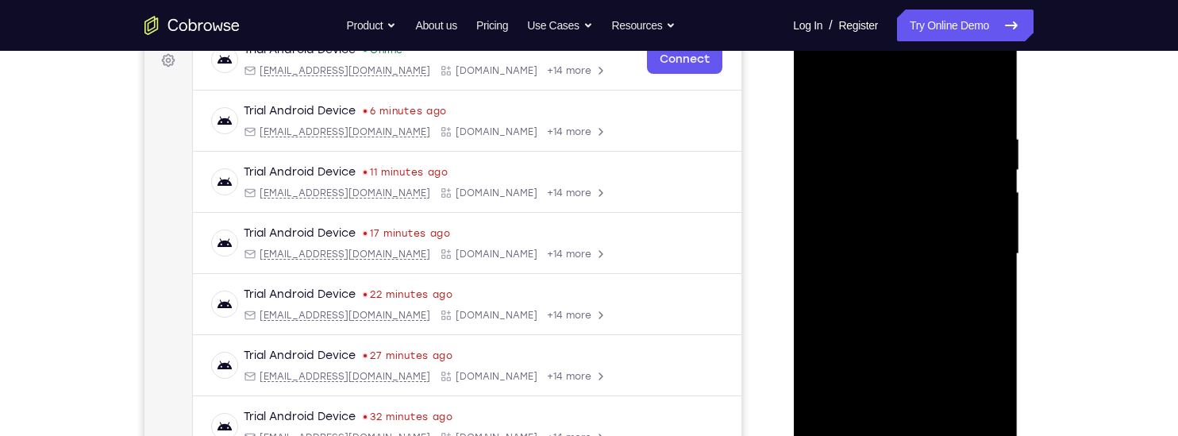
scroll to position [244, 0]
click at [993, 312] on div at bounding box center [905, 253] width 200 height 445
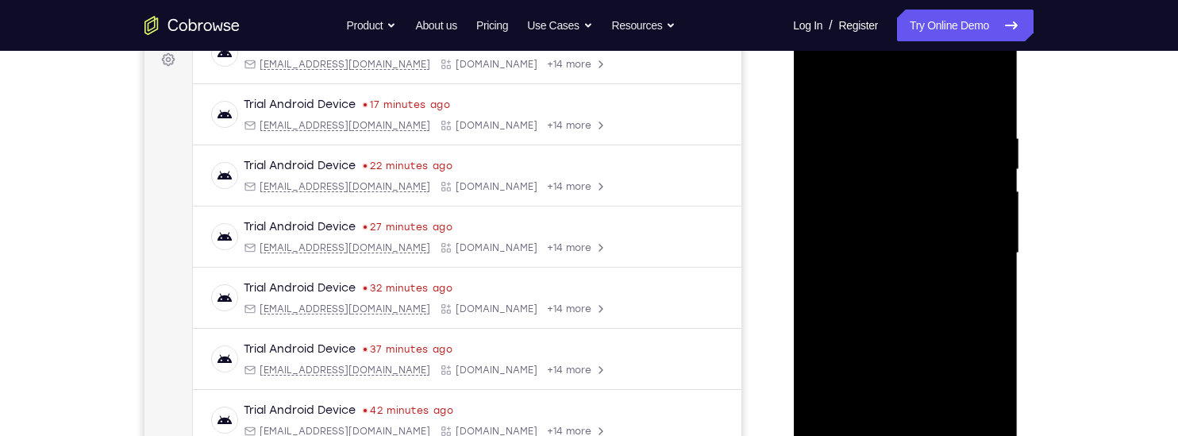
scroll to position [170, 0]
click at [815, 283] on div at bounding box center [905, 253] width 200 height 445
click at [816, 360] on div at bounding box center [905, 253] width 200 height 445
click at [882, 353] on div at bounding box center [905, 253] width 200 height 445
click at [891, 353] on div at bounding box center [905, 253] width 200 height 445
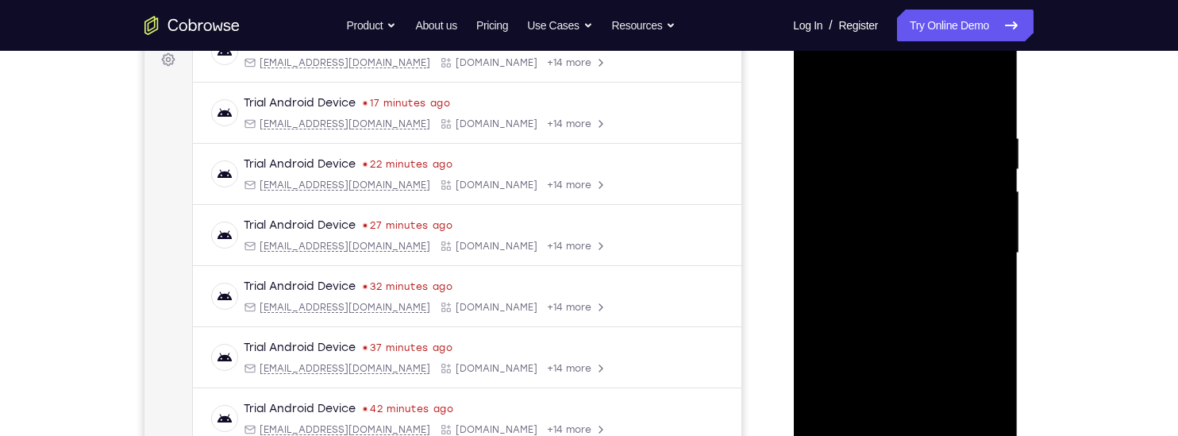
click at [992, 236] on div at bounding box center [905, 253] width 200 height 445
click at [820, 275] on div at bounding box center [905, 253] width 200 height 445
click at [820, 276] on div at bounding box center [905, 253] width 200 height 445
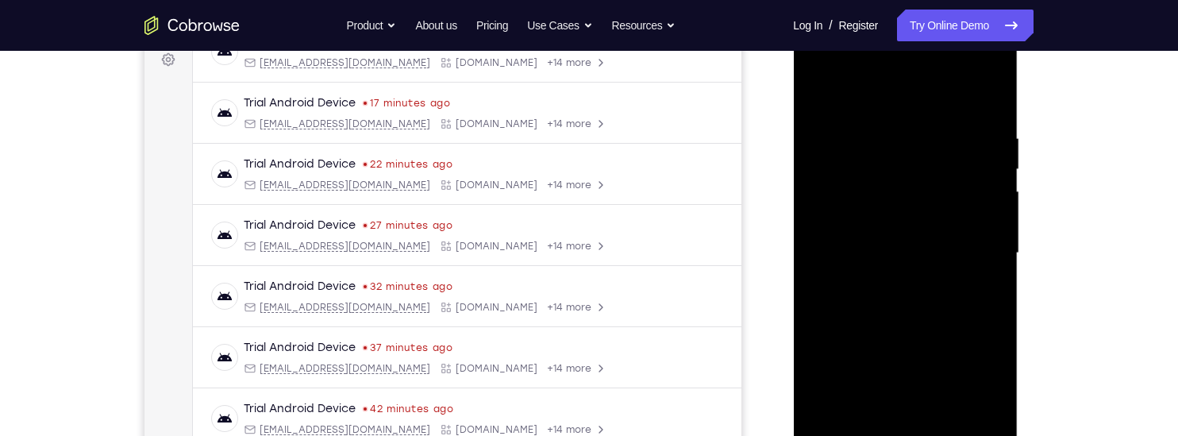
click at [999, 263] on div at bounding box center [905, 253] width 200 height 445
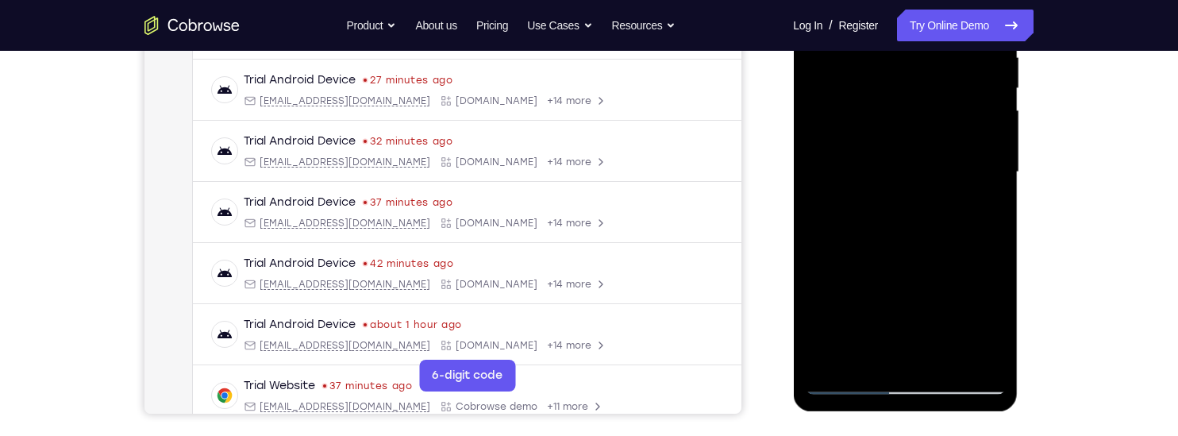
scroll to position [330, 0]
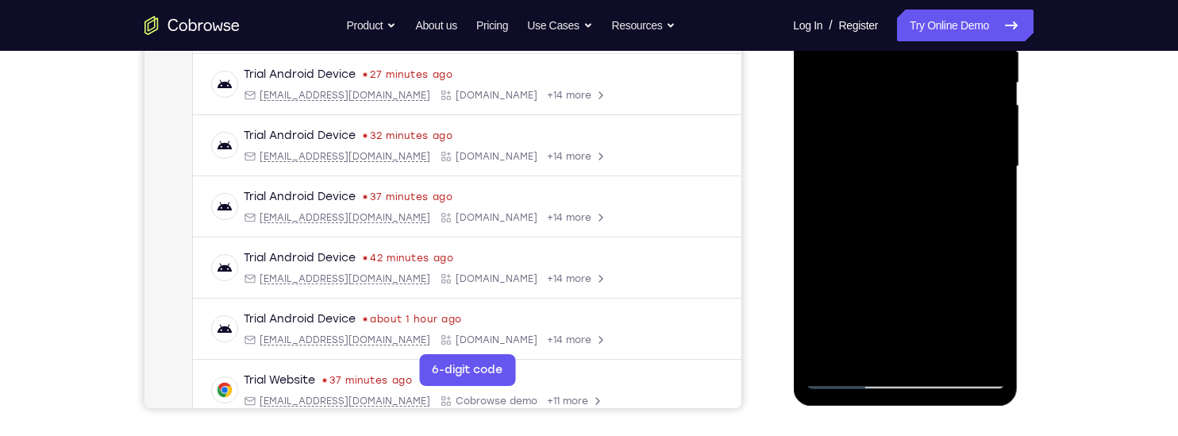
click at [815, 299] on div at bounding box center [905, 166] width 200 height 445
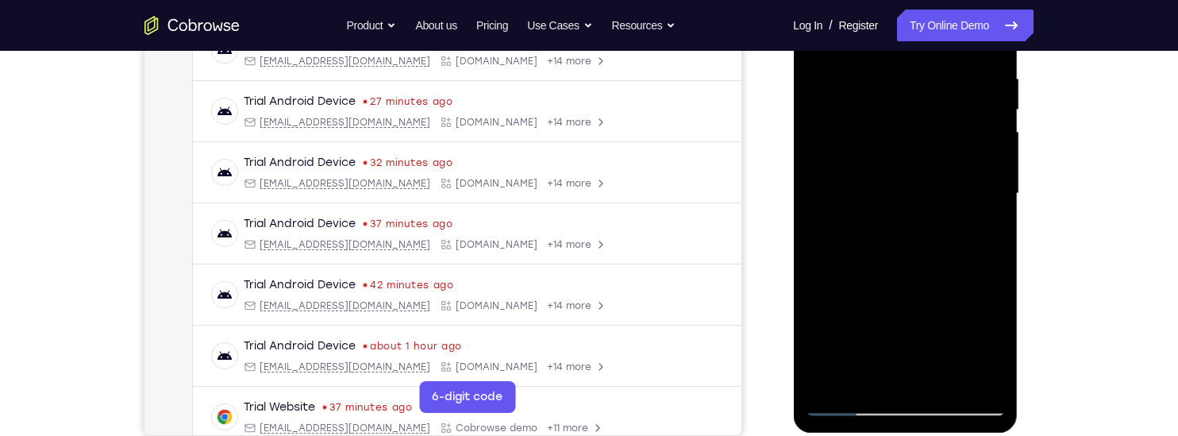
scroll to position [302, 0]
click at [991, 64] on div at bounding box center [905, 195] width 200 height 445
click at [816, 321] on div at bounding box center [905, 195] width 200 height 445
click at [814, 255] on div at bounding box center [905, 195] width 200 height 445
click at [995, 210] on div at bounding box center [905, 195] width 200 height 445
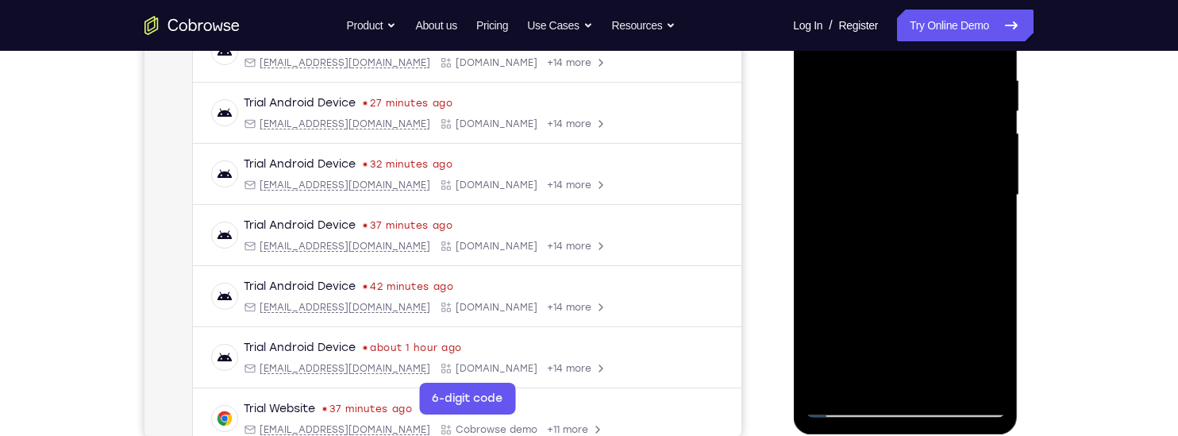
click at [813, 277] on div at bounding box center [905, 195] width 200 height 445
click at [819, 271] on div at bounding box center [905, 195] width 200 height 445
click at [991, 274] on div at bounding box center [905, 195] width 200 height 445
click at [993, 271] on div at bounding box center [905, 195] width 200 height 445
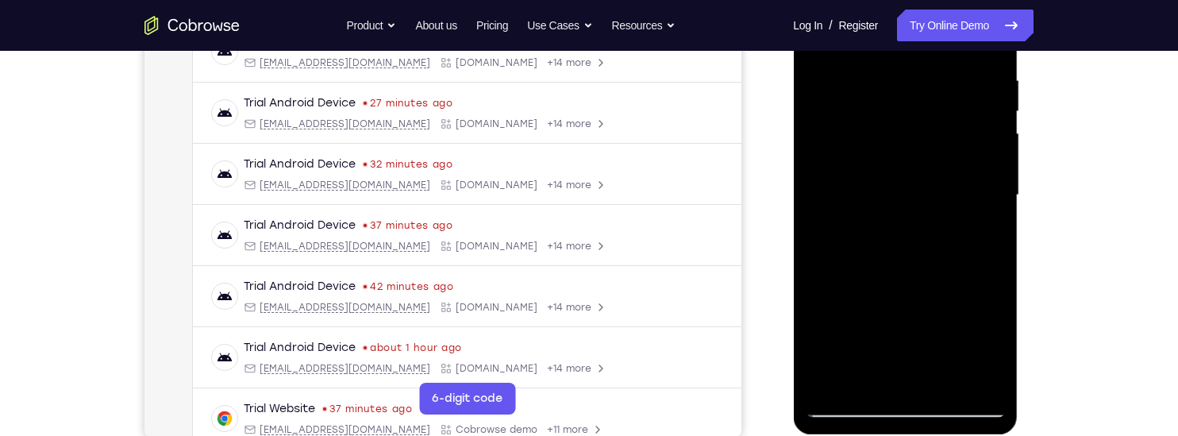
click at [993, 271] on div at bounding box center [905, 195] width 200 height 445
click at [992, 230] on div at bounding box center [905, 195] width 200 height 445
